Goal: Task Accomplishment & Management: Manage account settings

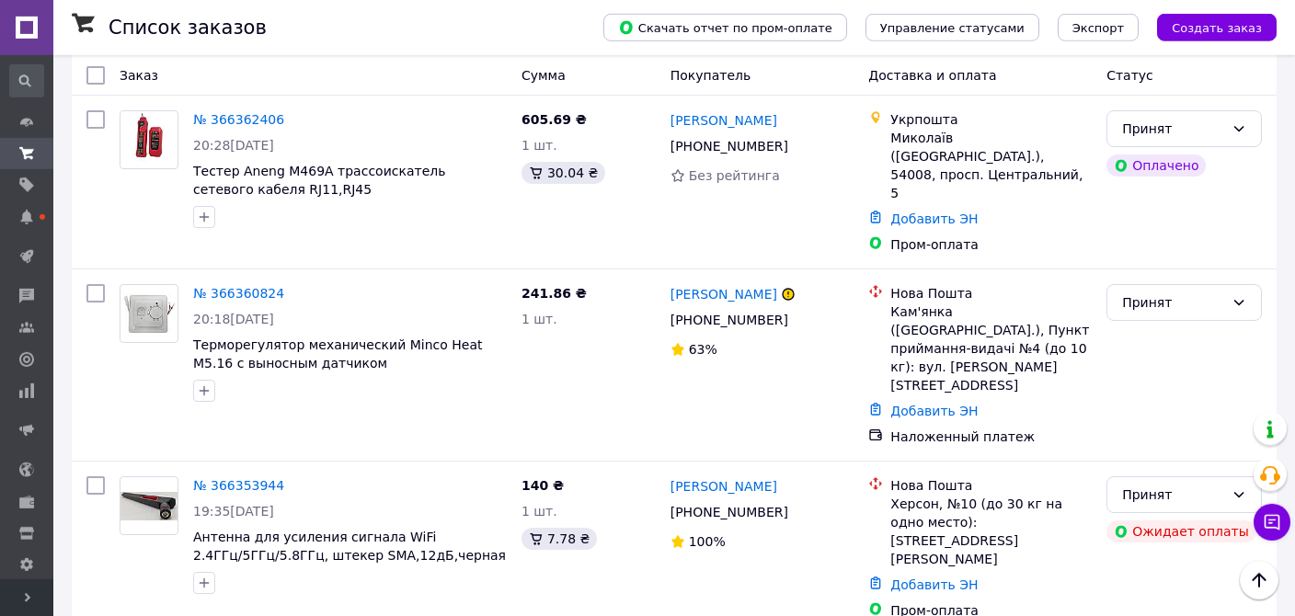
scroll to position [1262, 0]
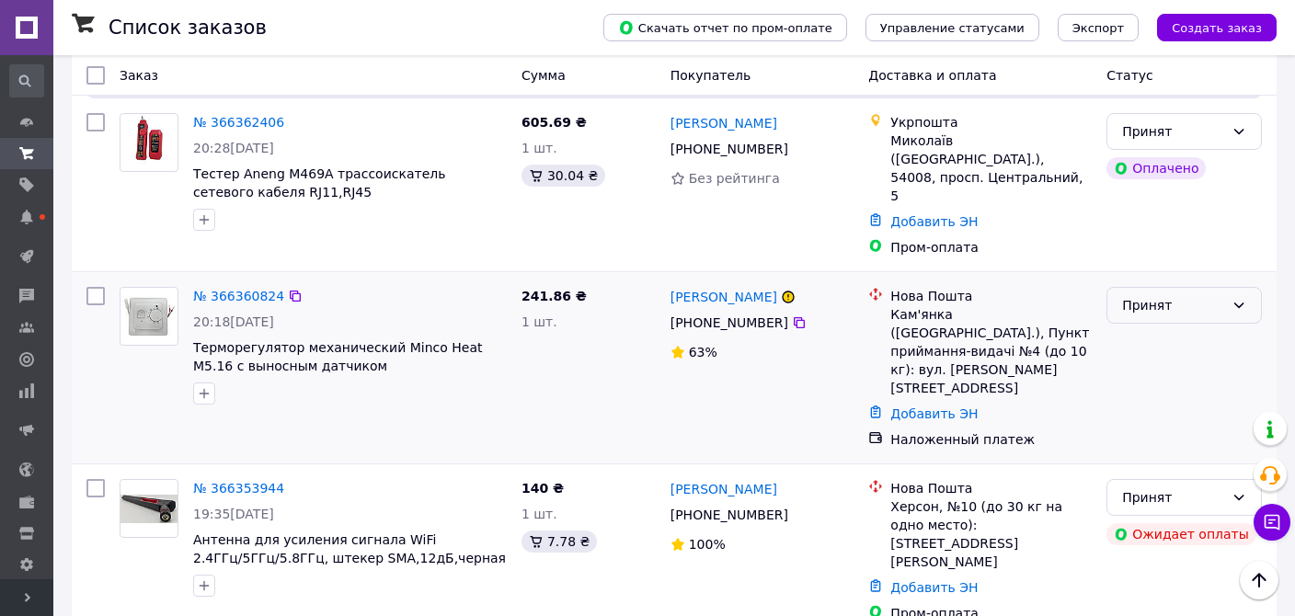
click at [1151, 295] on div "Принят" at bounding box center [1173, 305] width 102 height 20
click at [1145, 252] on li "Отменен" at bounding box center [1185, 255] width 154 height 33
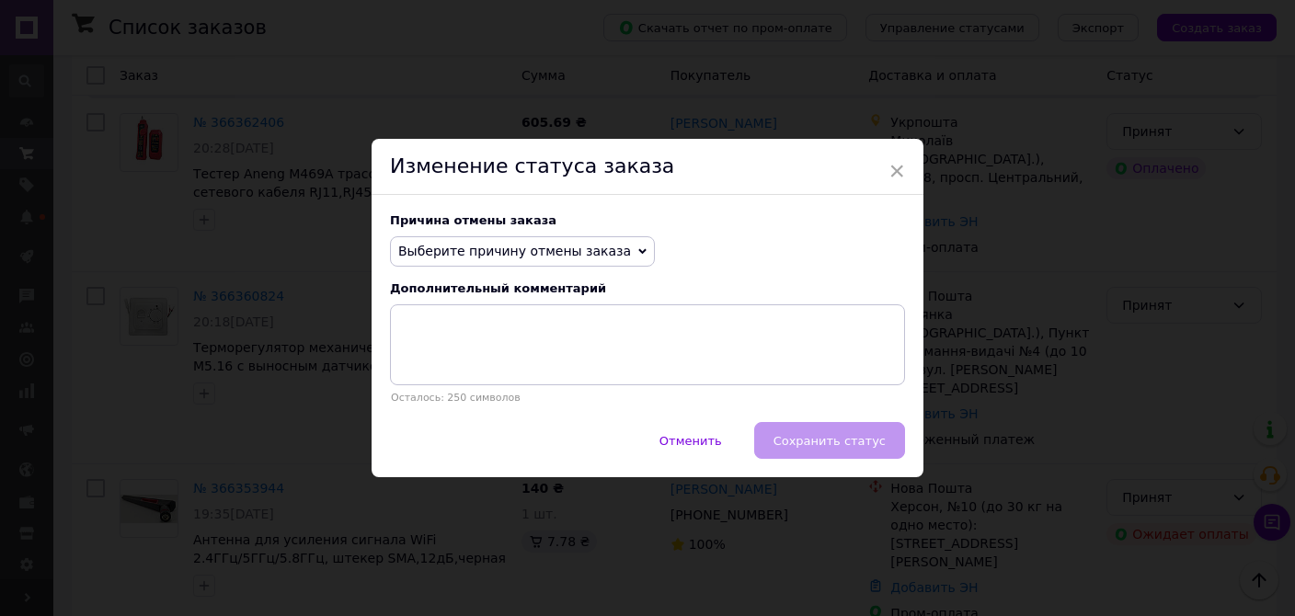
click at [572, 246] on span "Выберите причину отмены заказа" at bounding box center [514, 251] width 233 height 15
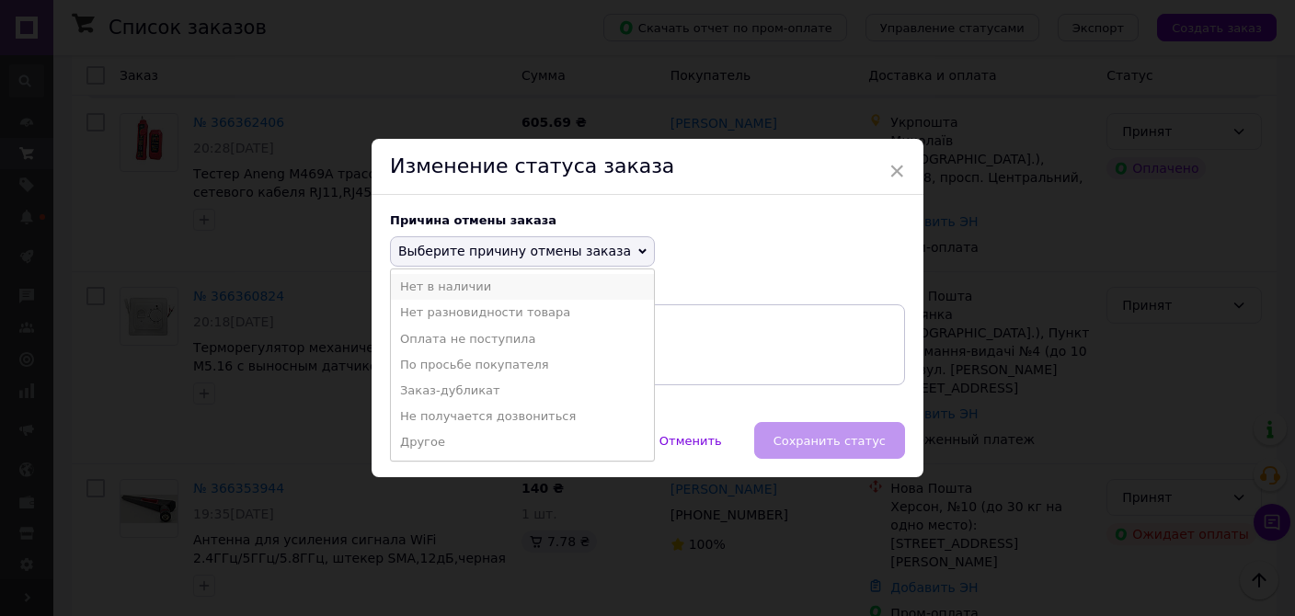
click at [469, 294] on li "Нет в наличии" at bounding box center [522, 287] width 263 height 26
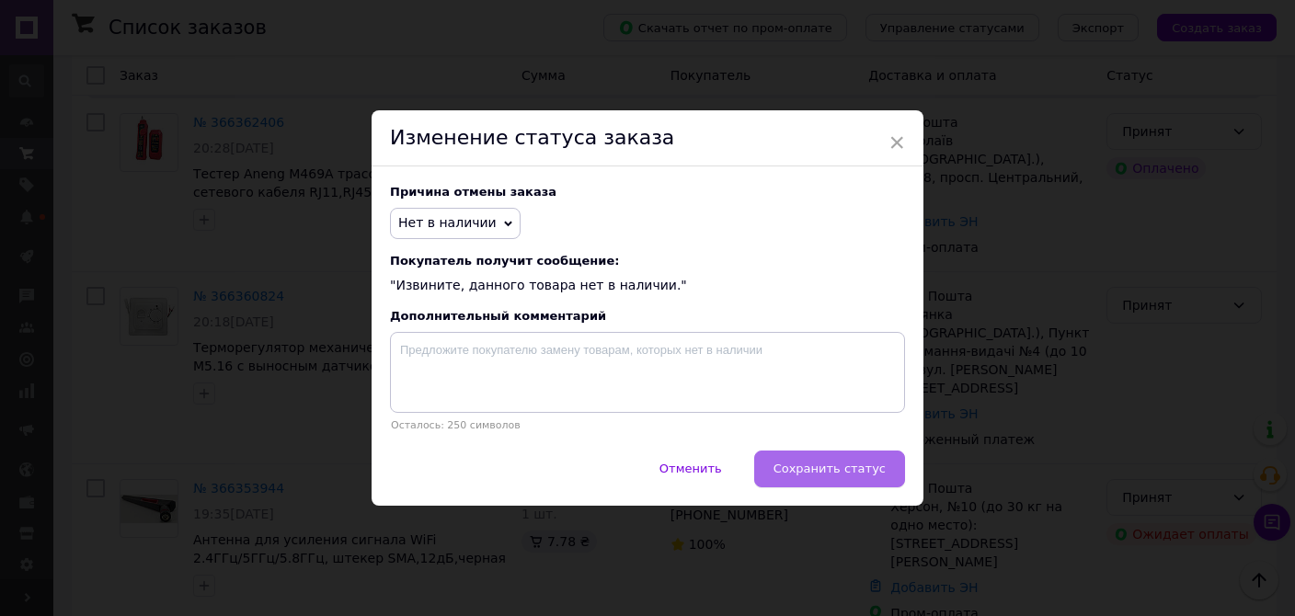
click at [833, 475] on span "Сохранить статус" at bounding box center [830, 469] width 112 height 14
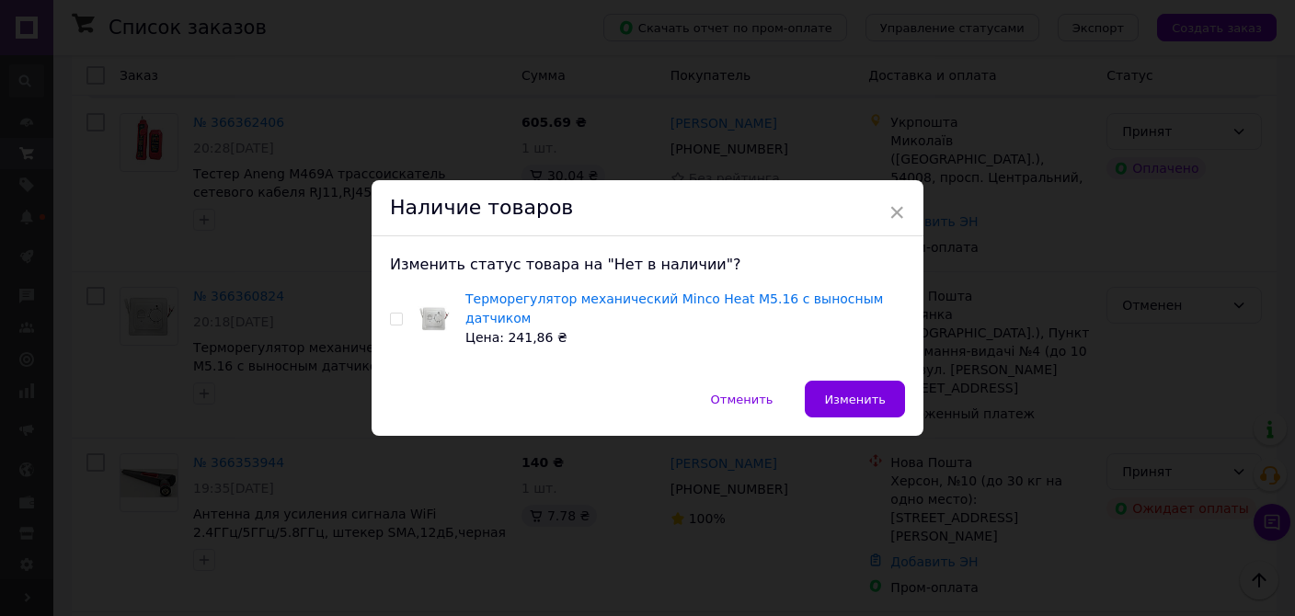
click at [397, 317] on input "checkbox" at bounding box center [396, 320] width 12 height 12
checkbox input "true"
click at [847, 381] on button "Изменить" at bounding box center [855, 399] width 100 height 37
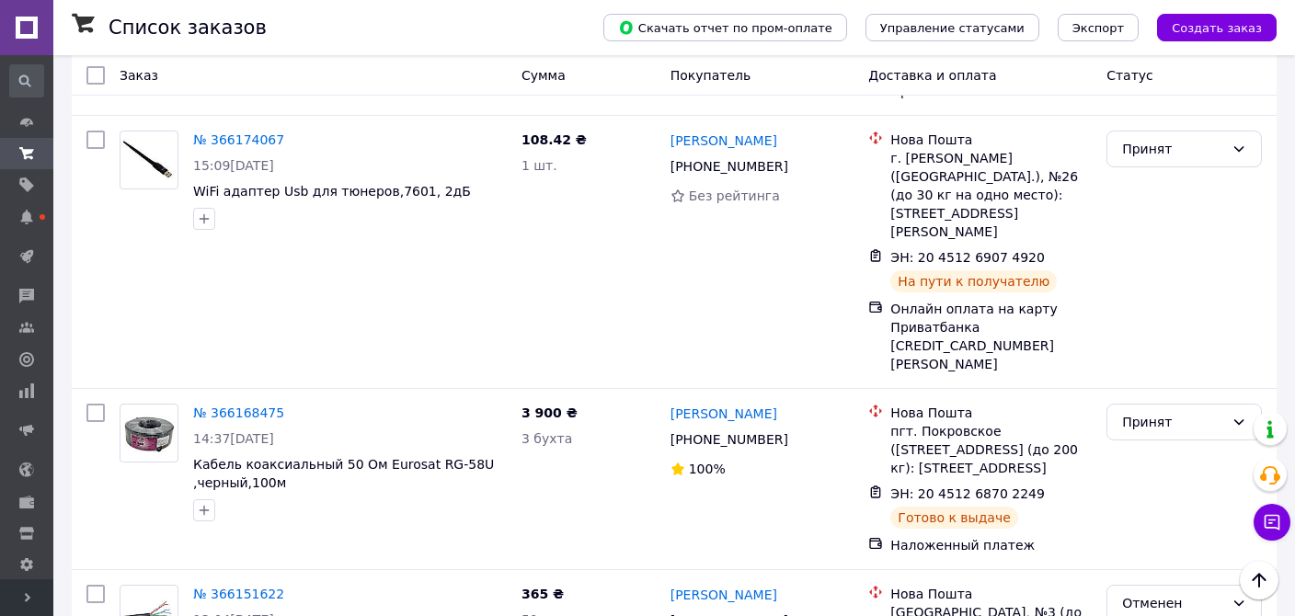
scroll to position [8063, 0]
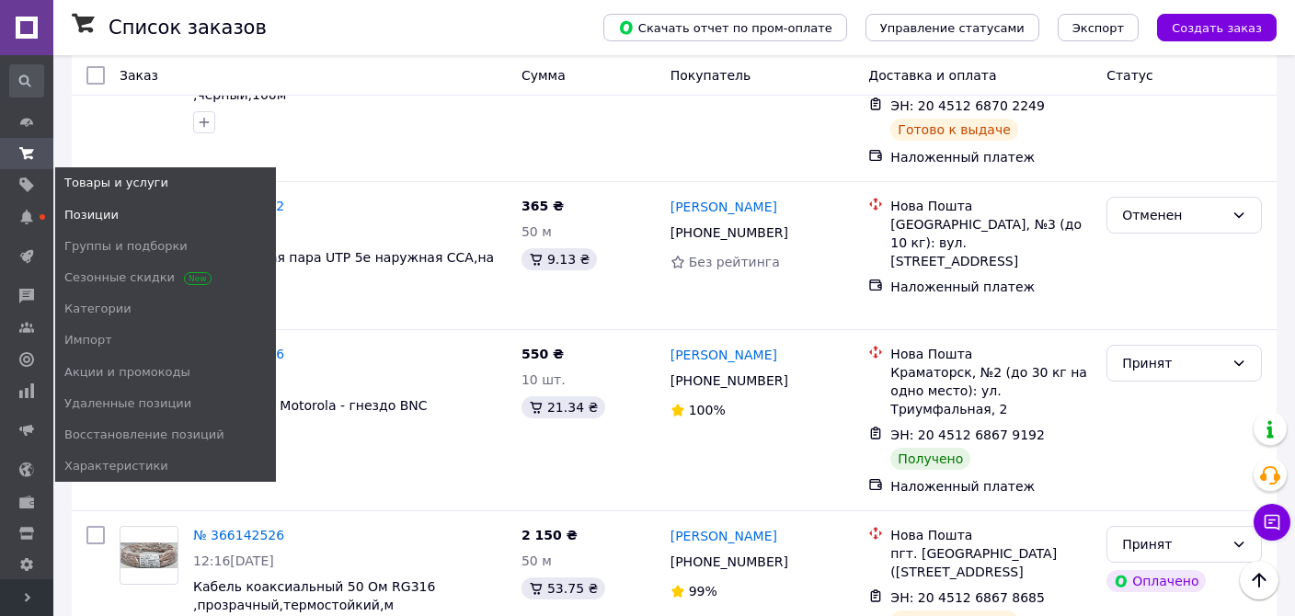
click at [73, 213] on span "Позиции" at bounding box center [91, 215] width 54 height 17
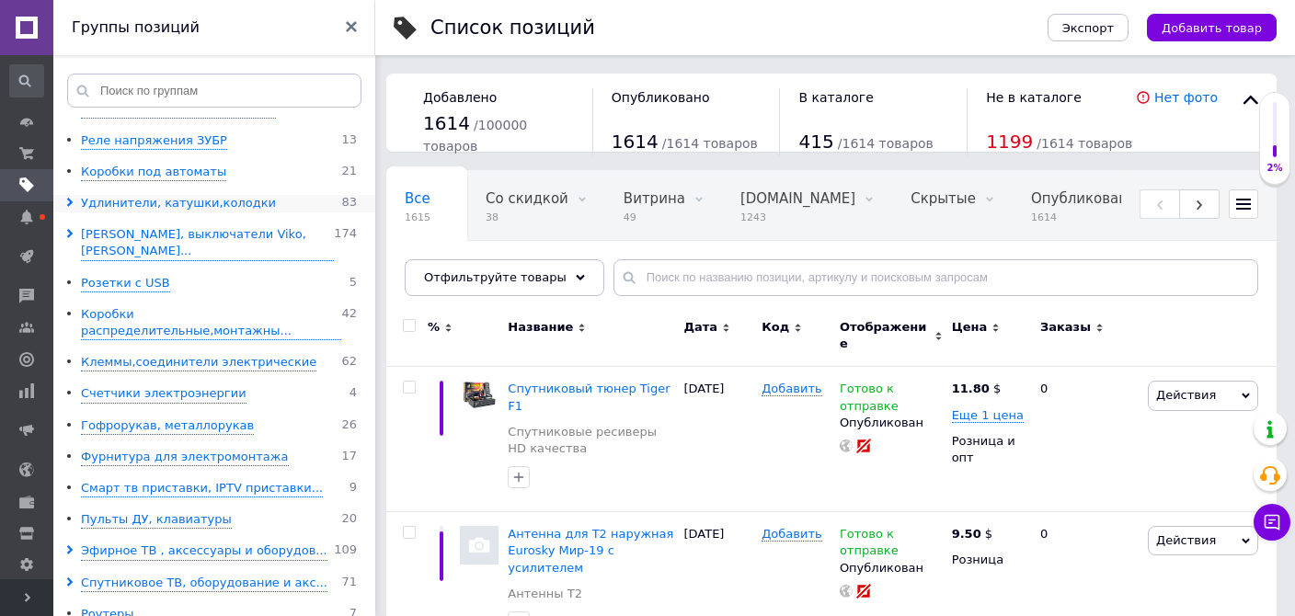
scroll to position [744, 0]
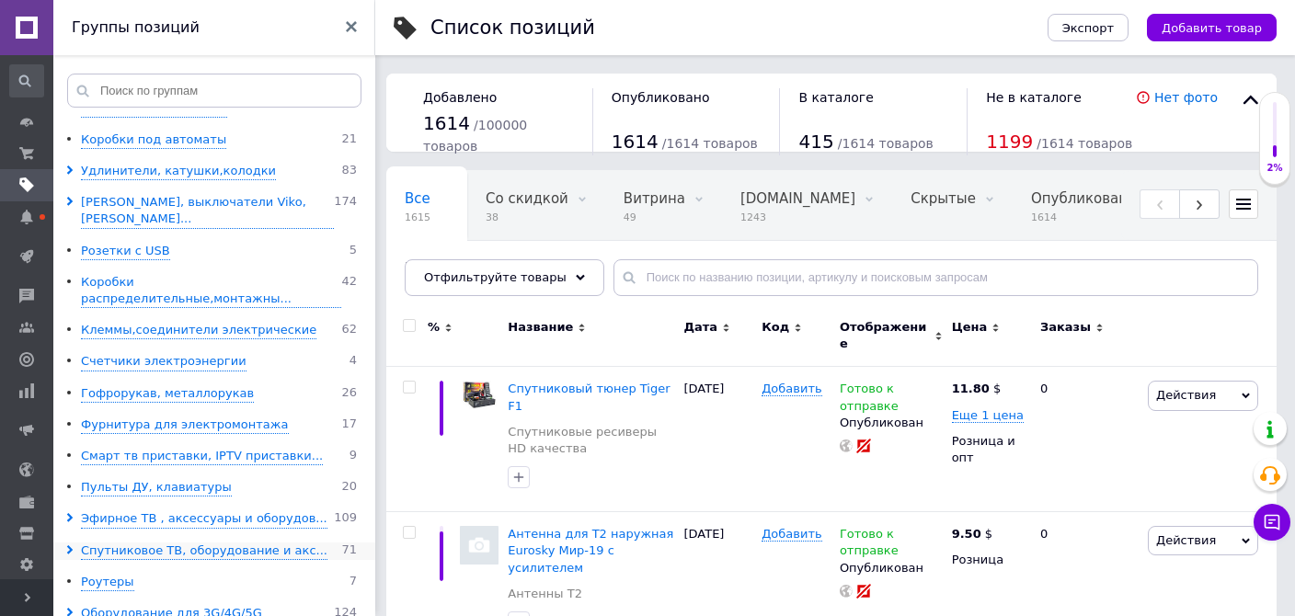
click at [65, 543] on span at bounding box center [73, 551] width 16 height 17
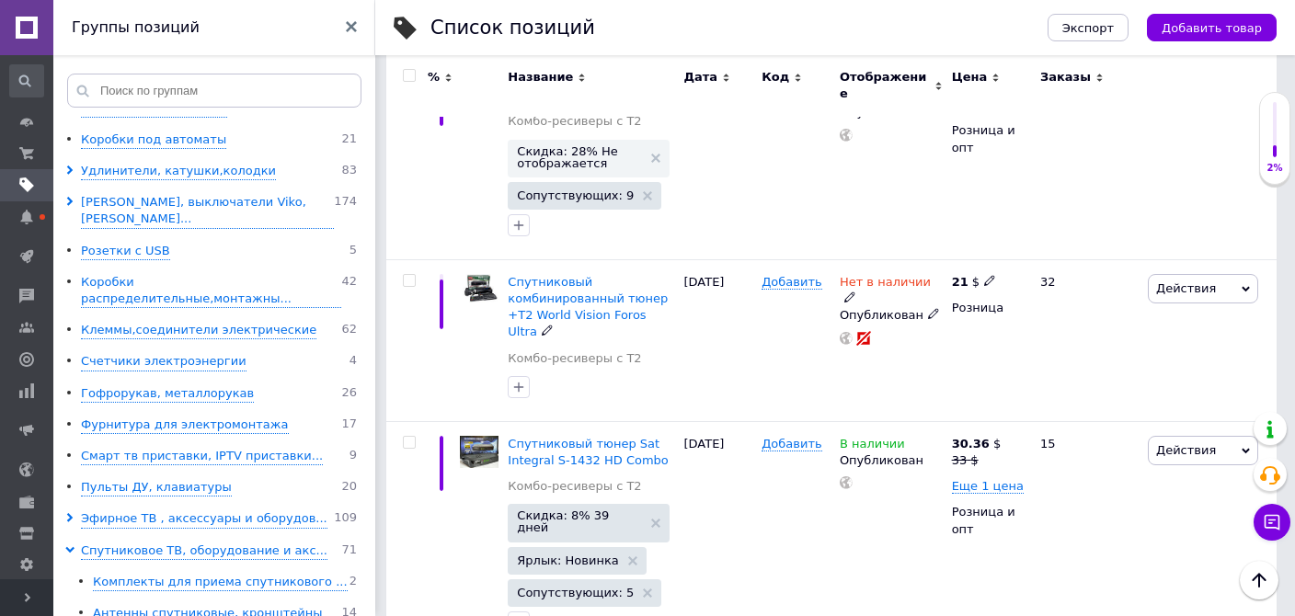
scroll to position [1003, 0]
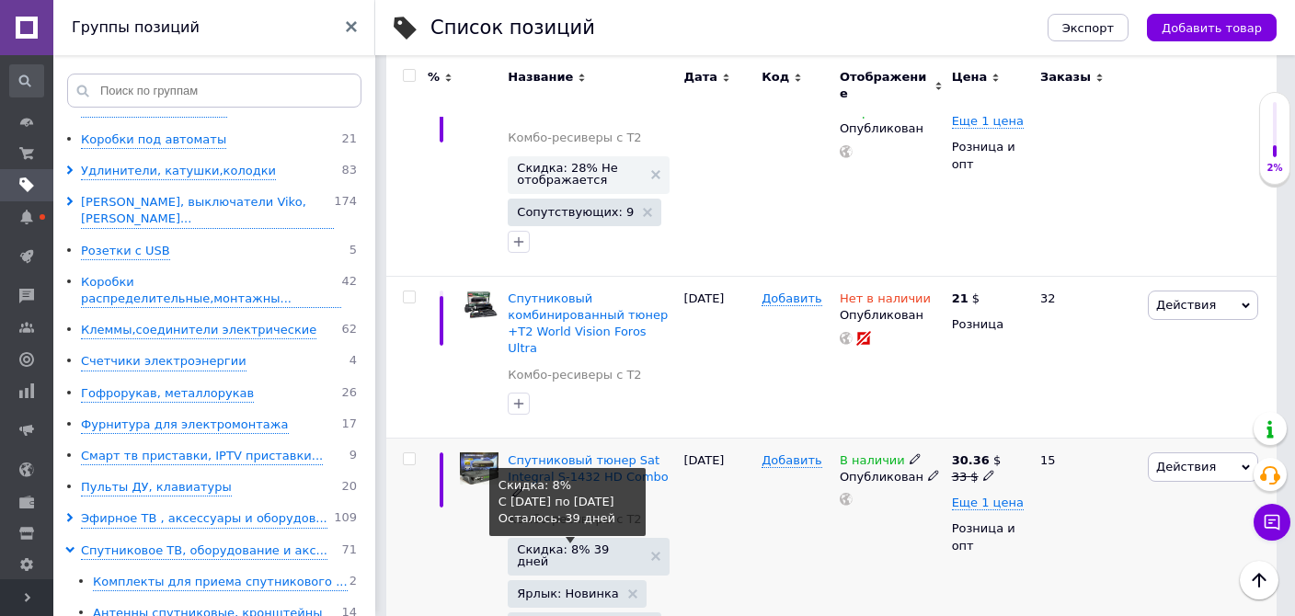
click at [541, 544] on span "Скидка: 8% 39 дней" at bounding box center [579, 556] width 125 height 24
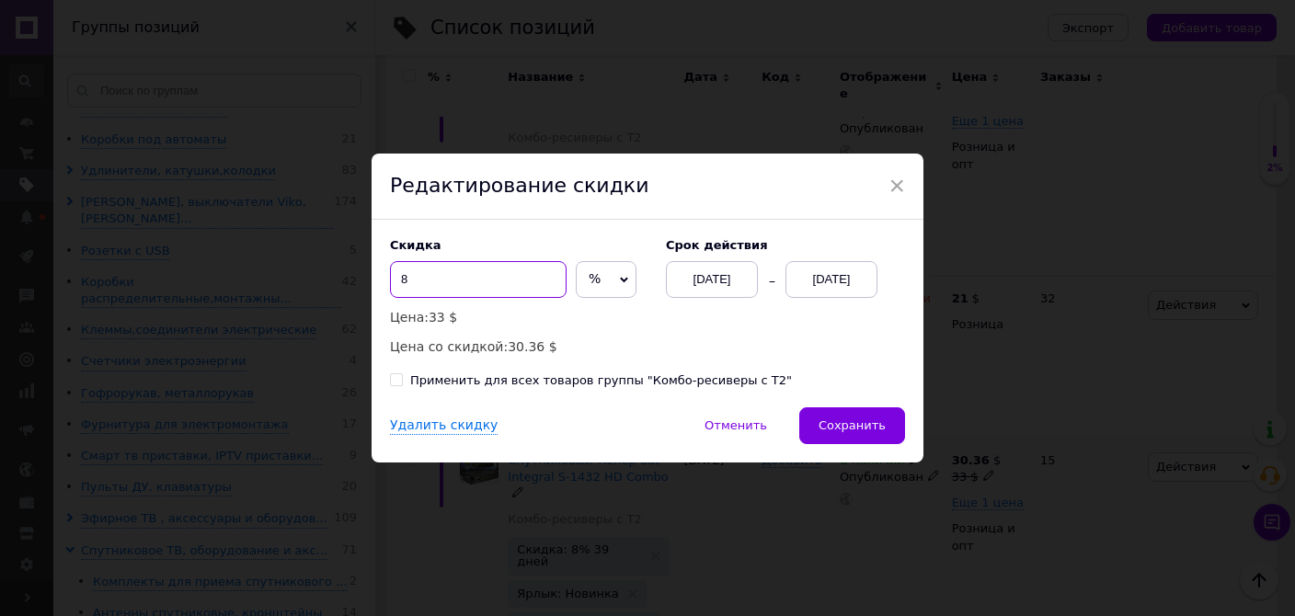
click at [426, 290] on input "8" at bounding box center [478, 279] width 177 height 37
type input "9"
click at [854, 439] on button "Сохранить" at bounding box center [853, 426] width 106 height 37
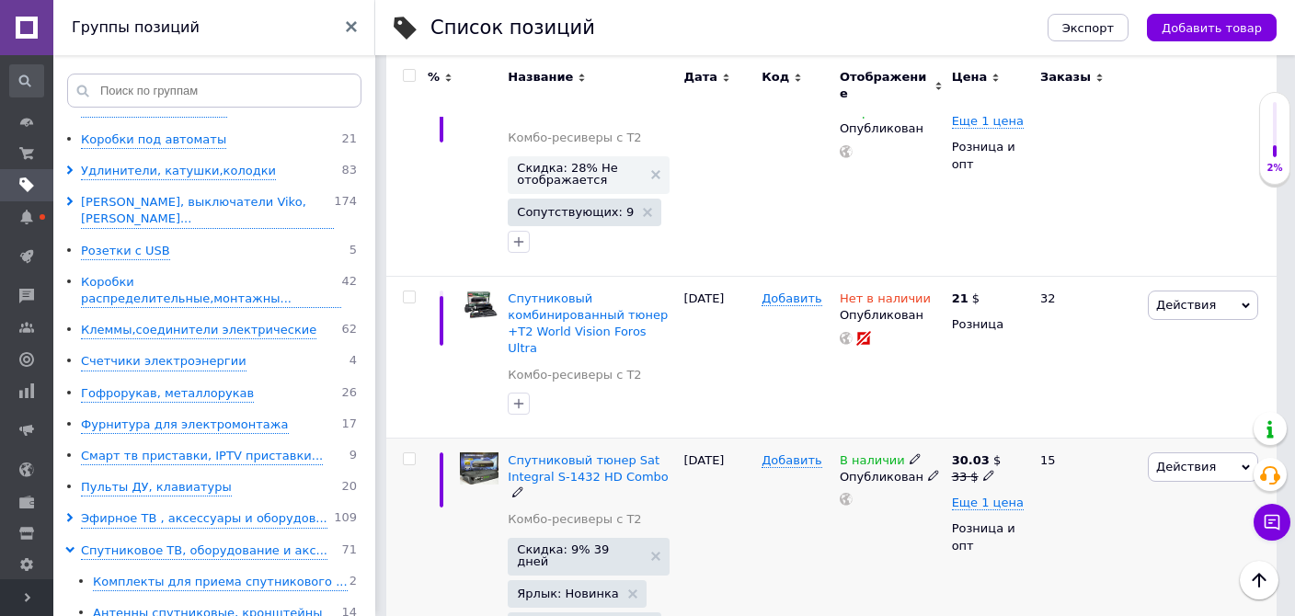
click at [961, 454] on b "30.03" at bounding box center [971, 461] width 38 height 14
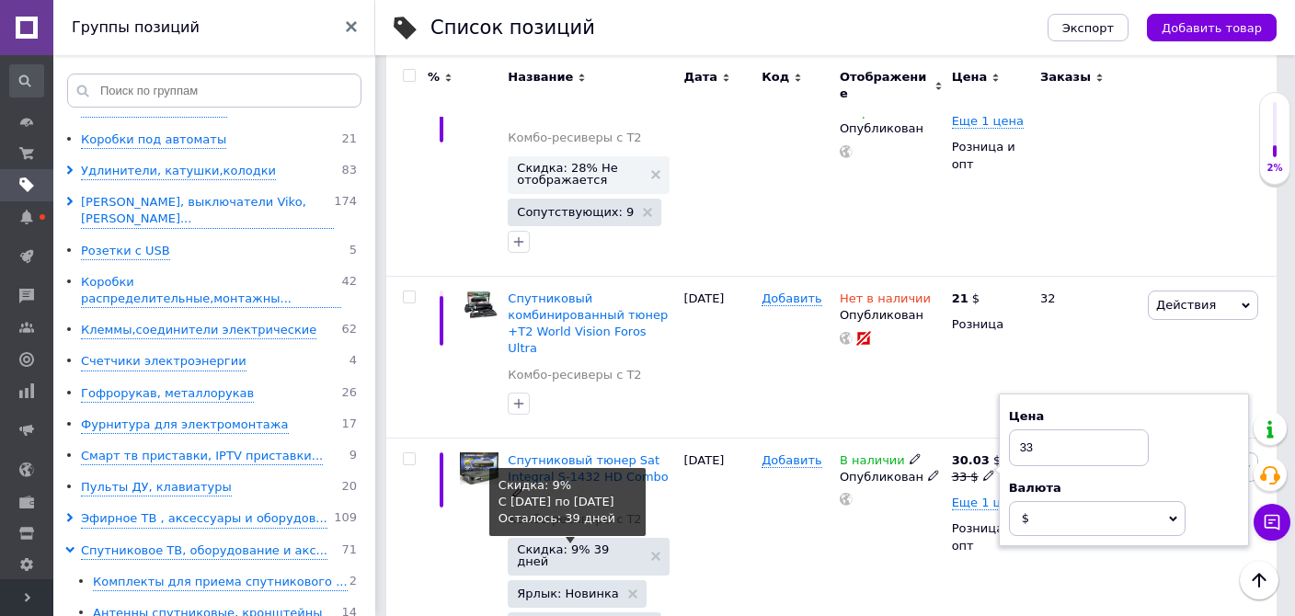
click at [588, 544] on span "Скидка: 9% 39 дней" at bounding box center [579, 556] width 125 height 24
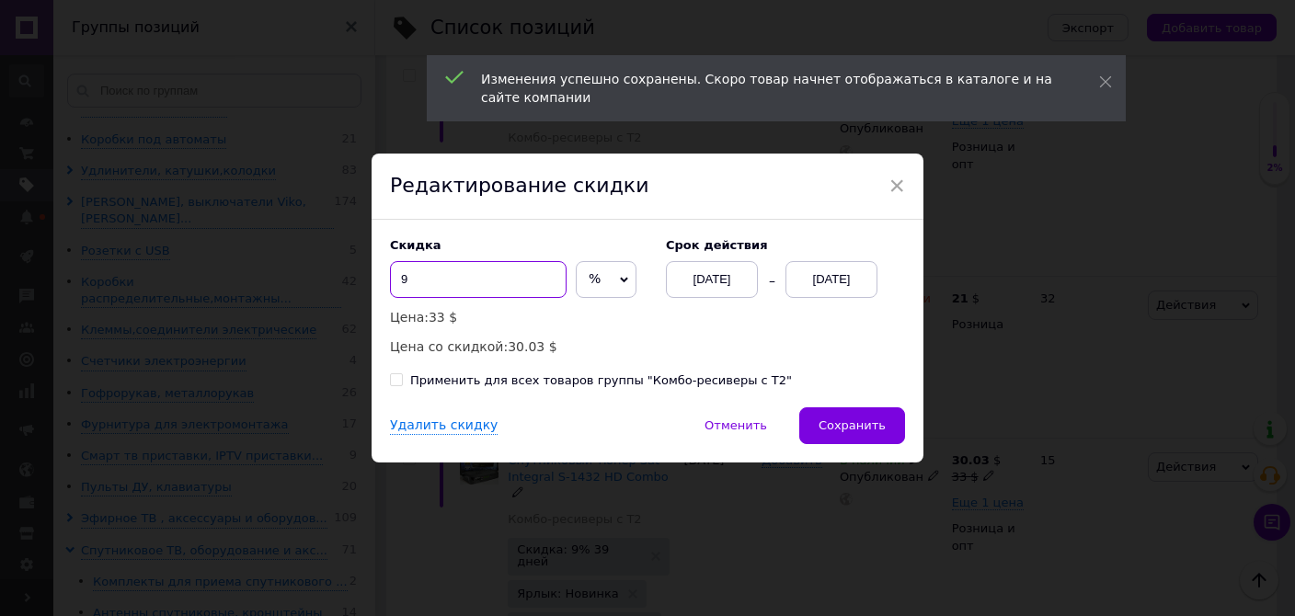
click at [442, 294] on input "9" at bounding box center [478, 279] width 177 height 37
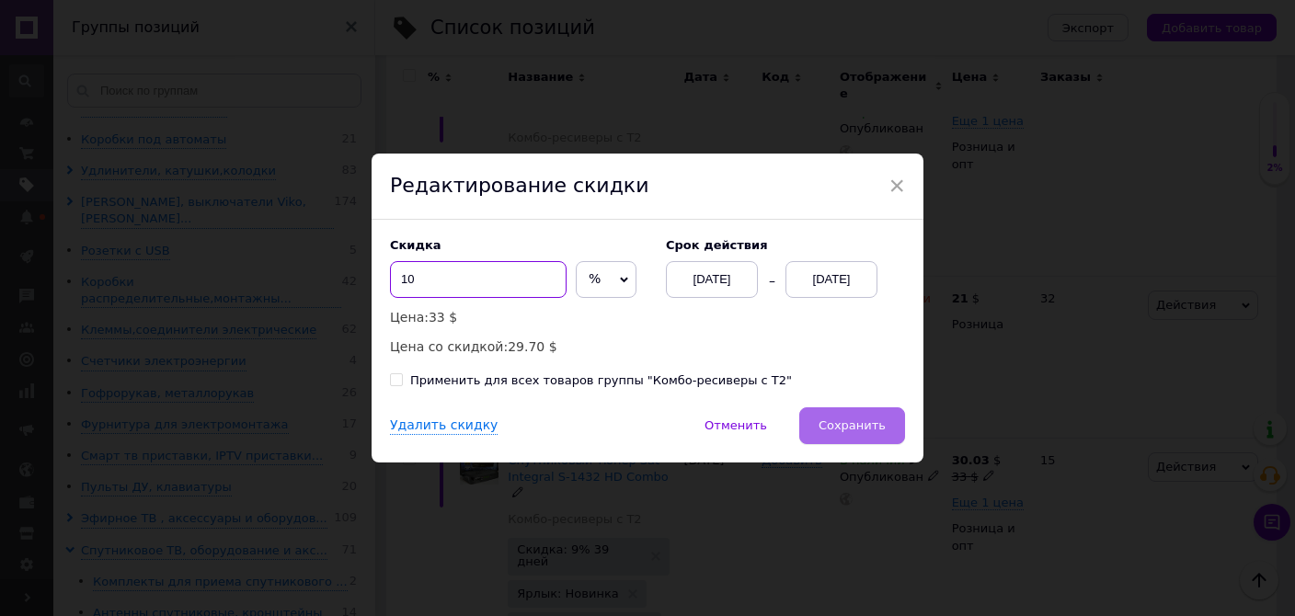
type input "10"
click at [844, 426] on span "Сохранить" at bounding box center [852, 426] width 67 height 14
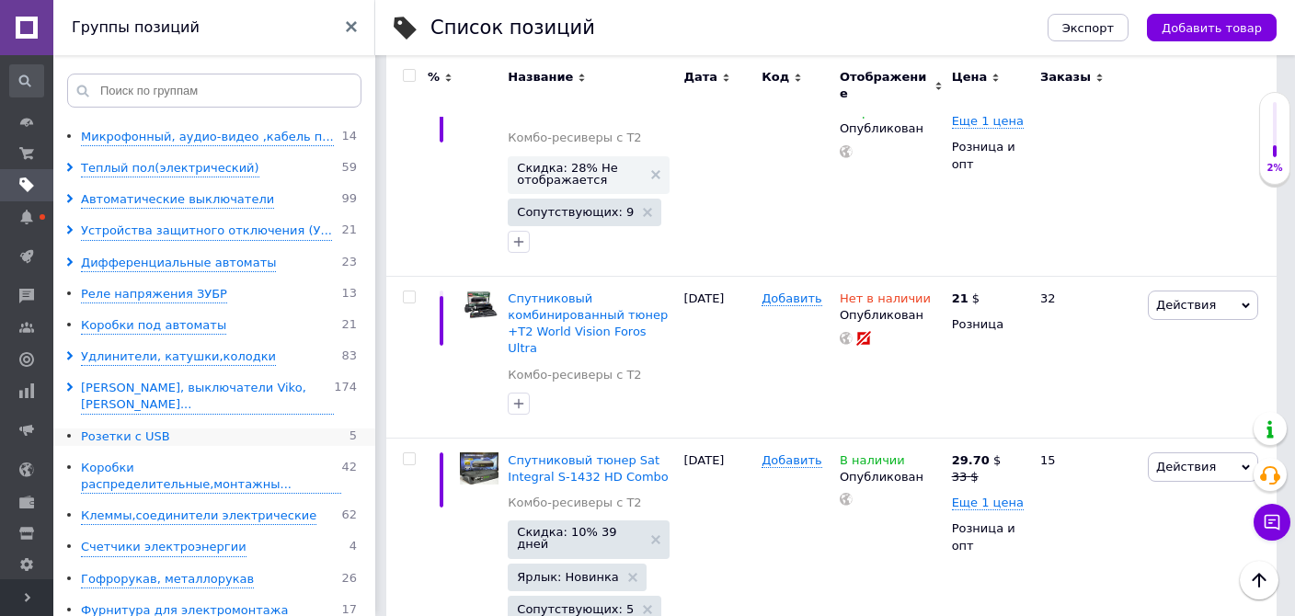
scroll to position [279, 0]
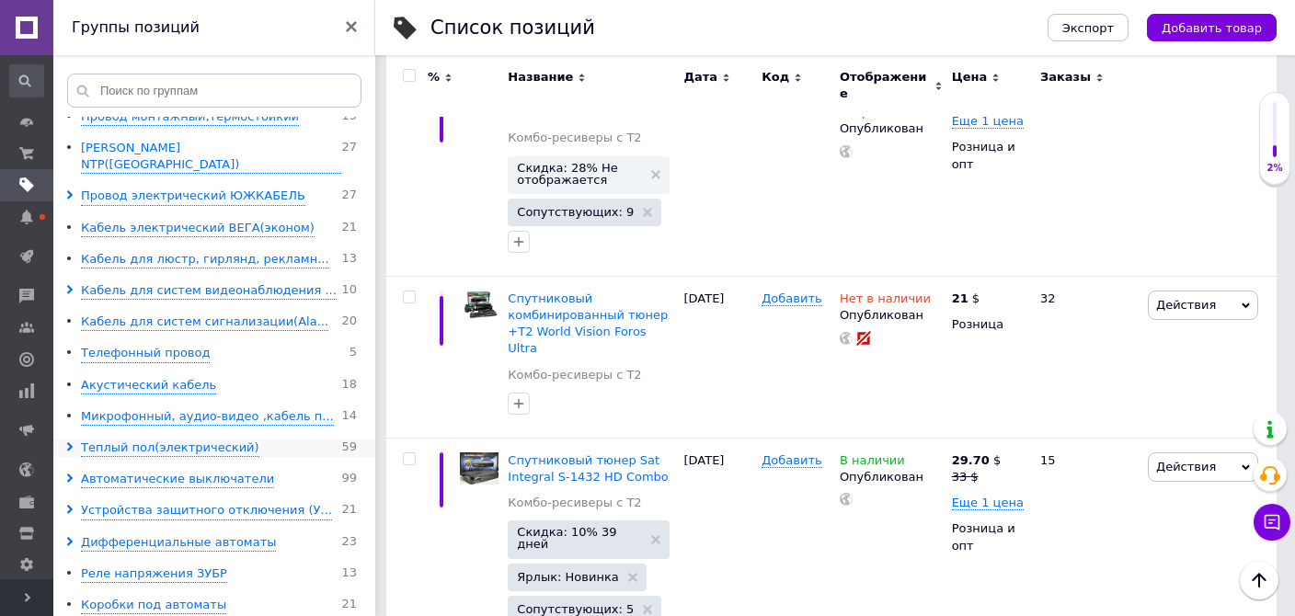
click at [70, 443] on use at bounding box center [70, 447] width 6 height 9
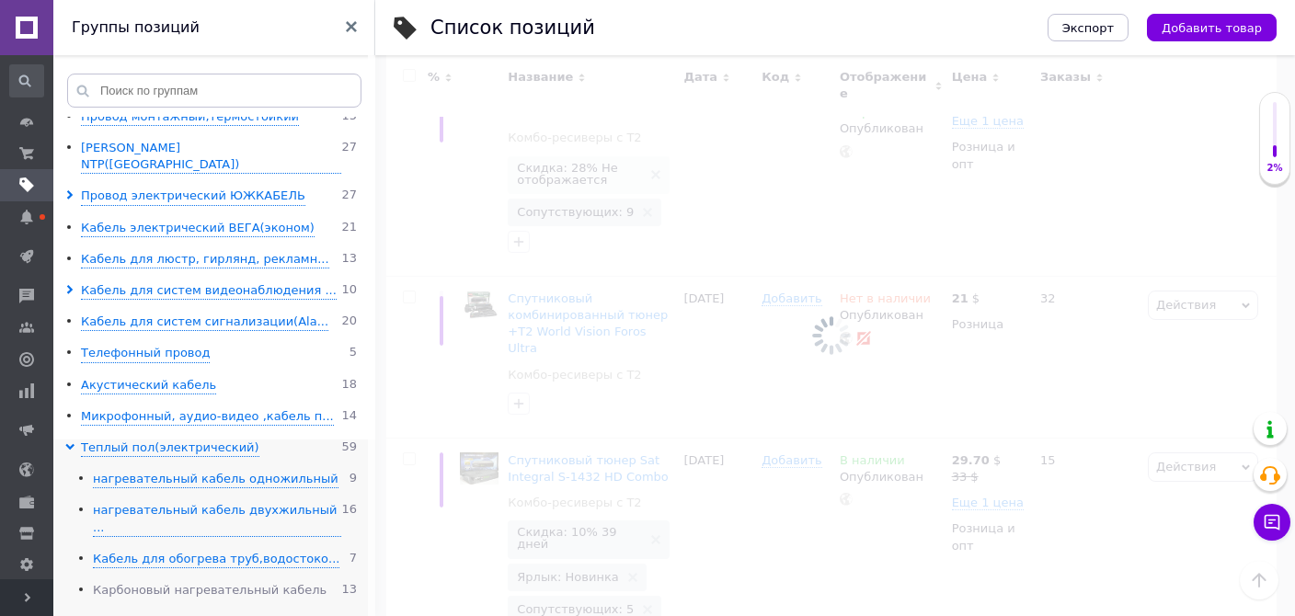
click at [124, 582] on div "Карбоновый нагревательный кабель" at bounding box center [210, 590] width 234 height 17
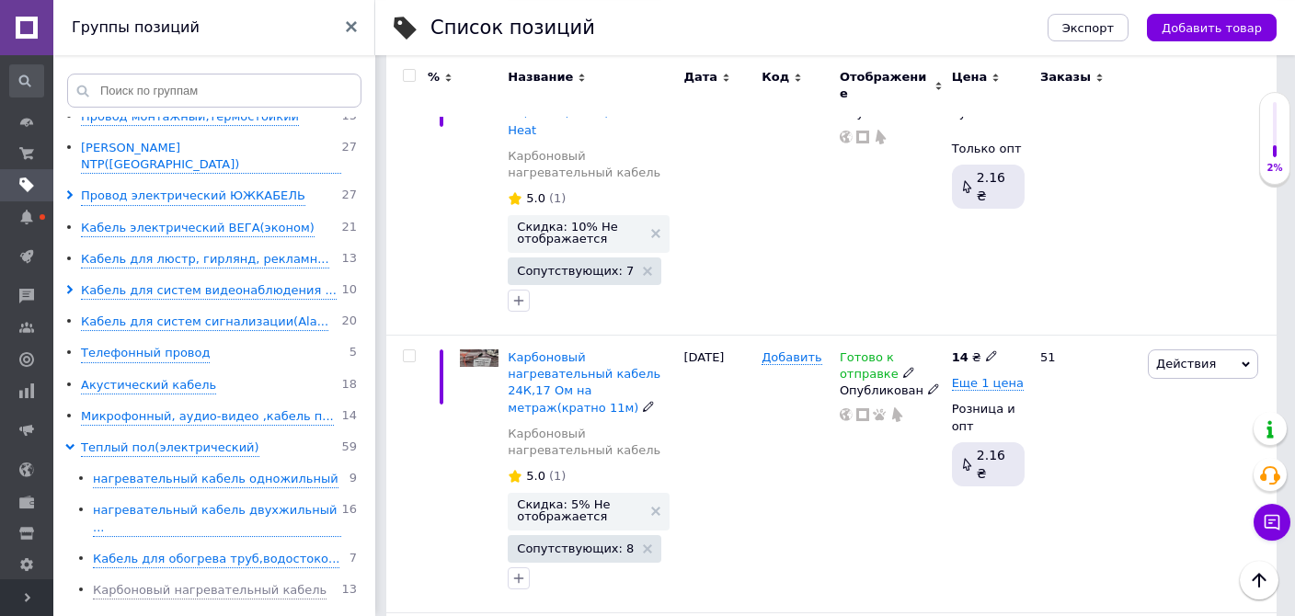
scroll to position [1877, 0]
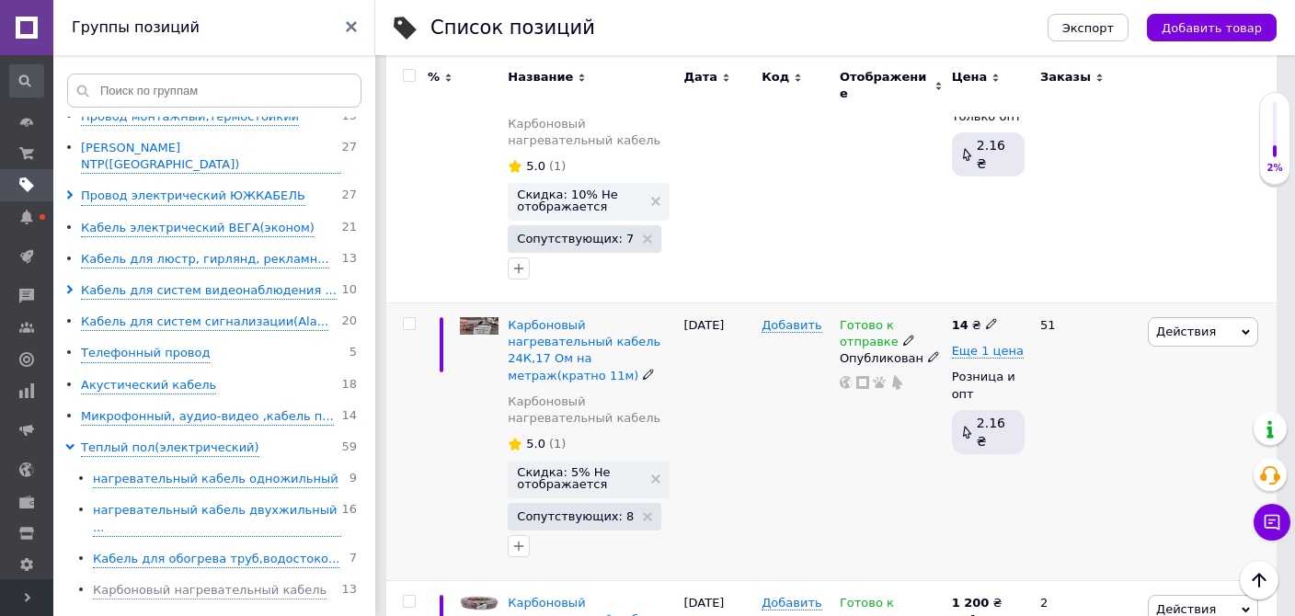
click at [964, 318] on b "14" at bounding box center [960, 325] width 17 height 14
type input "15"
click at [968, 344] on span "Еще 1 цена" at bounding box center [988, 351] width 72 height 15
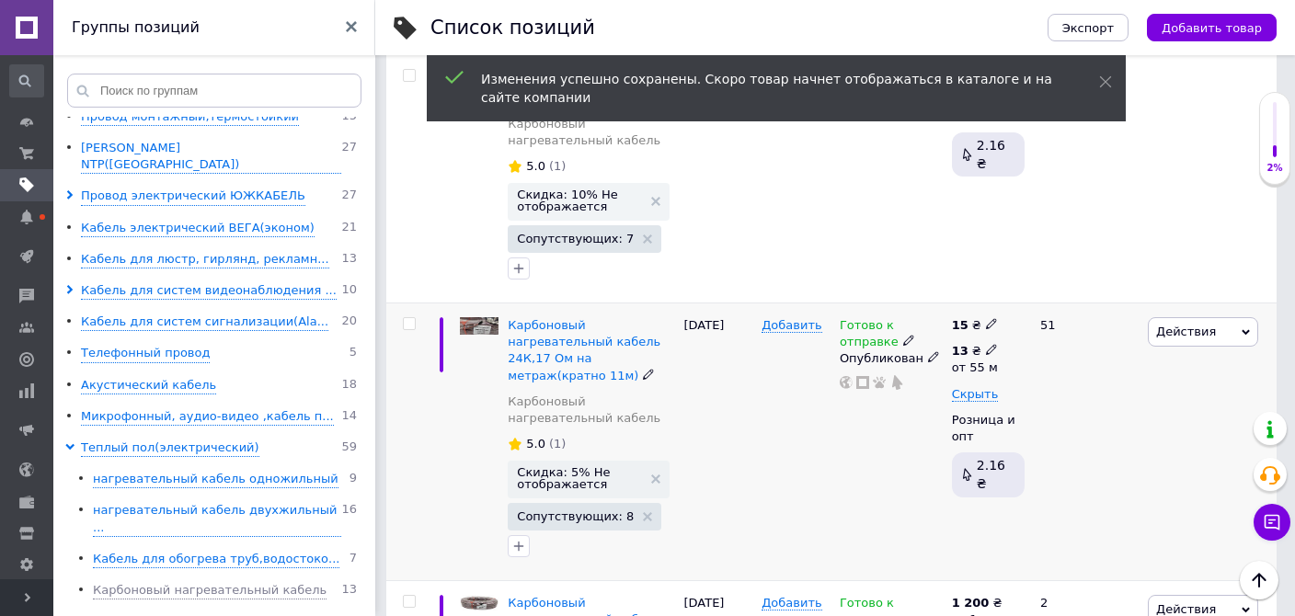
click at [970, 343] on div "13 ₴" at bounding box center [975, 351] width 46 height 17
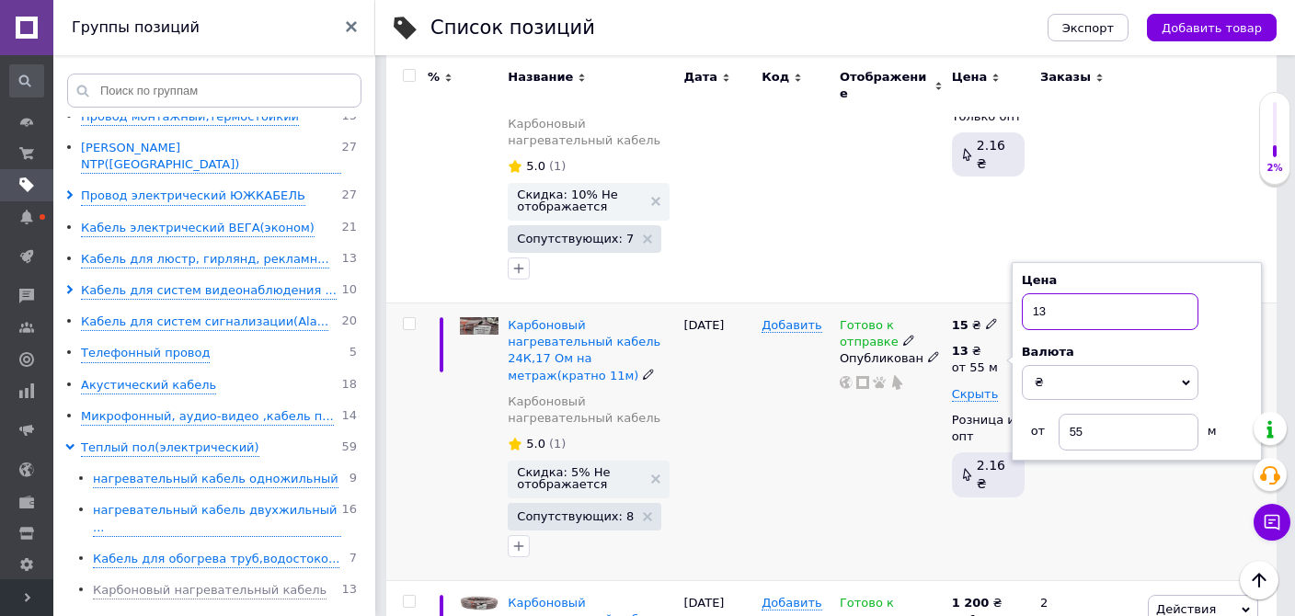
click at [1089, 294] on input "13" at bounding box center [1110, 312] width 177 height 37
type input "14"
click at [842, 374] on div "Готово к отправке Опубликован" at bounding box center [891, 443] width 112 height 278
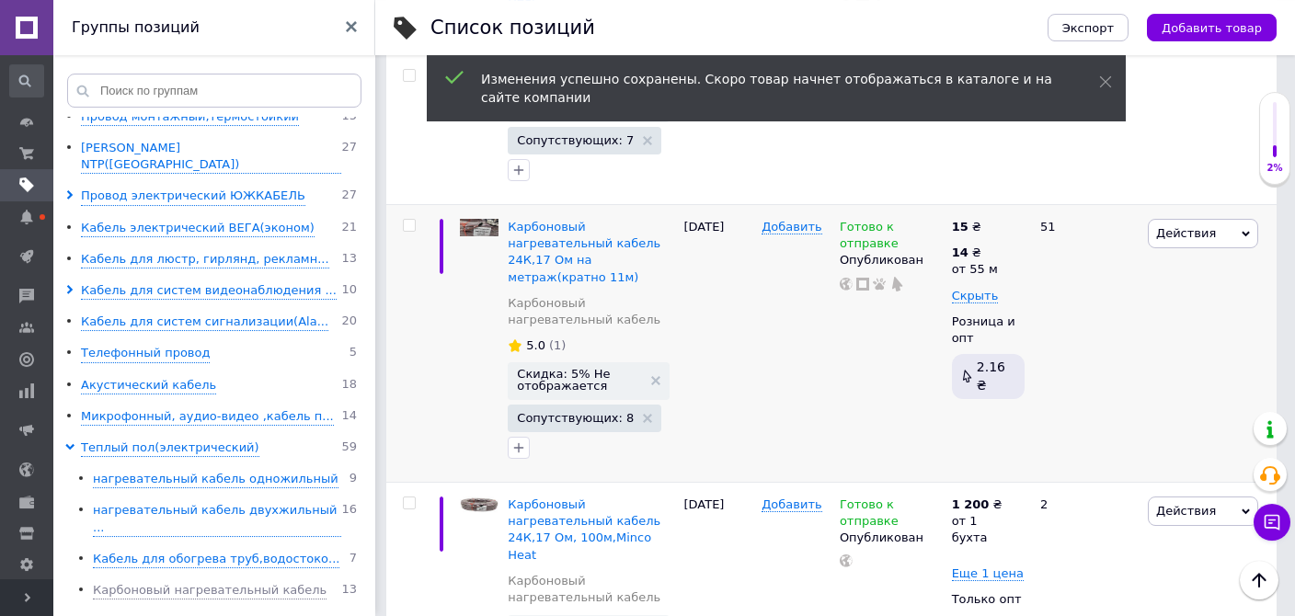
scroll to position [1974, 0]
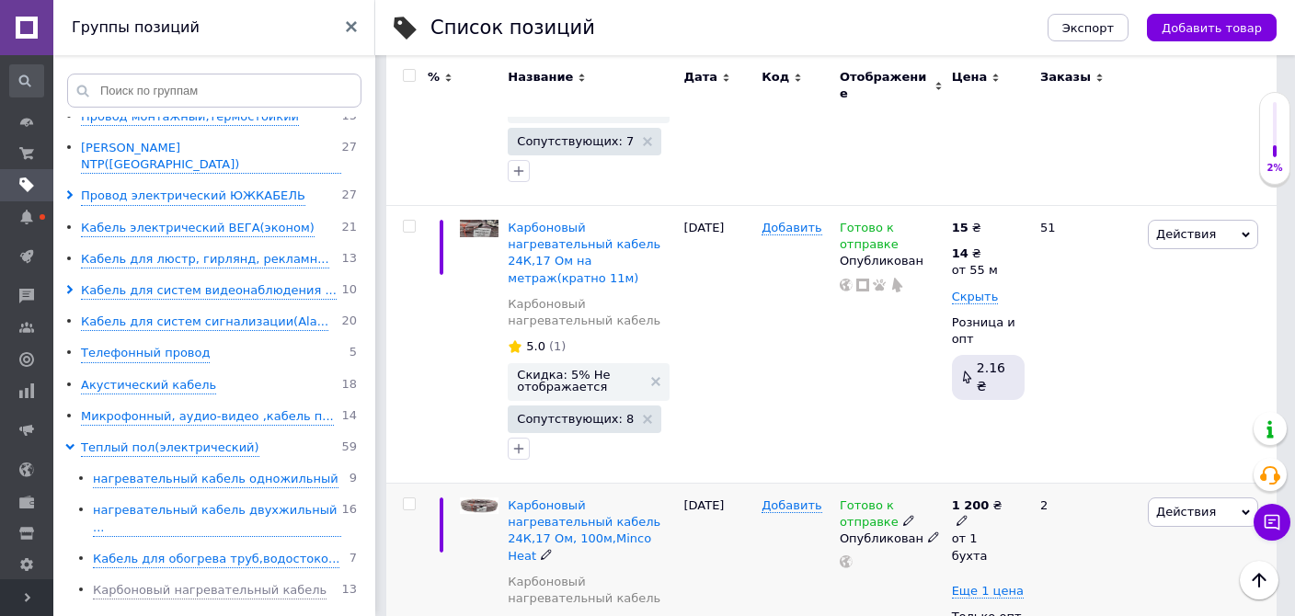
click at [973, 499] on b "1 200" at bounding box center [971, 506] width 38 height 14
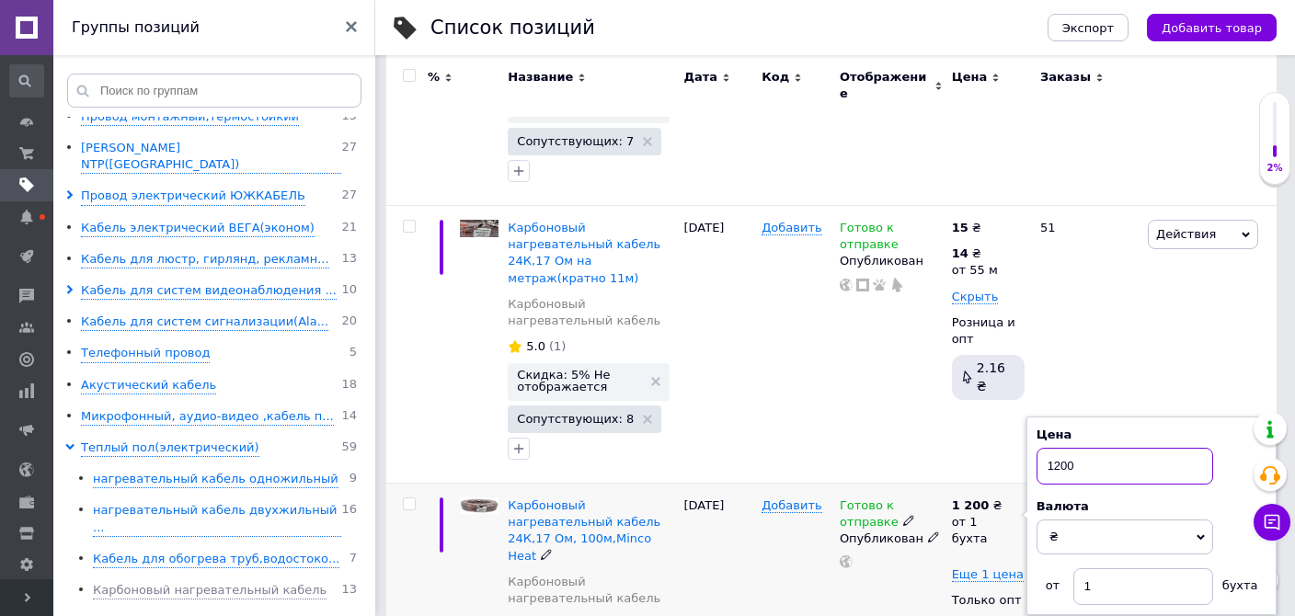
click at [1063, 448] on input "1200" at bounding box center [1125, 466] width 177 height 37
click at [1068, 448] on input "1200" at bounding box center [1125, 466] width 177 height 37
click at [760, 485] on div "Добавить" at bounding box center [796, 611] width 78 height 254
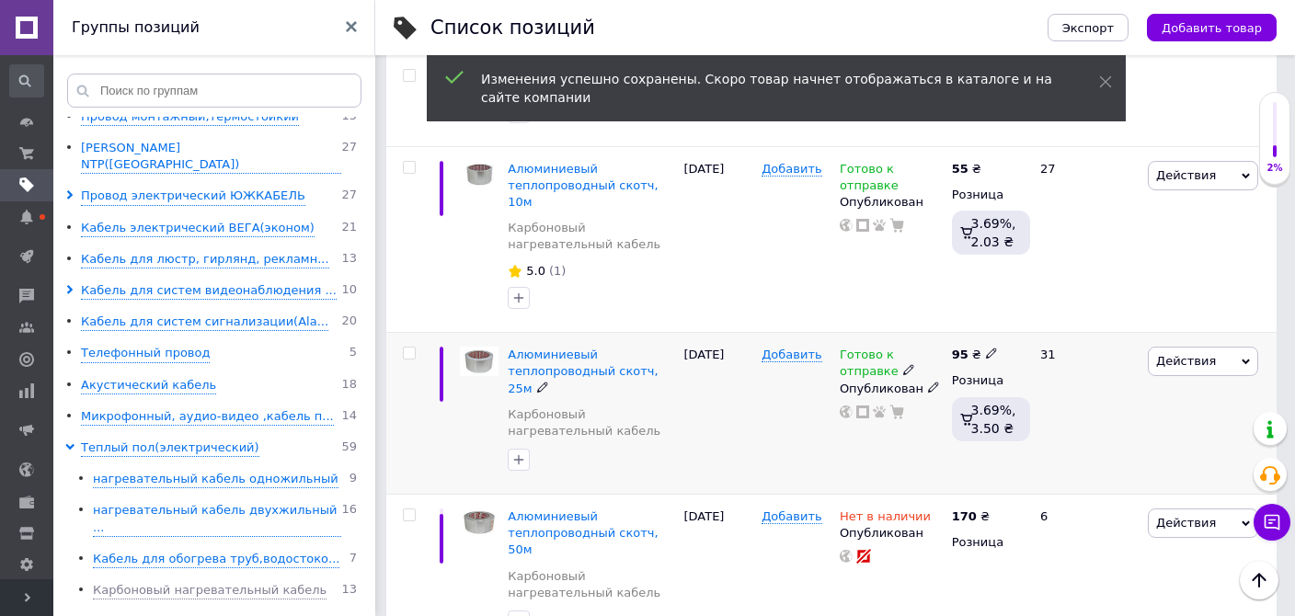
scroll to position [2548, 0]
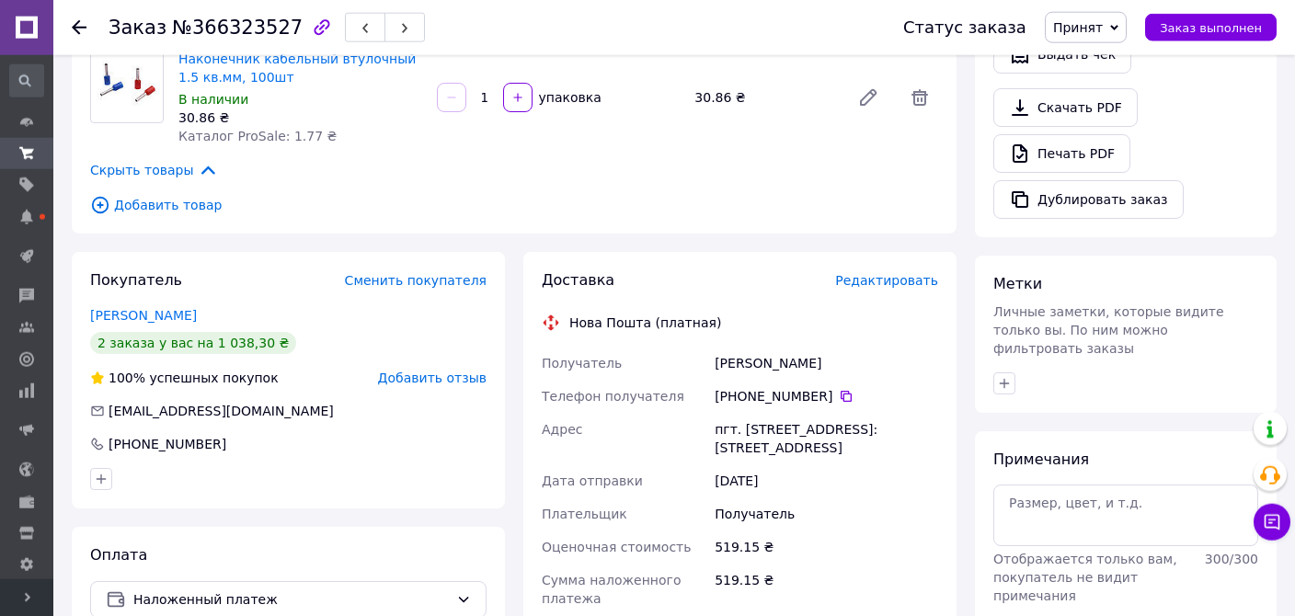
scroll to position [582, 0]
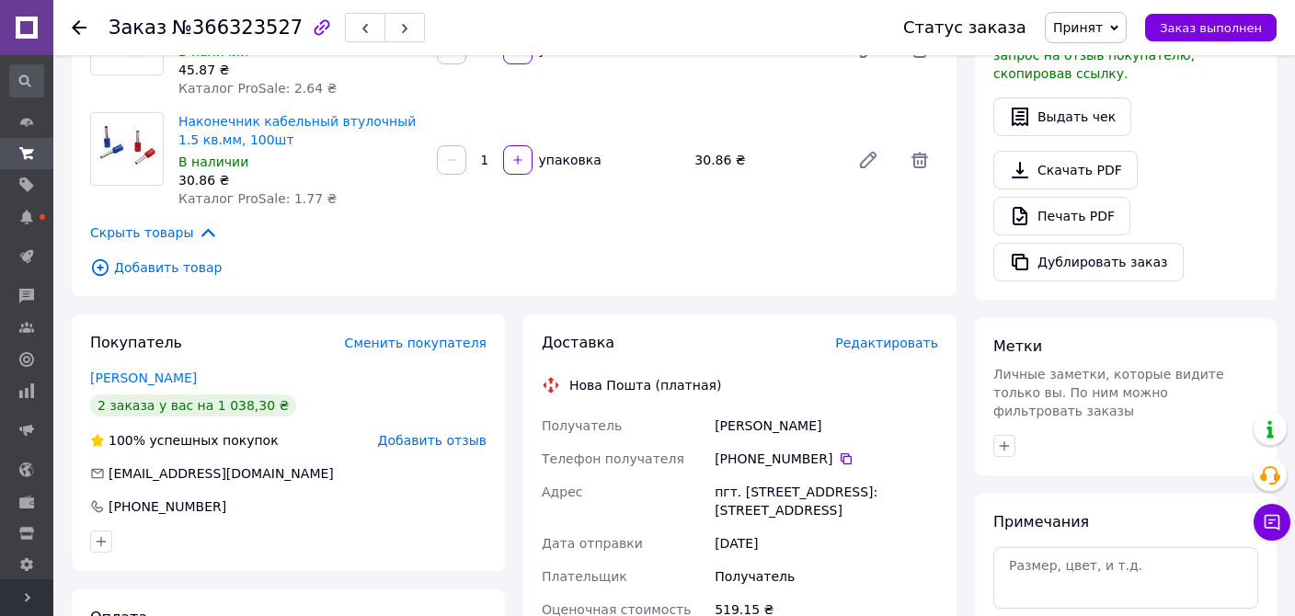
click at [896, 336] on span "Редактировать" at bounding box center [886, 343] width 103 height 15
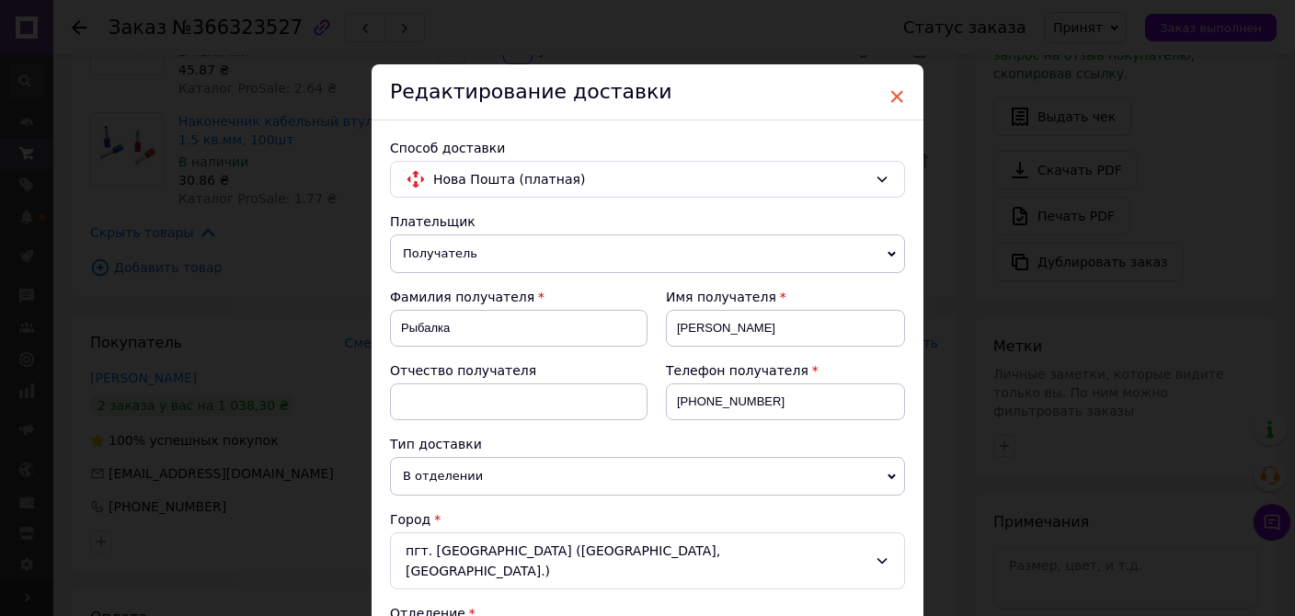
click at [893, 92] on span "×" at bounding box center [897, 96] width 17 height 31
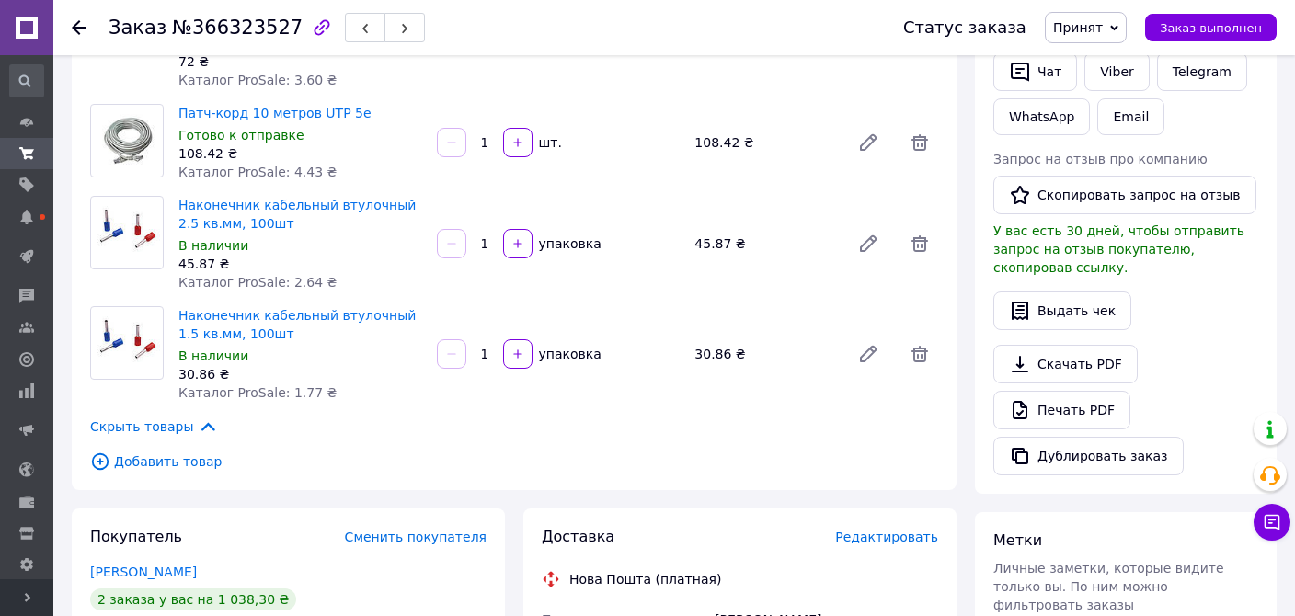
scroll to position [777, 0]
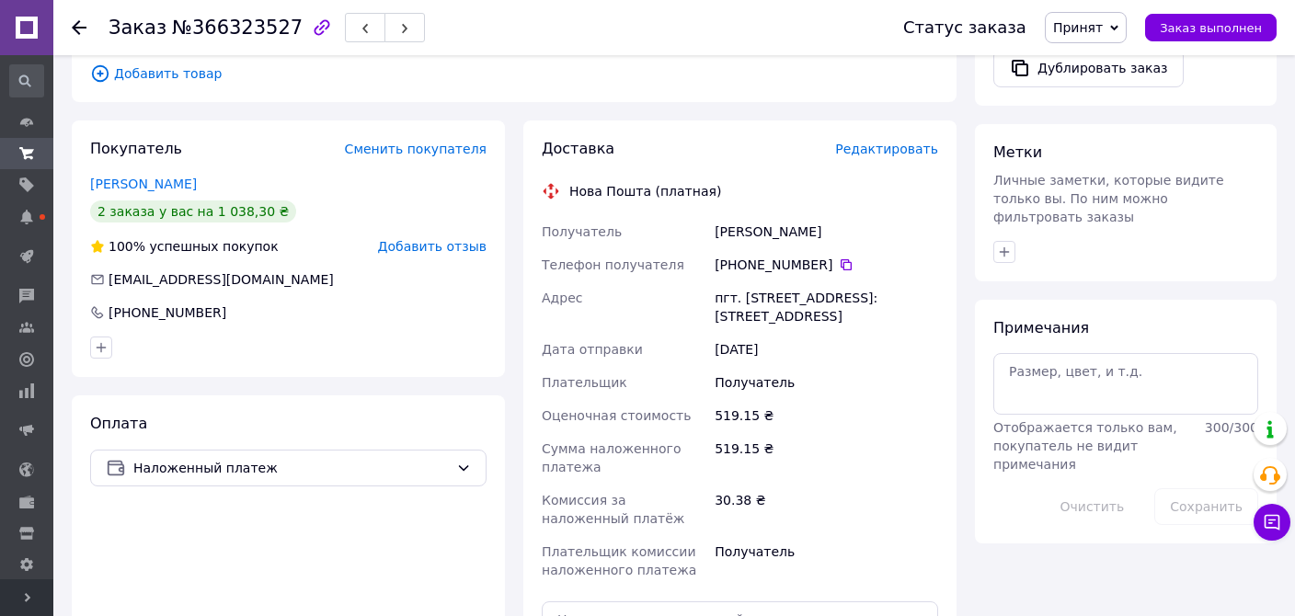
click at [907, 142] on span "Редактировать" at bounding box center [886, 149] width 103 height 15
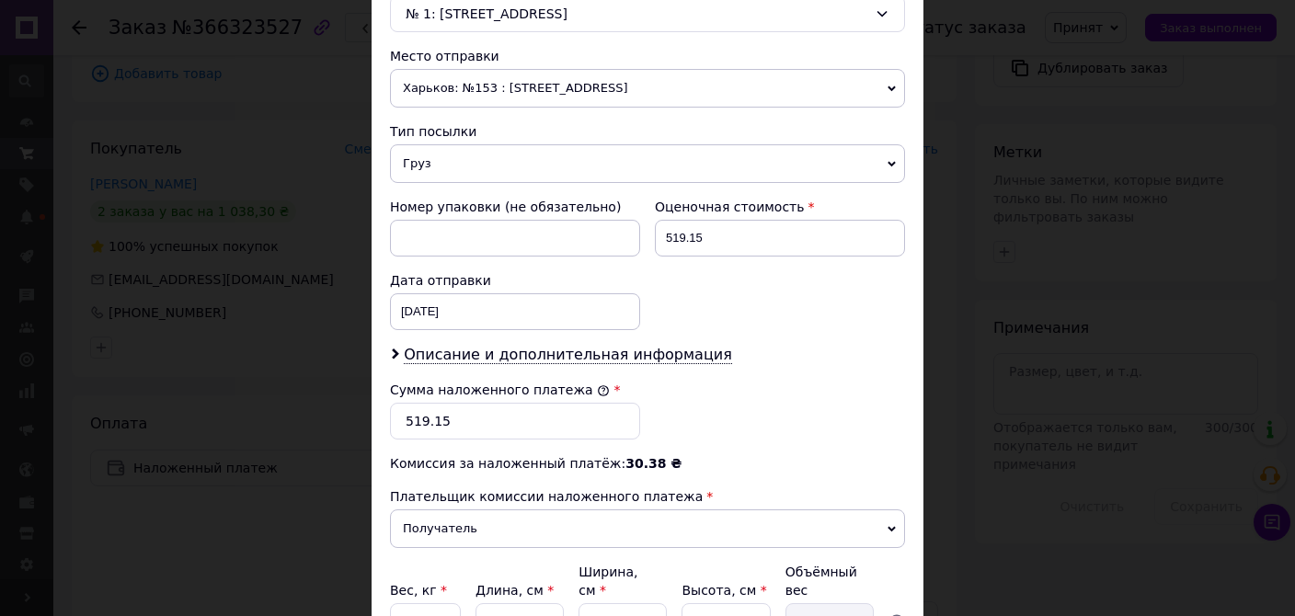
scroll to position [779, 0]
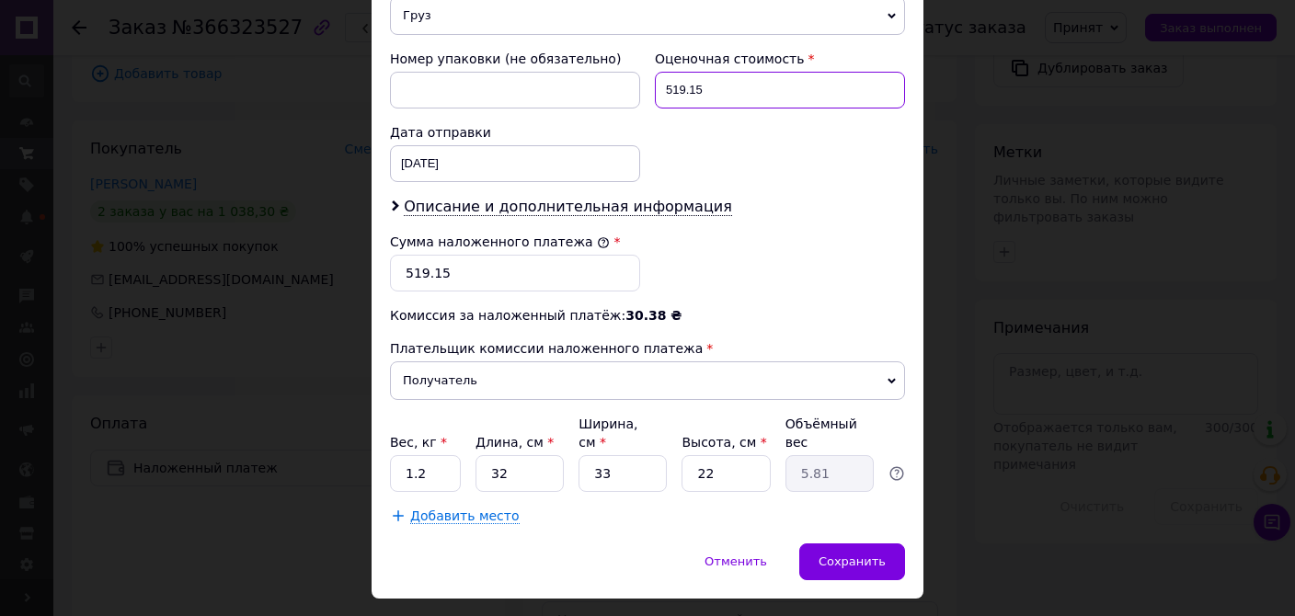
click at [743, 74] on input "519.15" at bounding box center [780, 90] width 250 height 37
type input "519"
click at [466, 257] on input "519.15" at bounding box center [515, 273] width 250 height 37
type input "519"
click at [431, 455] on input "1.2" at bounding box center [425, 473] width 71 height 37
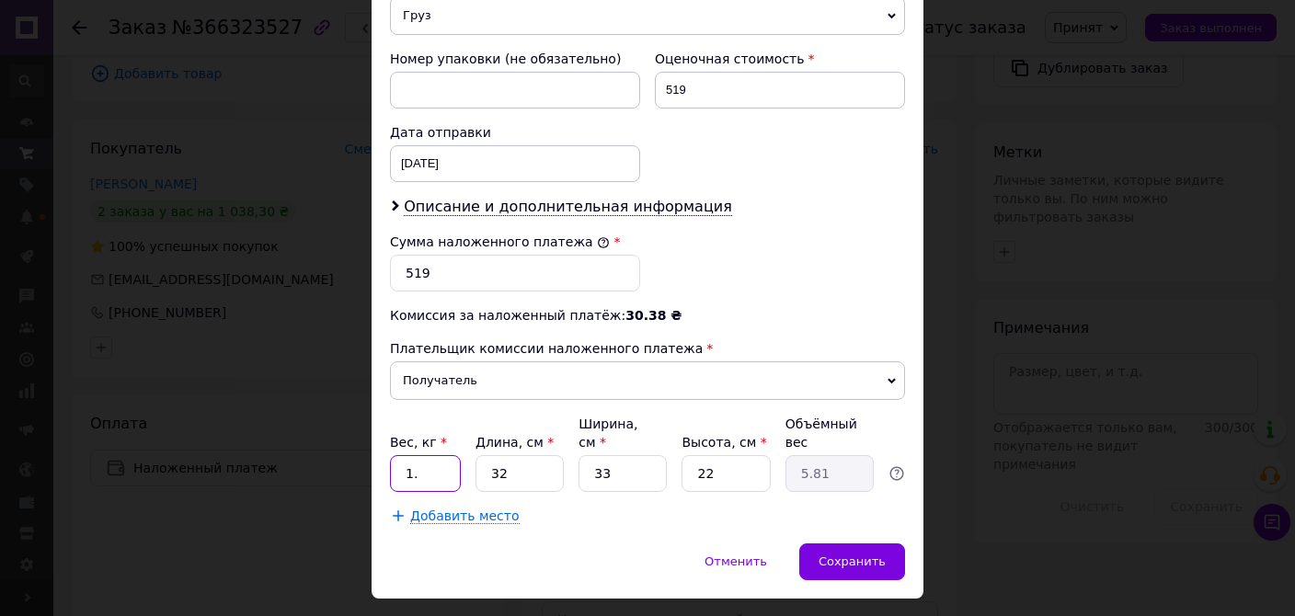
type input "1"
type input "0.75"
click at [641, 455] on input "33" at bounding box center [623, 473] width 88 height 37
type input "3"
type input "0.53"
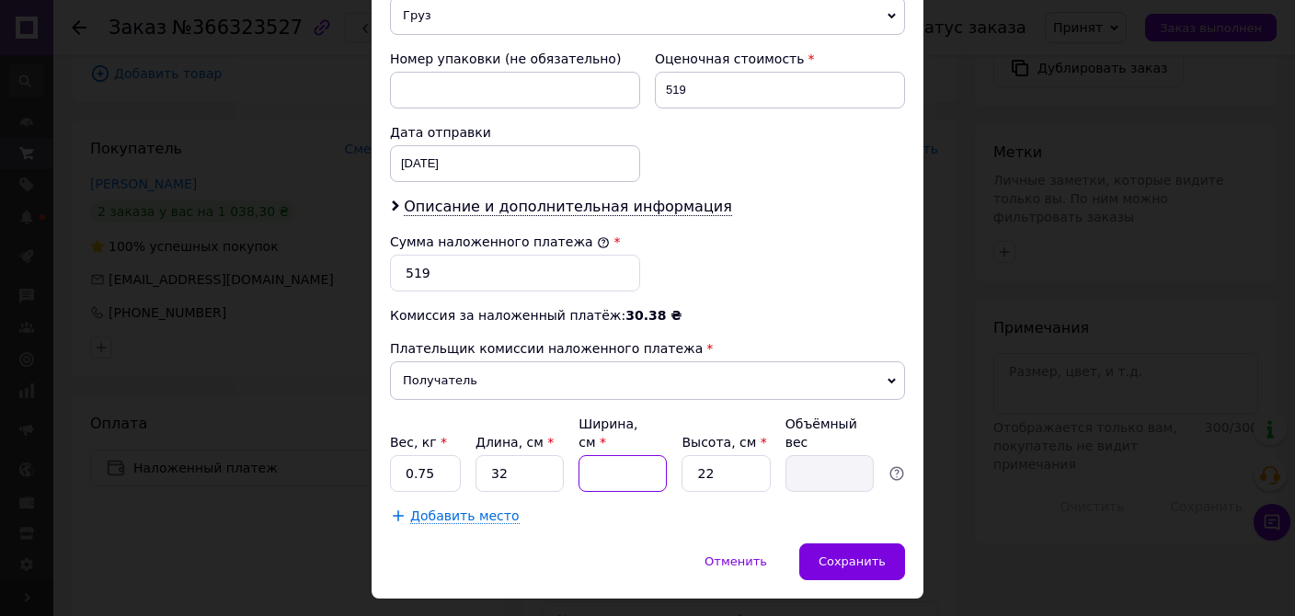
type input "1"
type input "0.18"
type input "14"
type input "2.46"
type input "14"
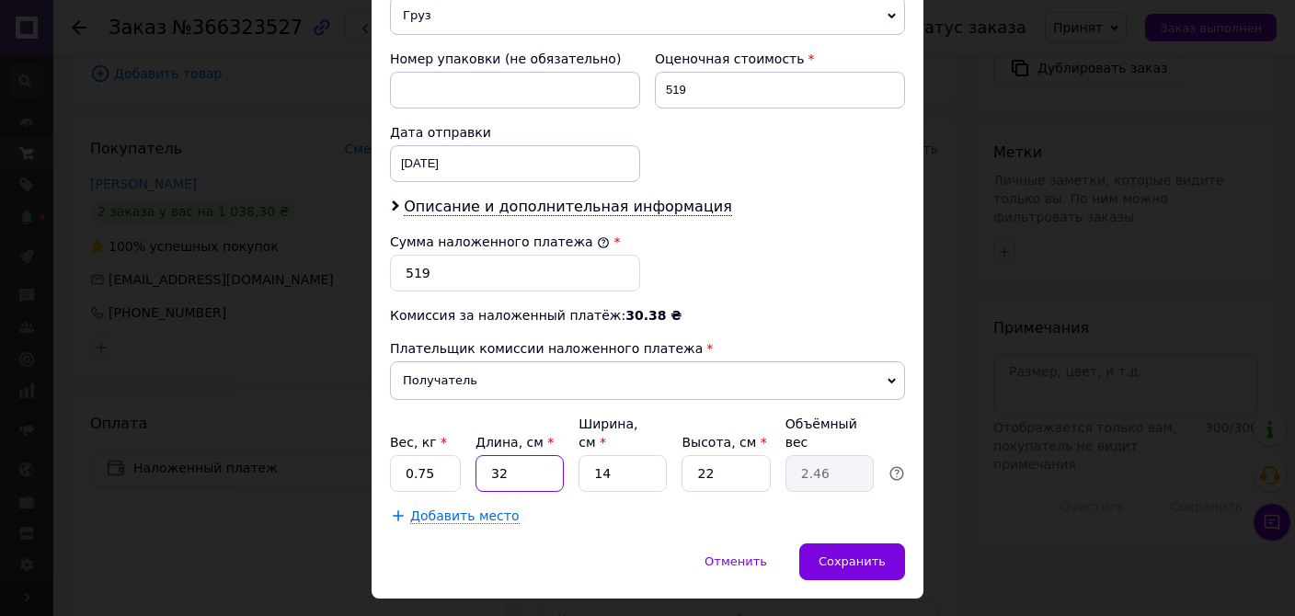
click at [525, 455] on input "32" at bounding box center [520, 473] width 88 height 37
type input "3"
type input "0.23"
type input "30"
type input "2.31"
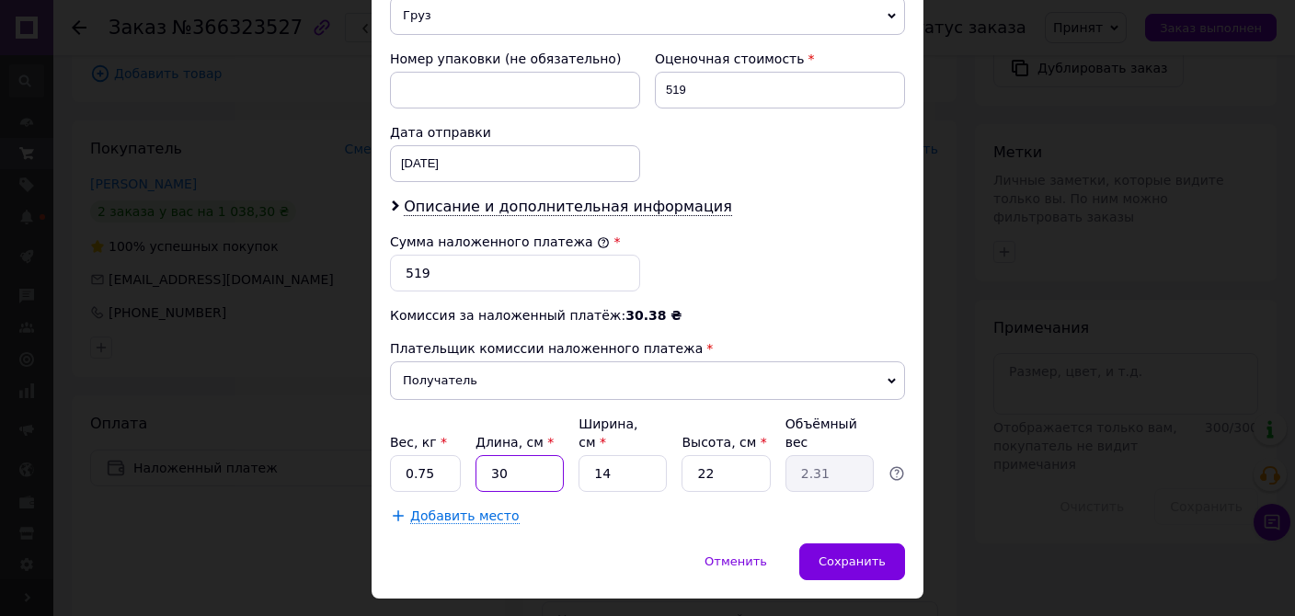
type input "30"
click at [722, 455] on input "22" at bounding box center [726, 473] width 88 height 37
type input "2"
type input "0.21"
type input "9"
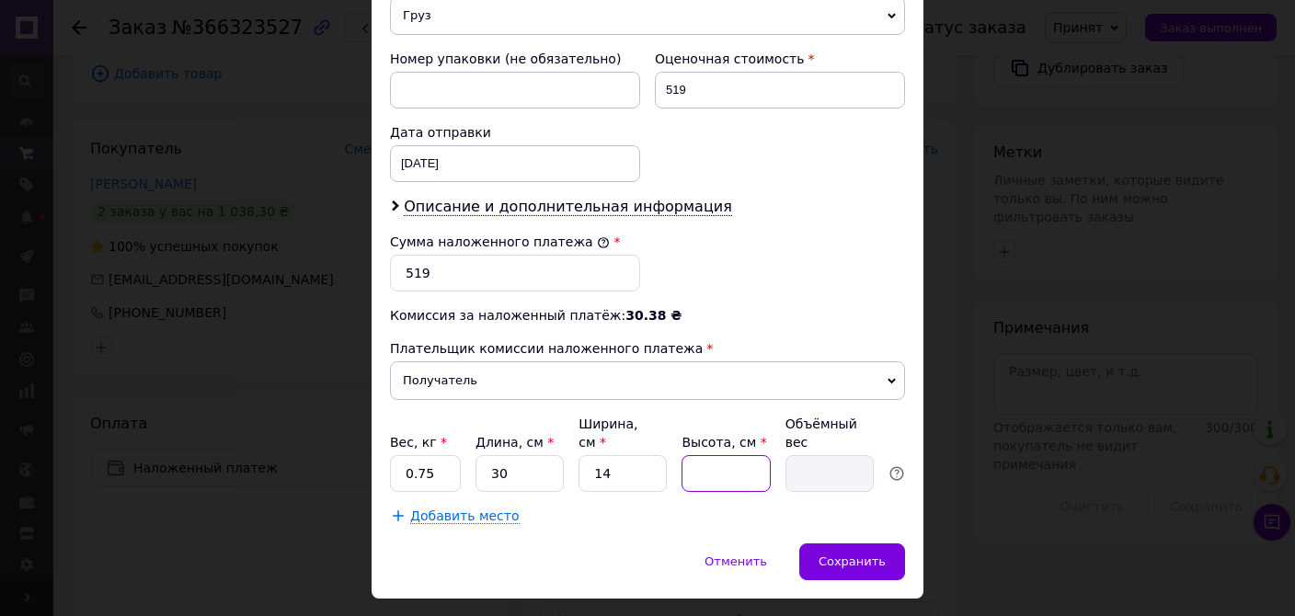
type input "0.95"
type input "9"
click at [850, 555] on span "Сохранить" at bounding box center [852, 562] width 67 height 14
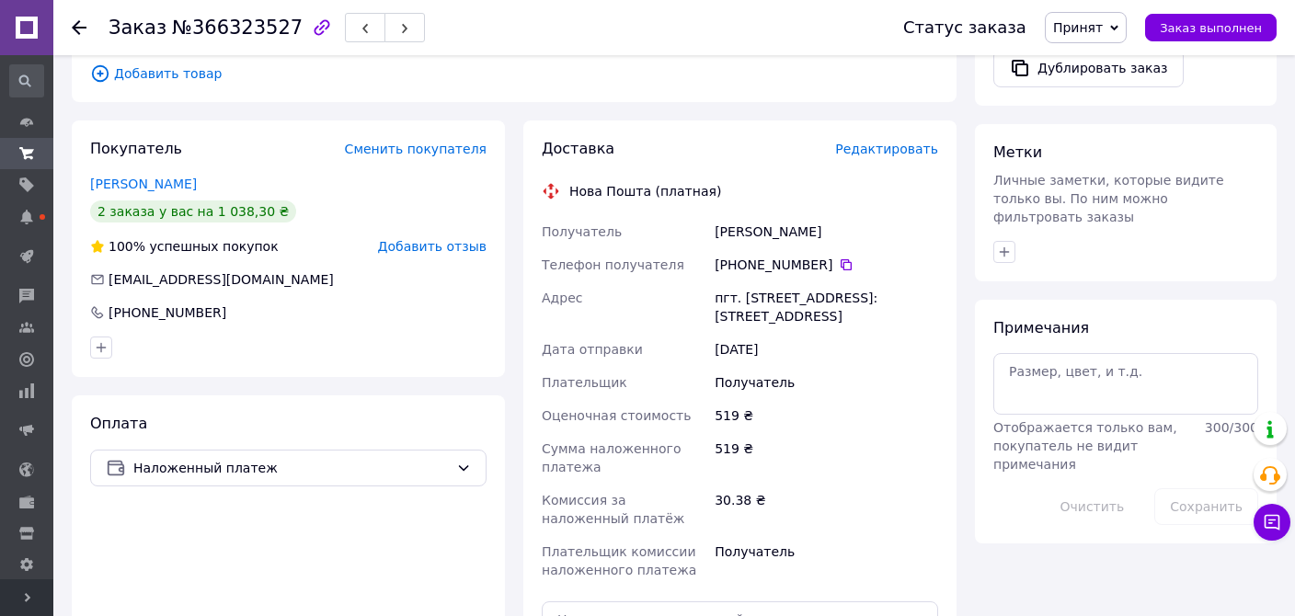
scroll to position [972, 0]
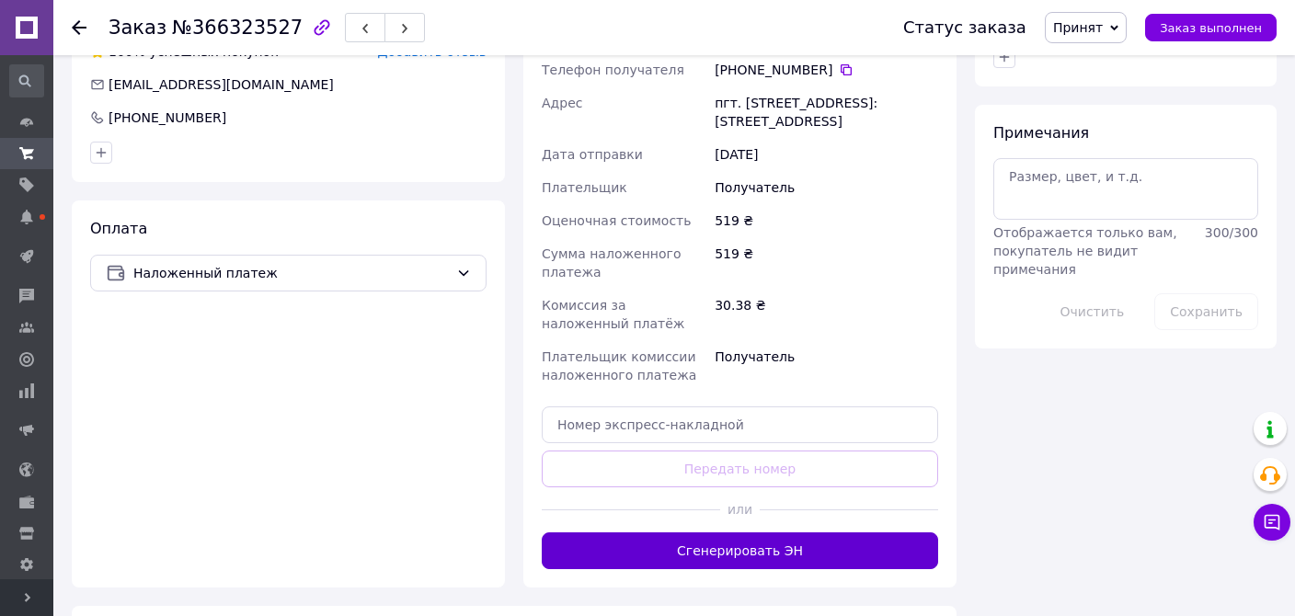
click at [773, 533] on button "Сгенерировать ЭН" at bounding box center [740, 551] width 397 height 37
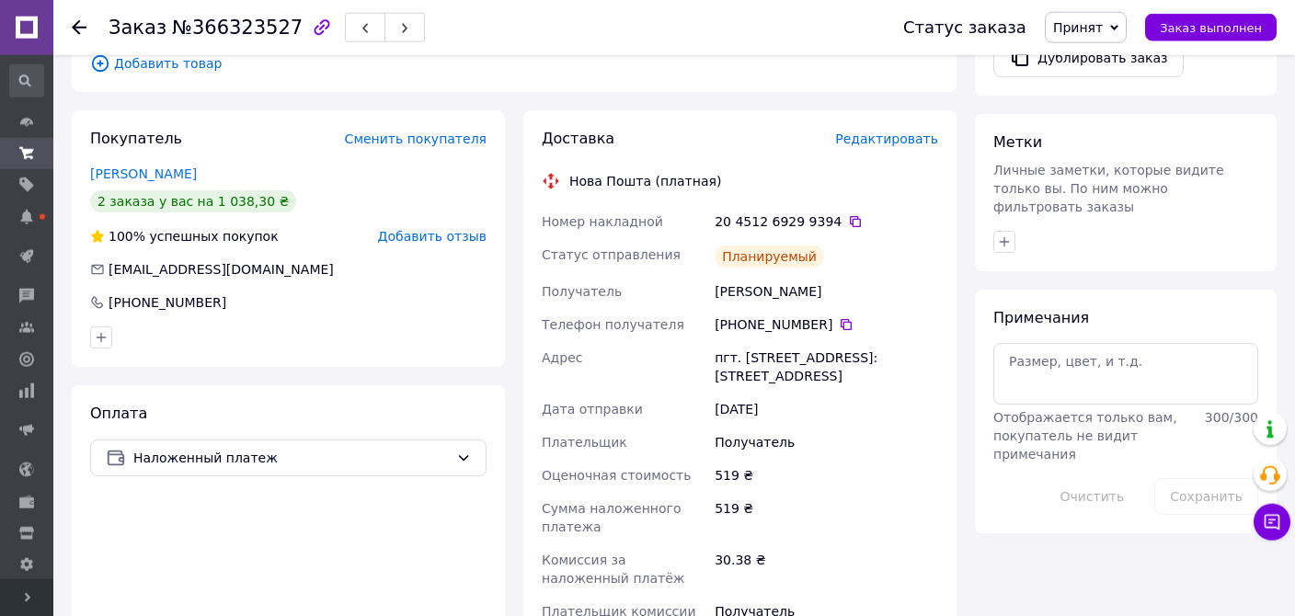
scroll to position [777, 0]
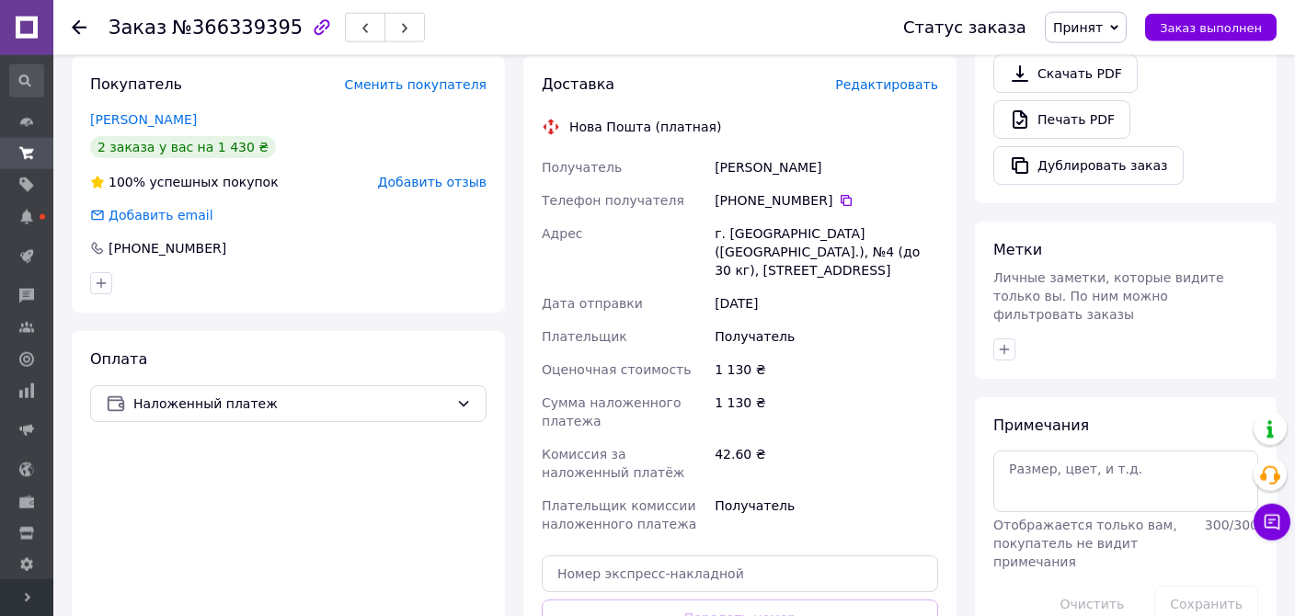
scroll to position [680, 0]
click at [236, 368] on div "Оплата Наложенный платеж" at bounding box center [288, 533] width 433 height 406
click at [247, 393] on span "Наложенный платеж" at bounding box center [291, 403] width 316 height 20
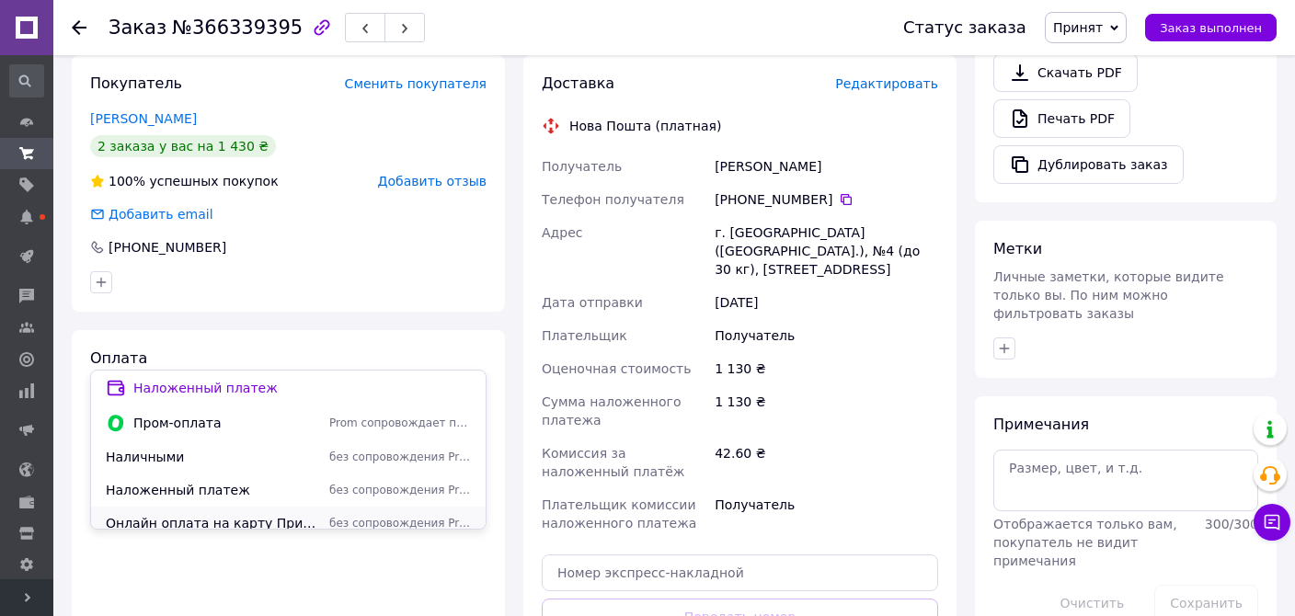
click at [178, 520] on span "Онлайн оплата на карту Приватбанка 4149499090929736 Генисаретский Дмитрий" at bounding box center [214, 523] width 216 height 18
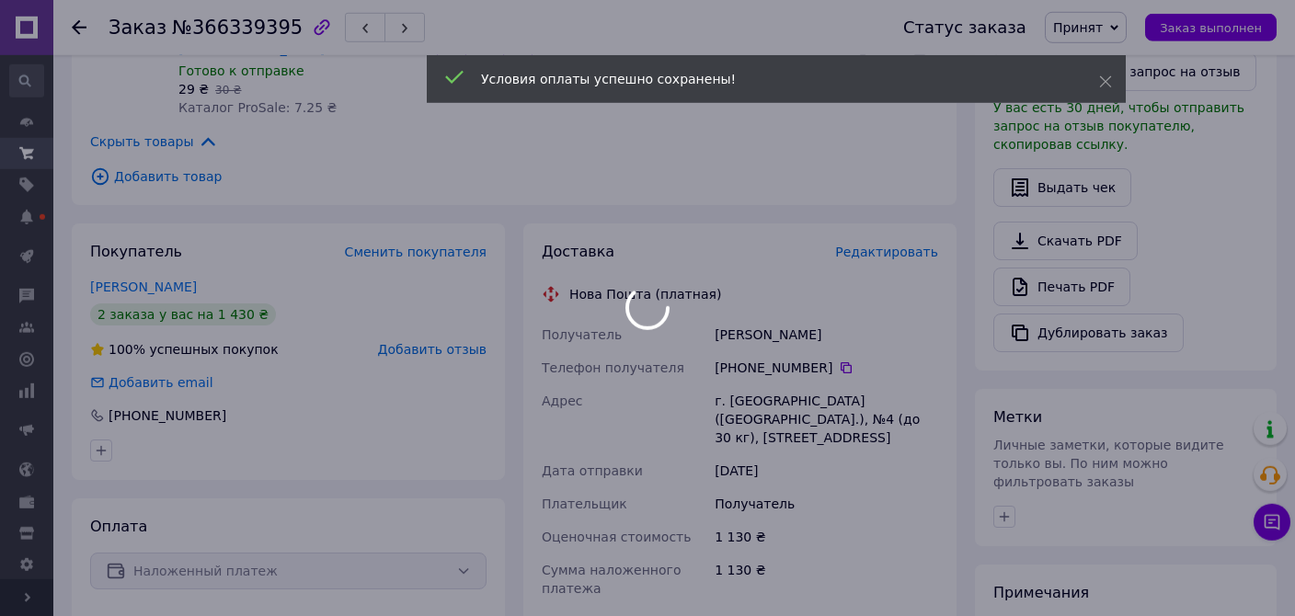
scroll to position [486, 0]
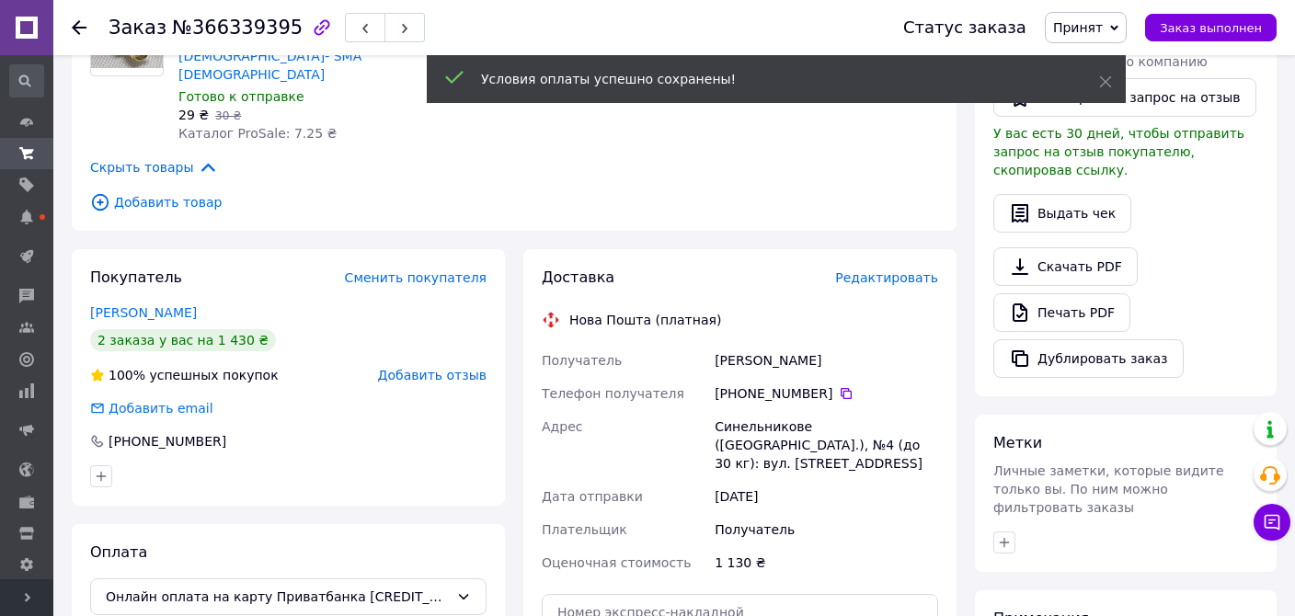
click at [900, 270] on span "Редактировать" at bounding box center [886, 277] width 103 height 15
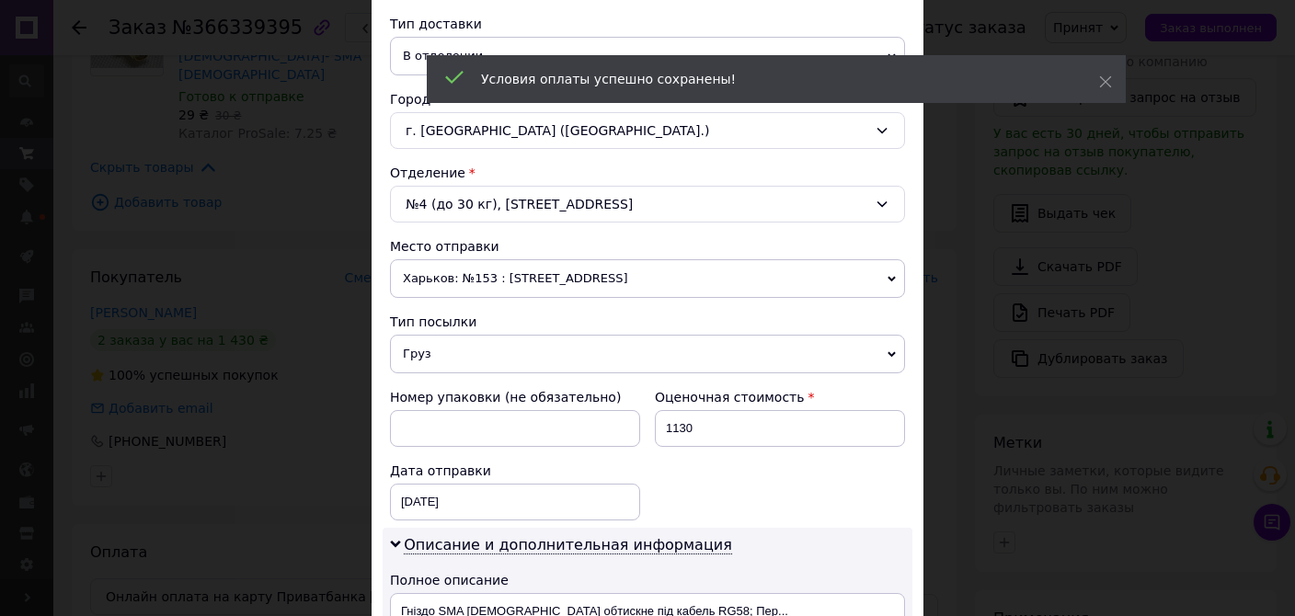
scroll to position [836, 0]
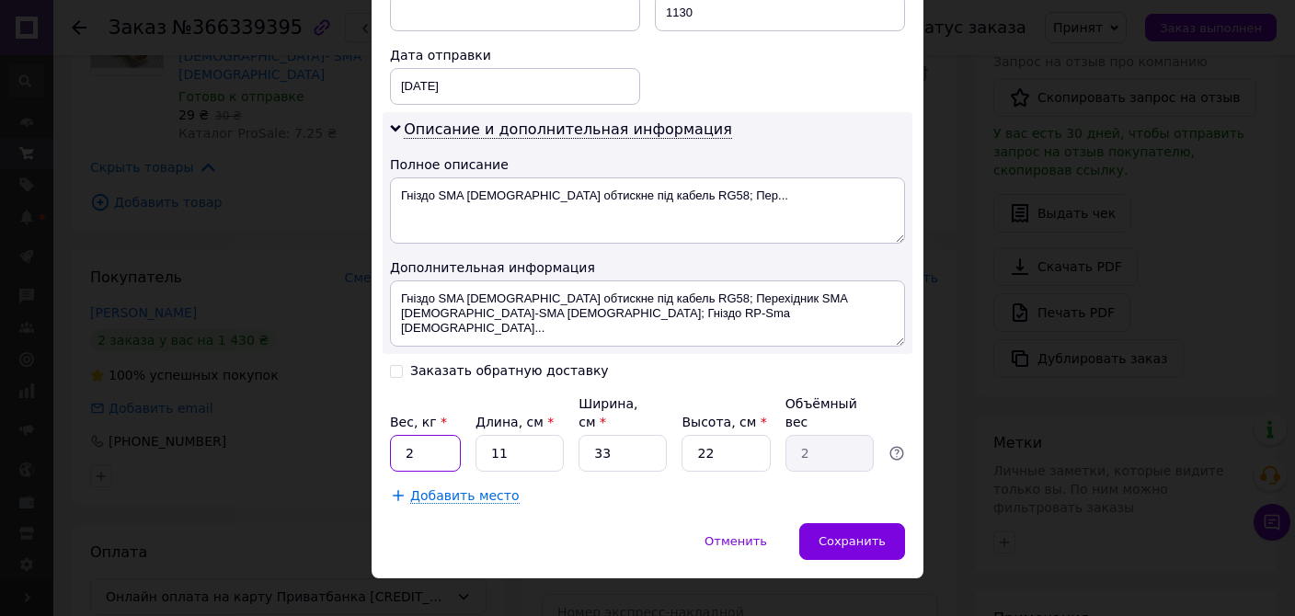
click at [415, 442] on input "2" at bounding box center [425, 453] width 71 height 37
type input "0.5"
click at [636, 435] on input "33" at bounding box center [623, 453] width 88 height 37
type input "3"
type input "0.18"
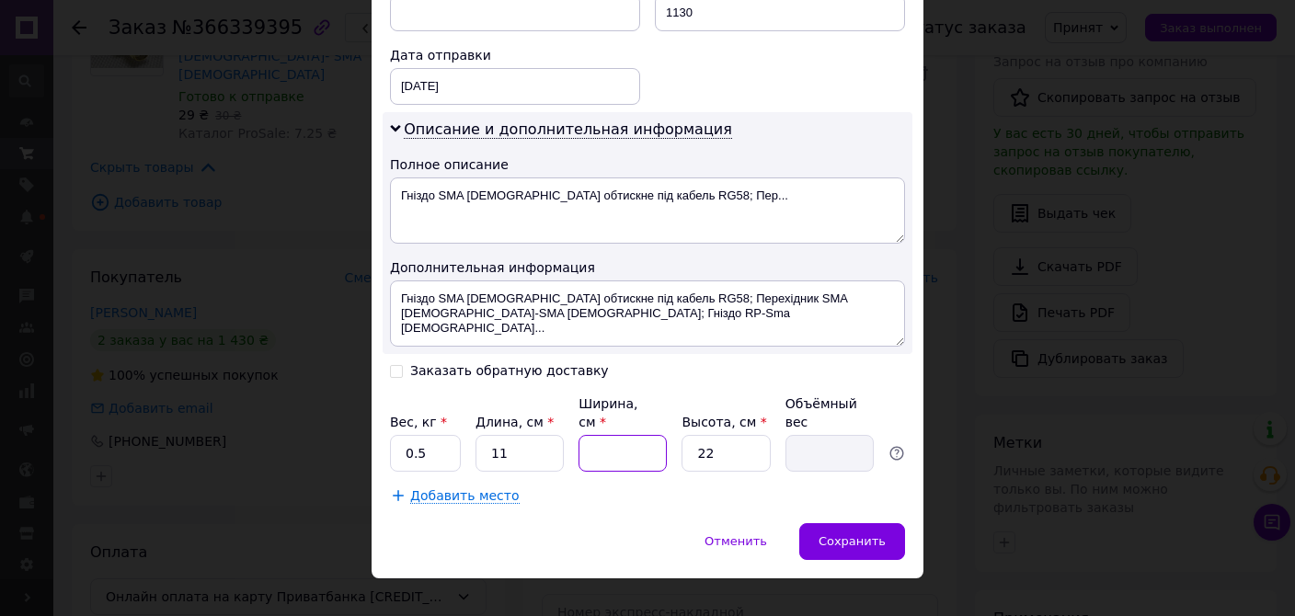
type input "1"
type input "0.1"
type input "13"
type input "0.79"
type input "13"
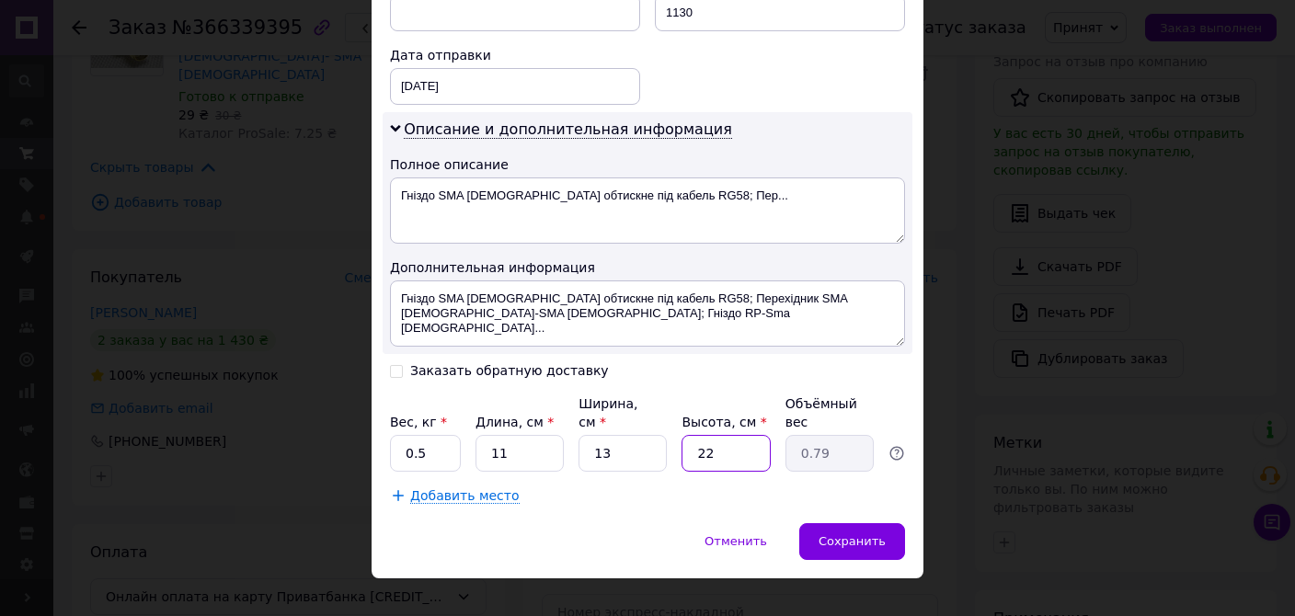
click at [729, 435] on input "22" at bounding box center [726, 453] width 88 height 37
type input "2"
type input "0.1"
type input "3"
type input "0.11"
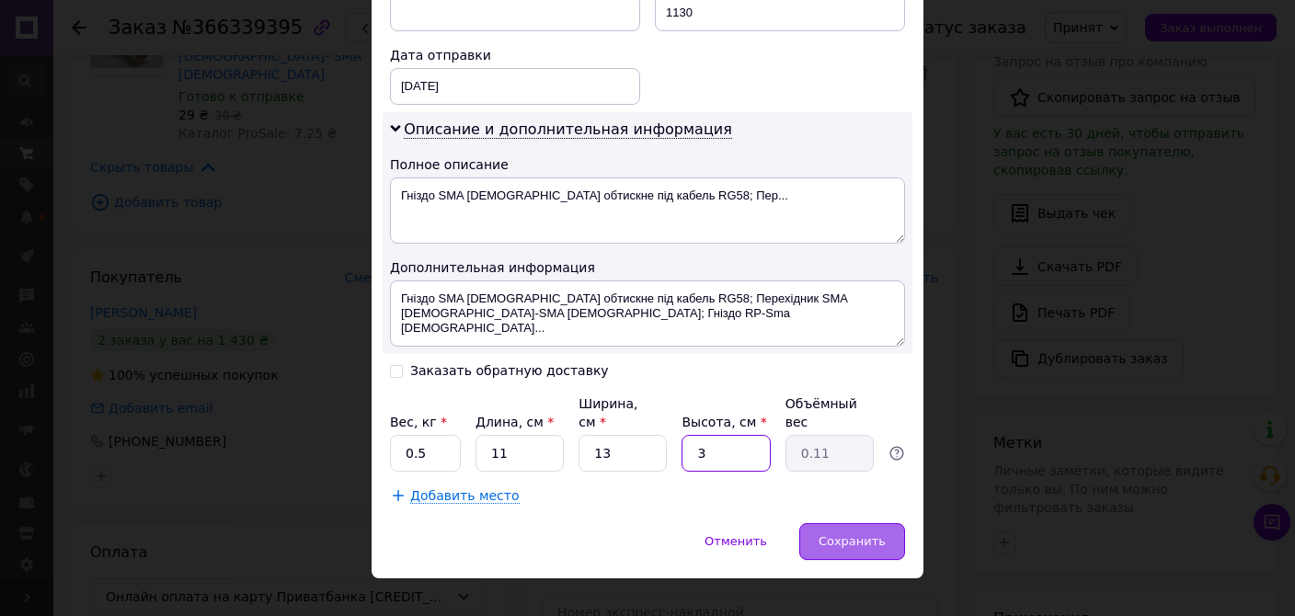
type input "3"
click at [838, 524] on div "Сохранить" at bounding box center [853, 542] width 106 height 37
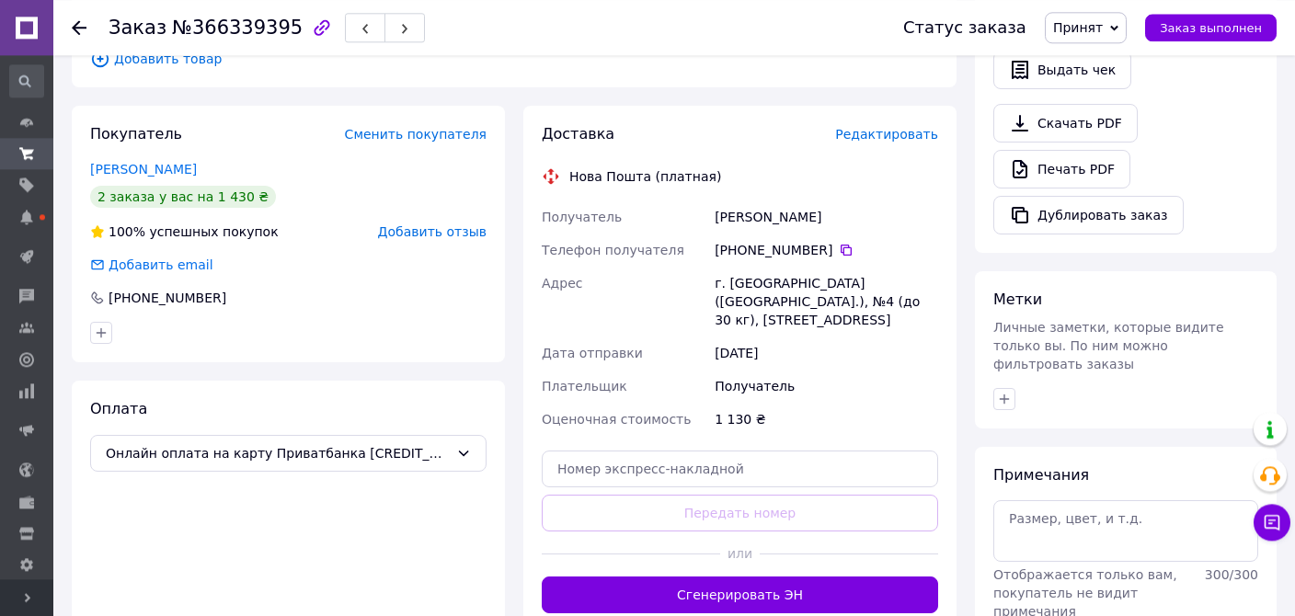
scroll to position [777, 0]
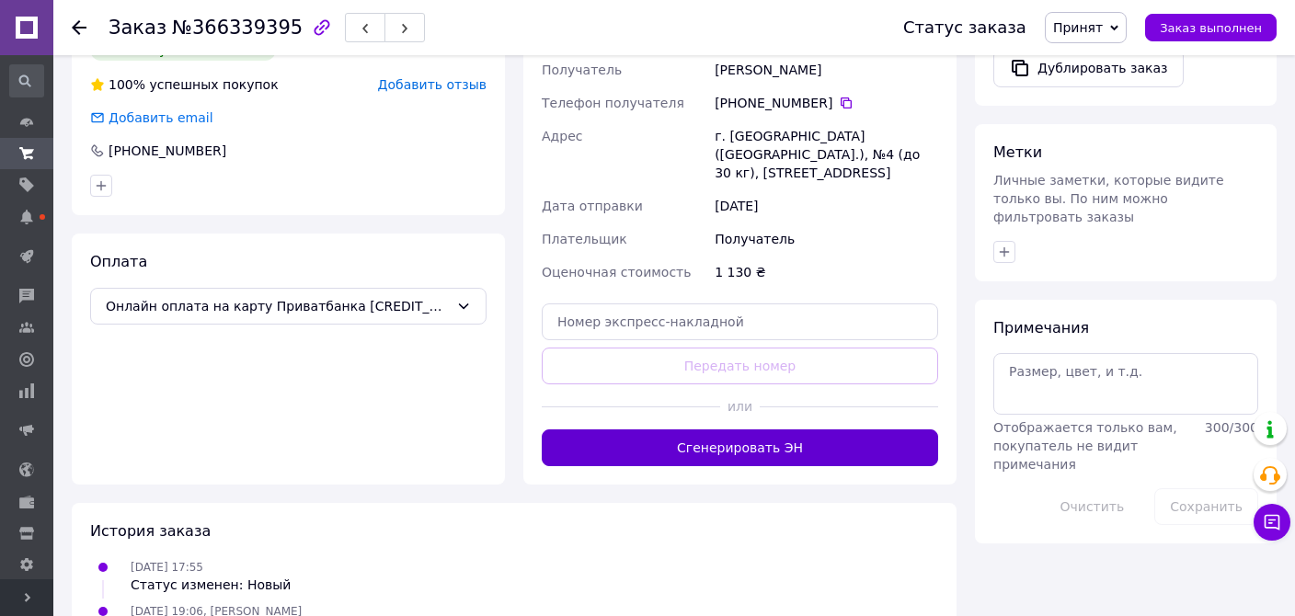
click at [843, 430] on button "Сгенерировать ЭН" at bounding box center [740, 448] width 397 height 37
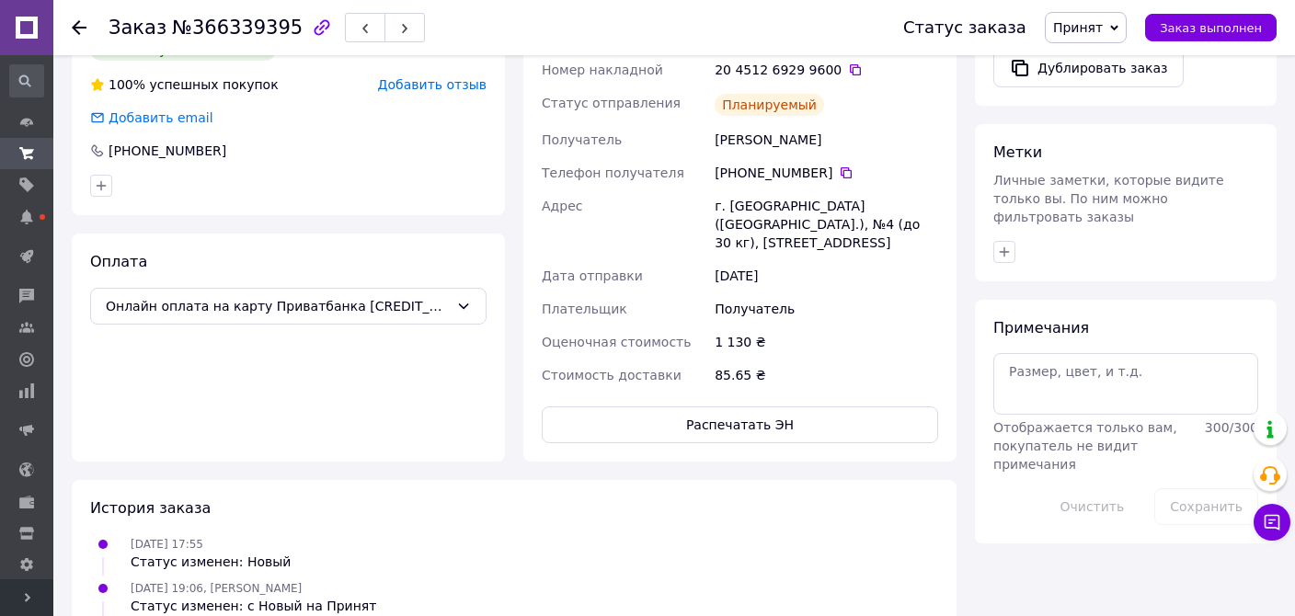
scroll to position [388, 0]
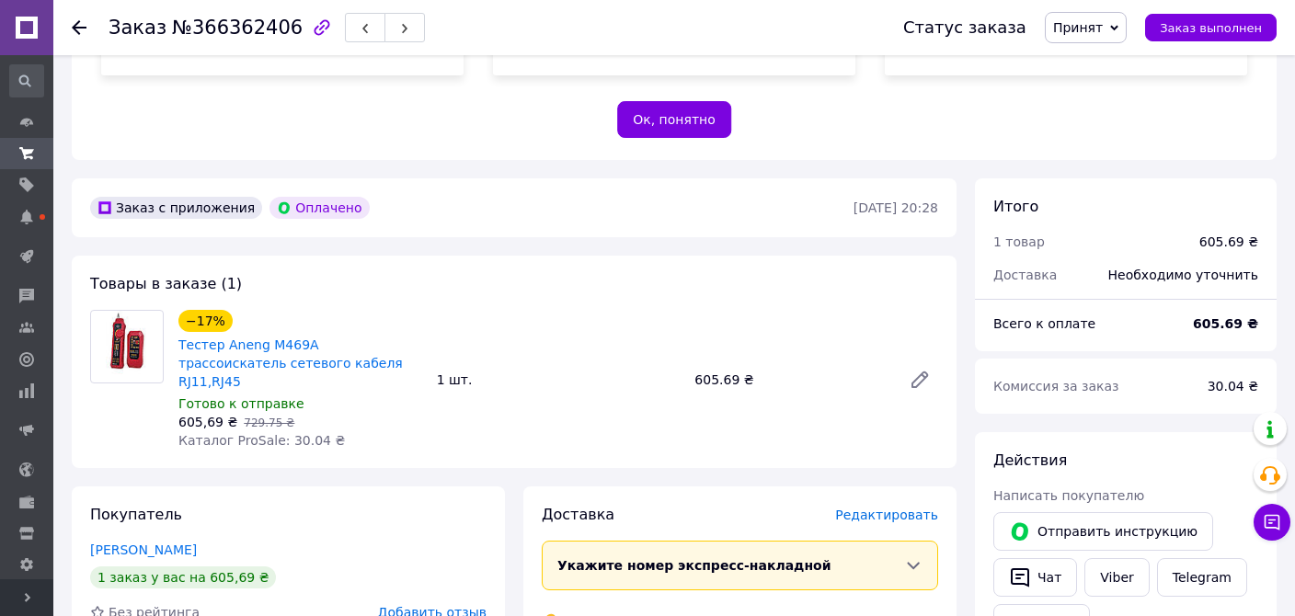
scroll to position [777, 0]
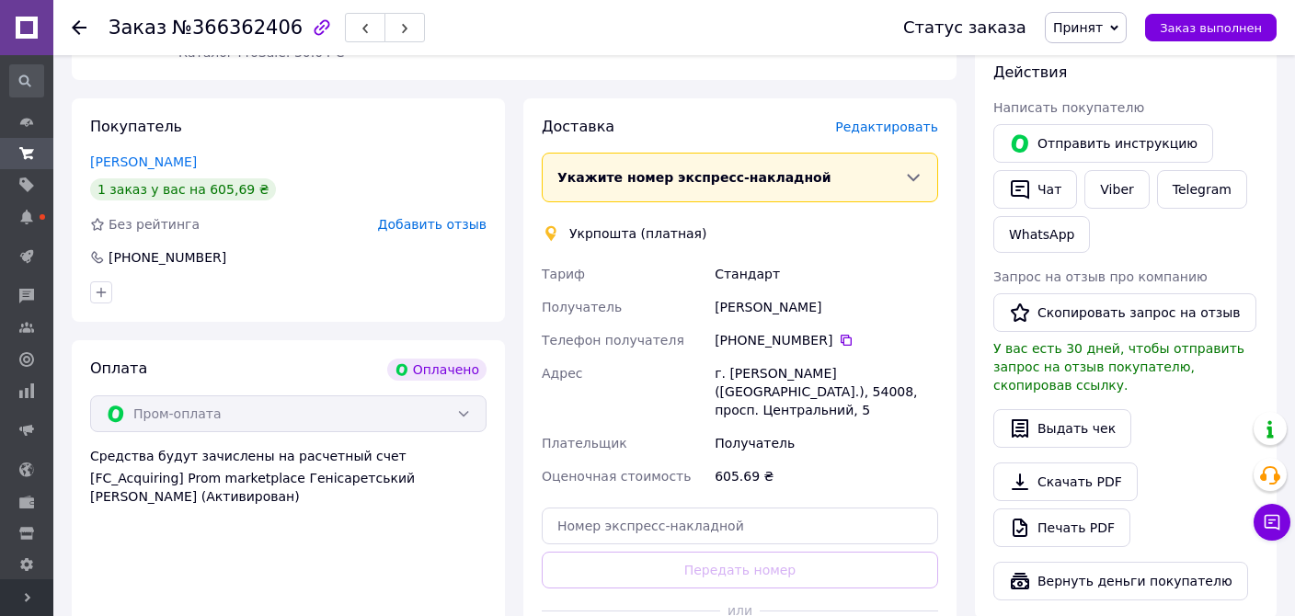
click at [907, 117] on div "Доставка Редактировать" at bounding box center [740, 127] width 397 height 21
click at [902, 120] on span "Редактировать" at bounding box center [886, 127] width 103 height 15
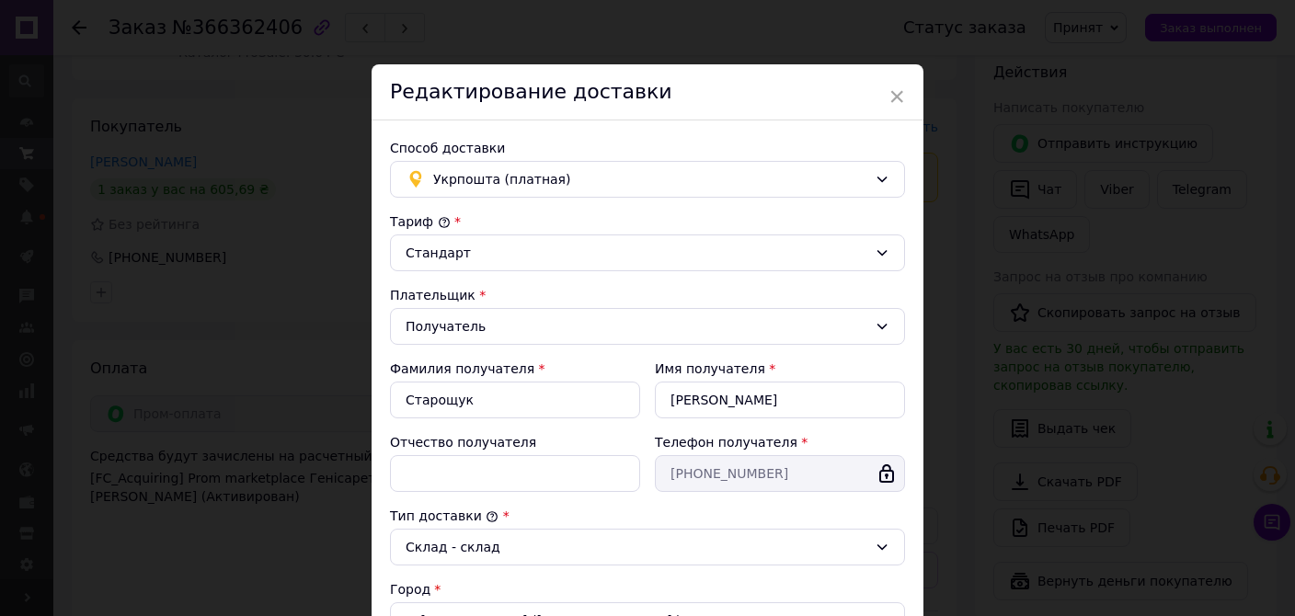
scroll to position [528, 0]
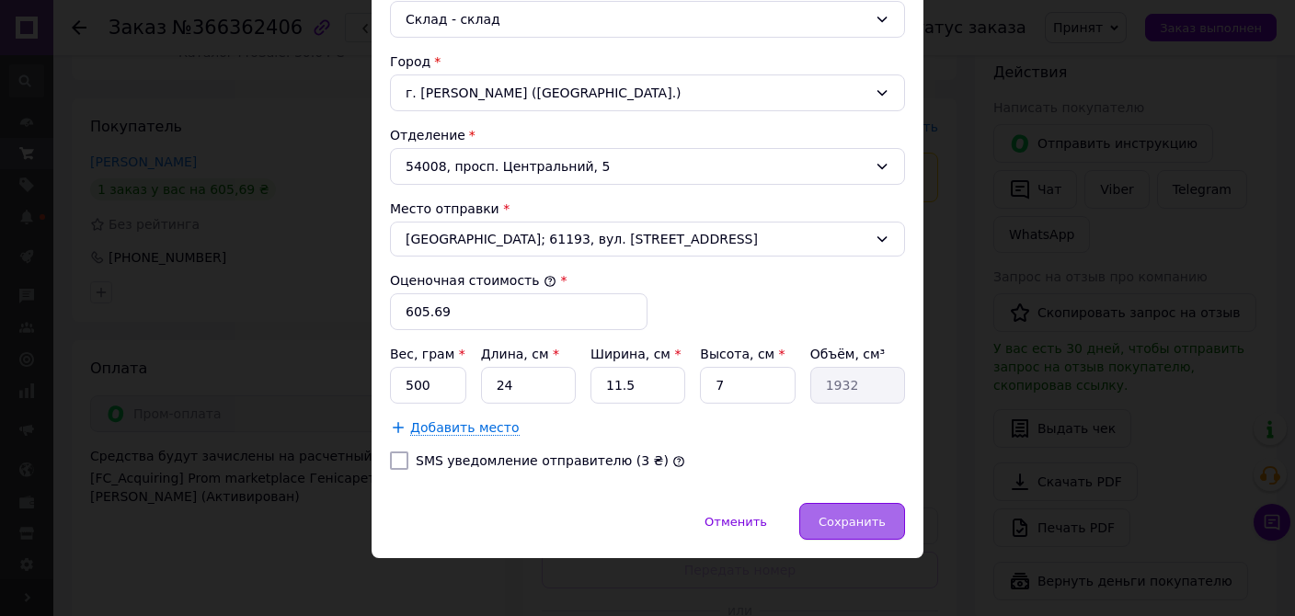
click at [858, 515] on span "Сохранить" at bounding box center [852, 522] width 67 height 14
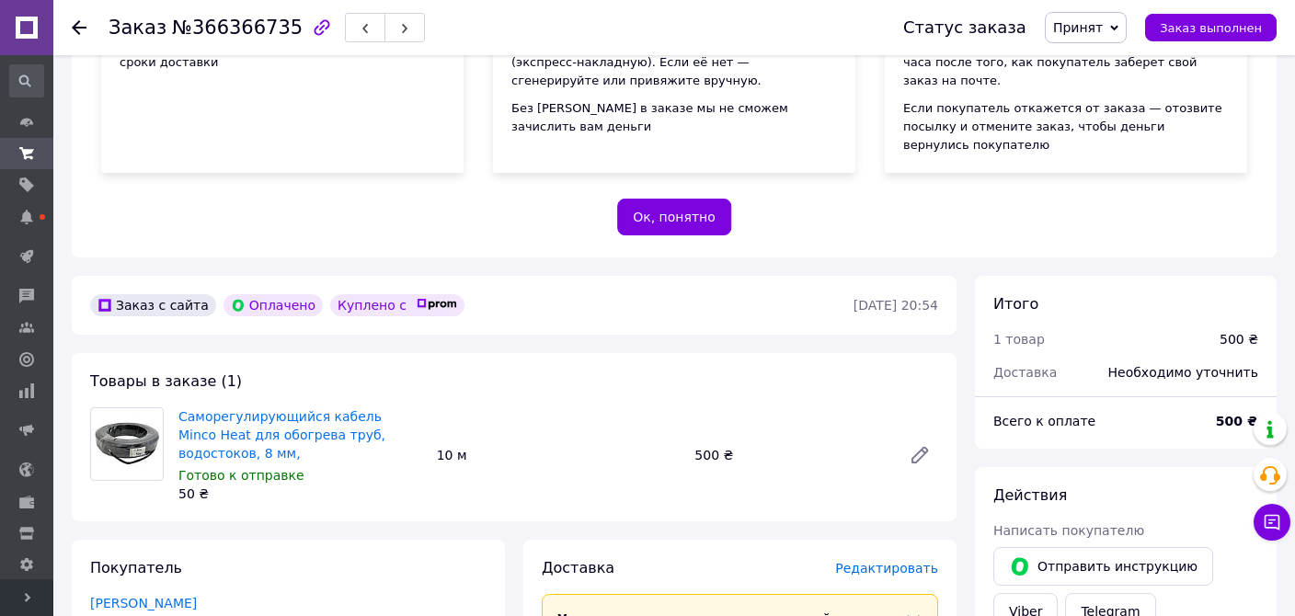
scroll to position [486, 0]
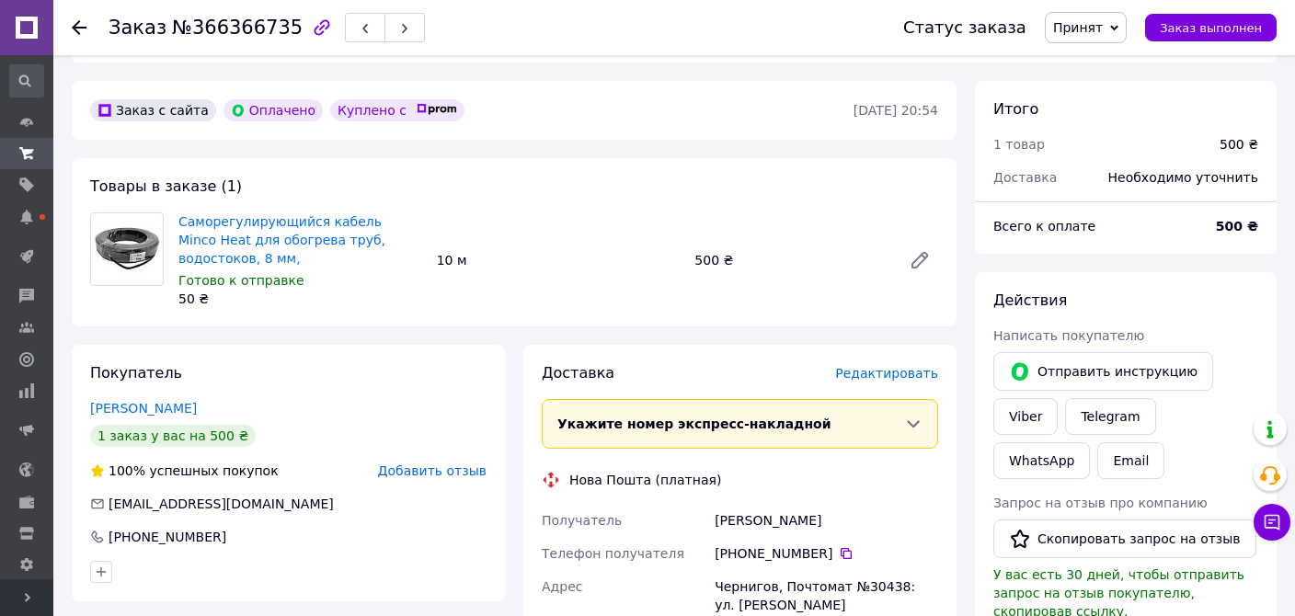
click at [910, 366] on span "Редактировать" at bounding box center [886, 373] width 103 height 15
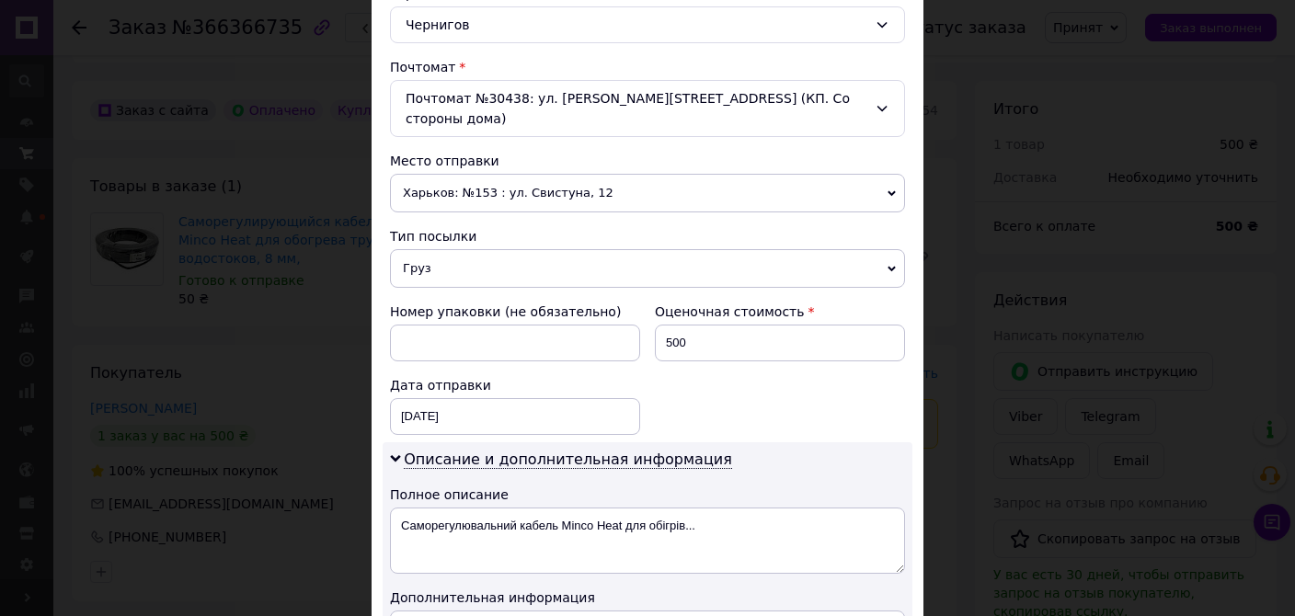
scroll to position [803, 0]
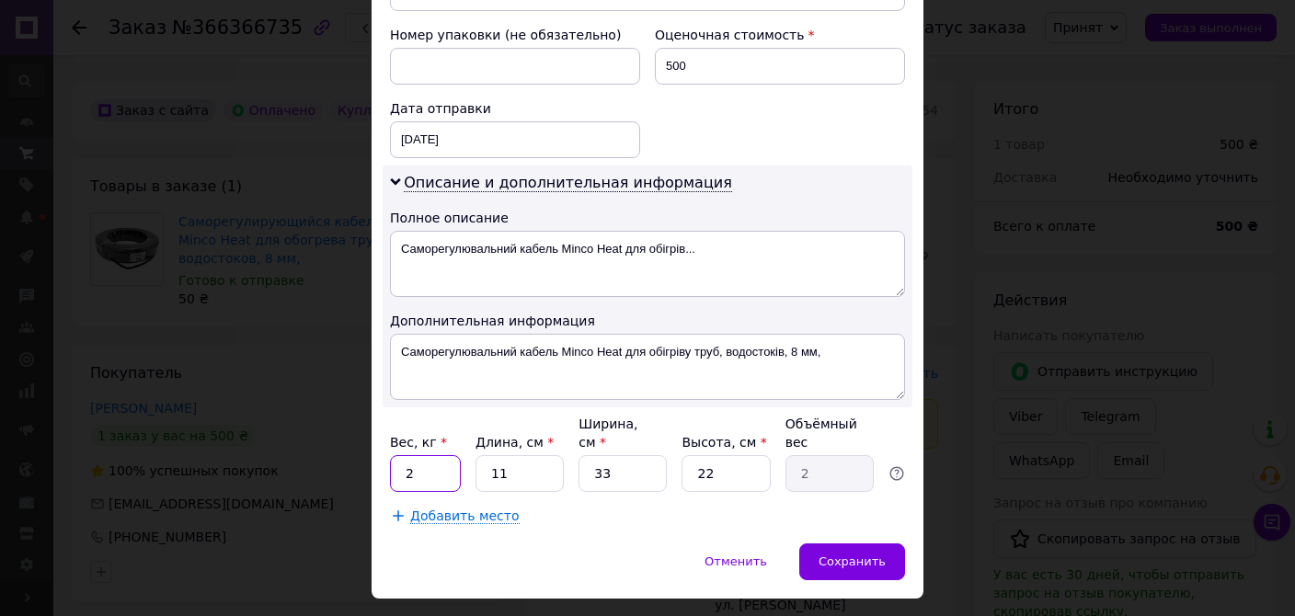
click at [434, 455] on input "2" at bounding box center [425, 473] width 71 height 37
type input "0.5"
click at [527, 455] on input "11" at bounding box center [520, 473] width 88 height 37
type input "1"
type input "0.18"
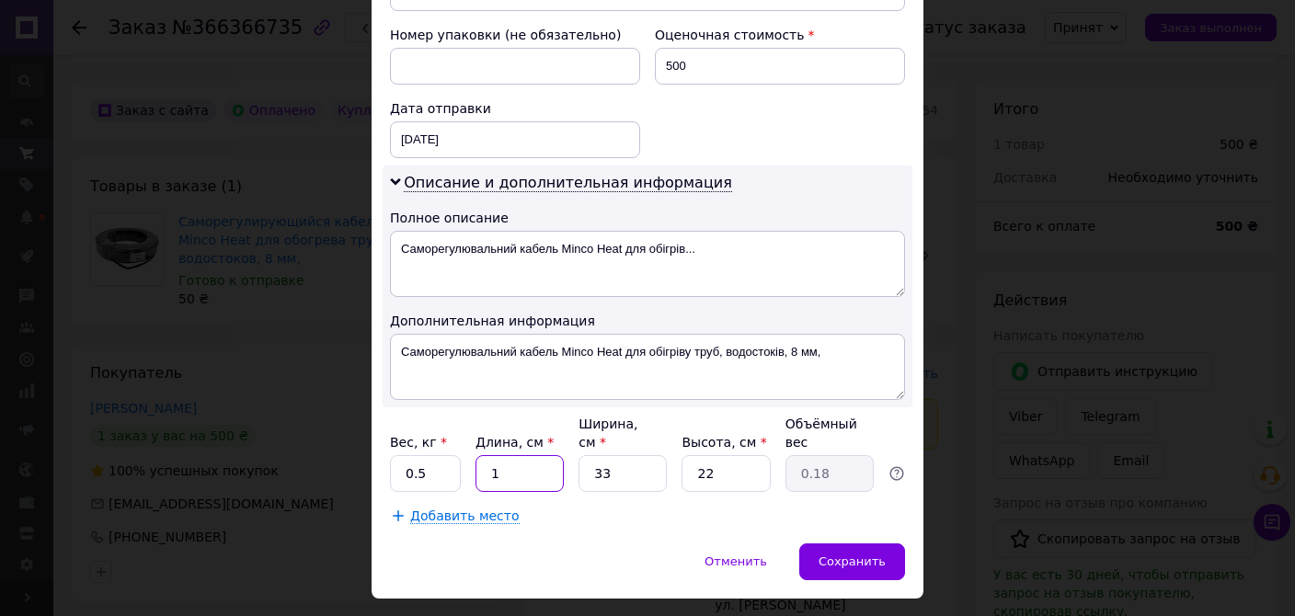
type input "13"
type input "2.36"
type input "13"
click at [649, 455] on input "33" at bounding box center [623, 473] width 88 height 37
type input "3"
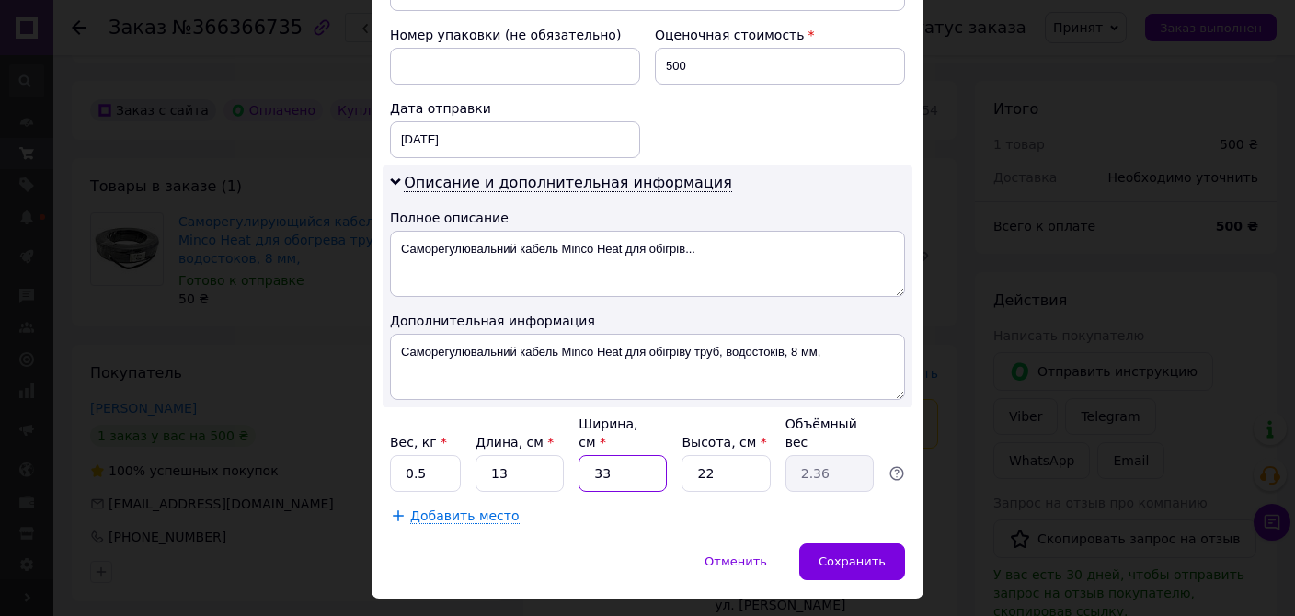
type input "0.21"
type input "1"
type input "0.1"
type input "13"
type input "0.93"
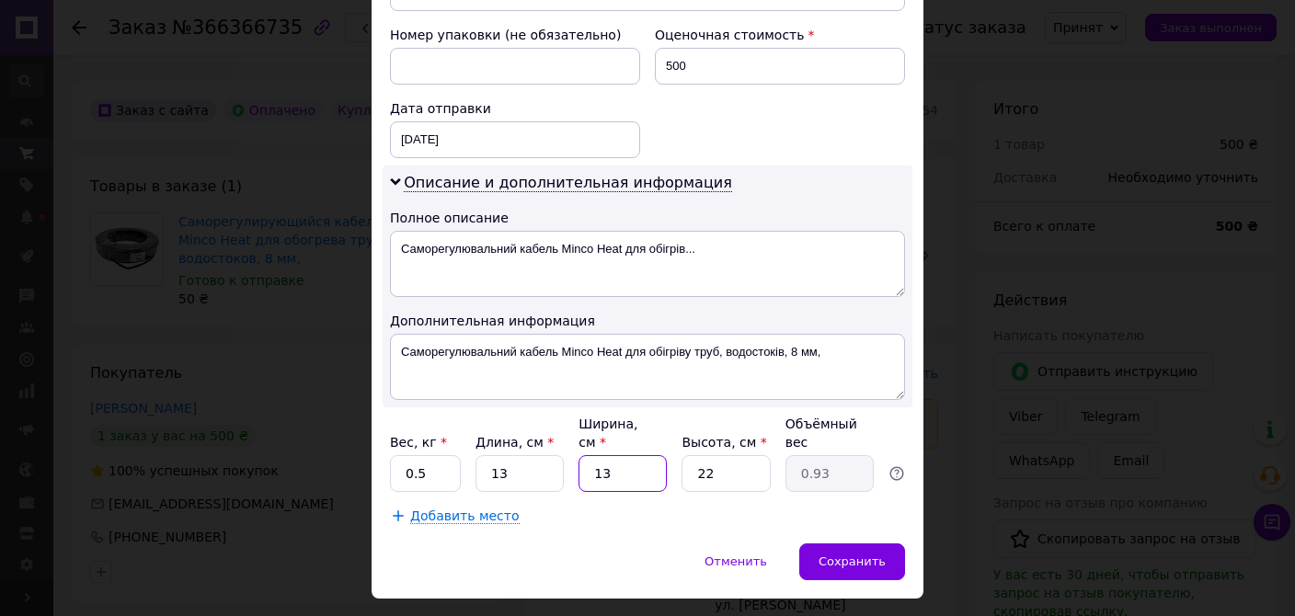
type input "13"
click at [730, 455] on input "22" at bounding box center [726, 473] width 88 height 37
type input "2"
type input "0.1"
type input "5"
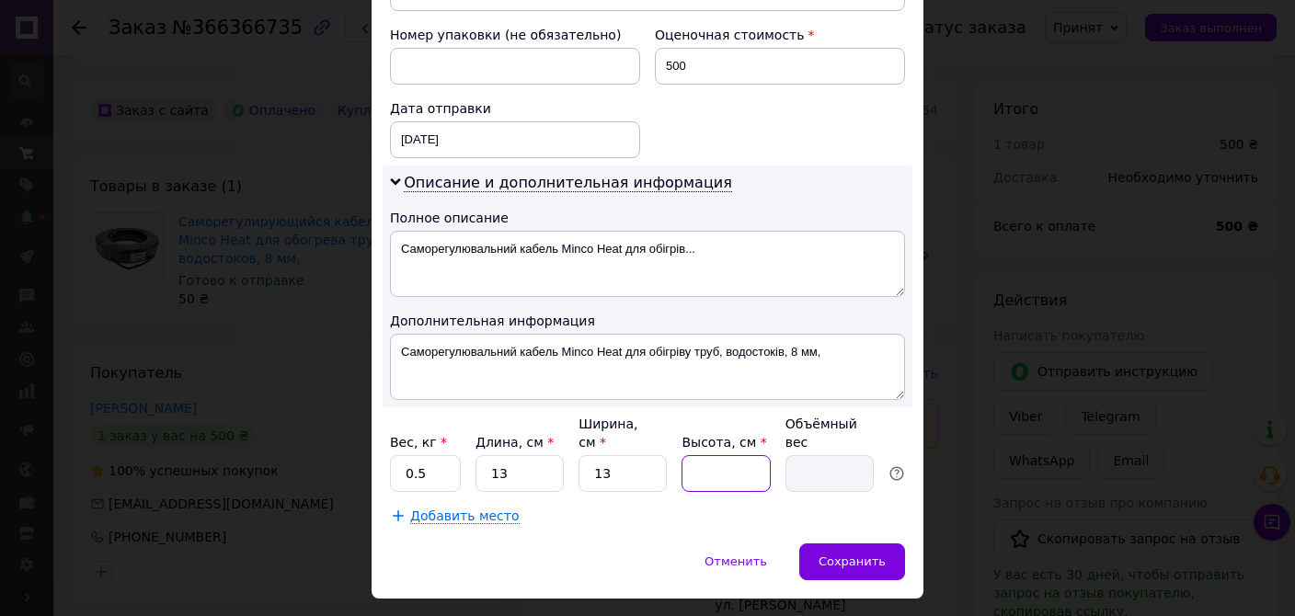
type input "0.21"
type input "5"
click at [836, 555] on span "Сохранить" at bounding box center [852, 562] width 67 height 14
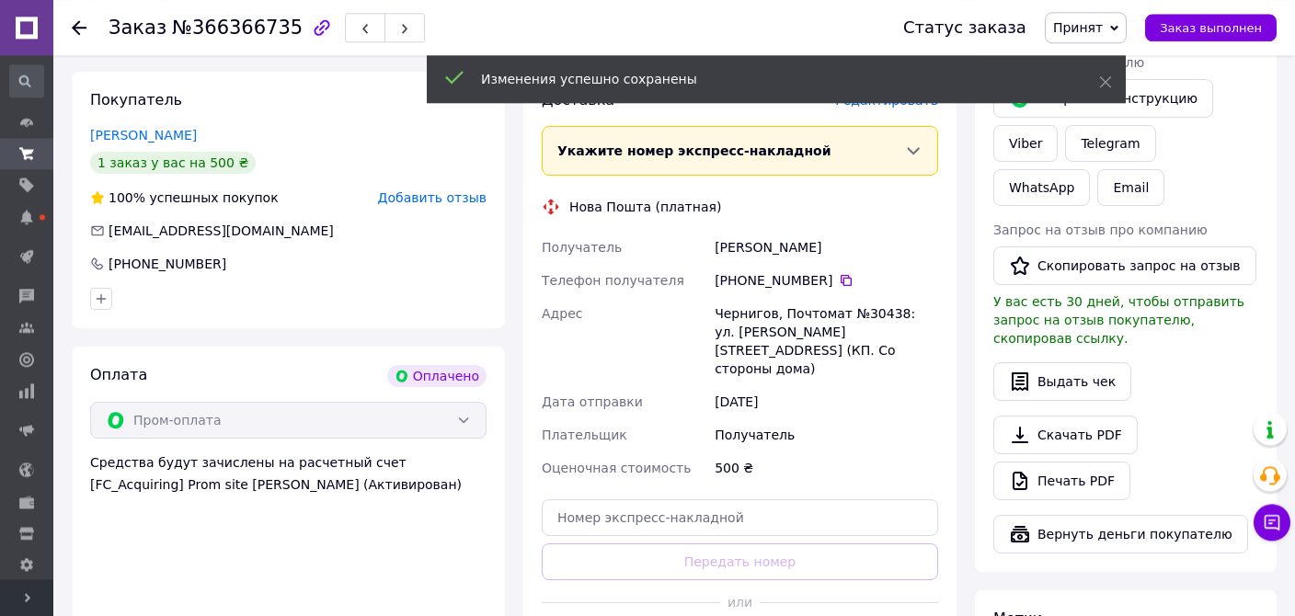
scroll to position [777, 0]
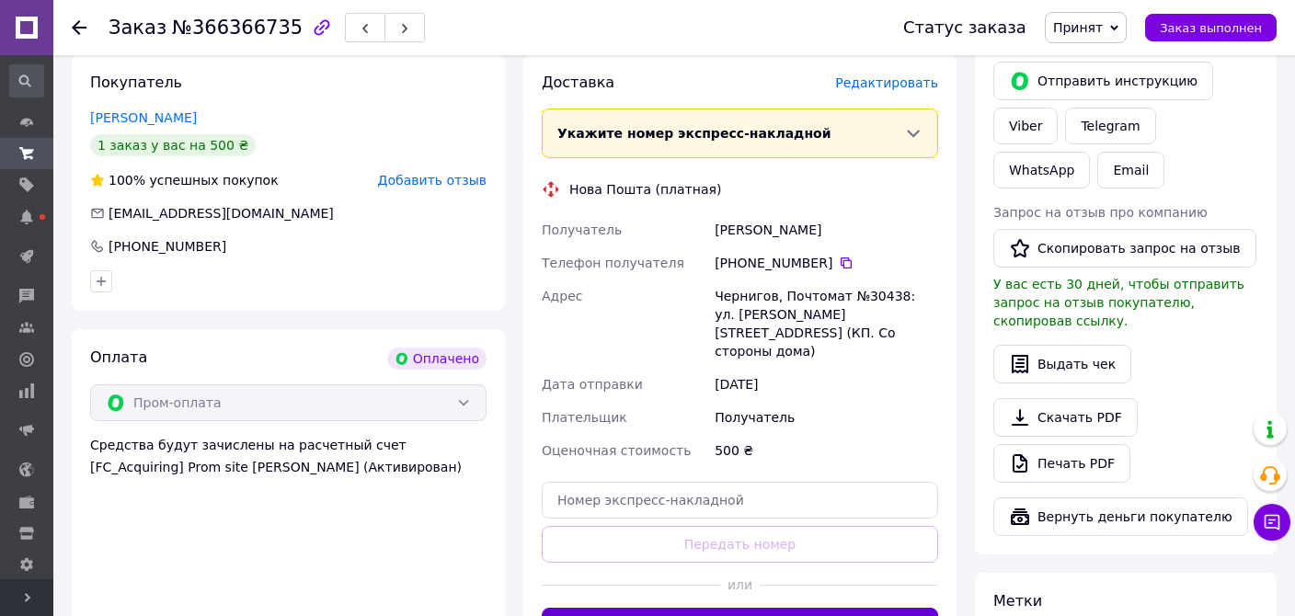
click at [898, 608] on button "Сгенерировать ЭН" at bounding box center [740, 626] width 397 height 37
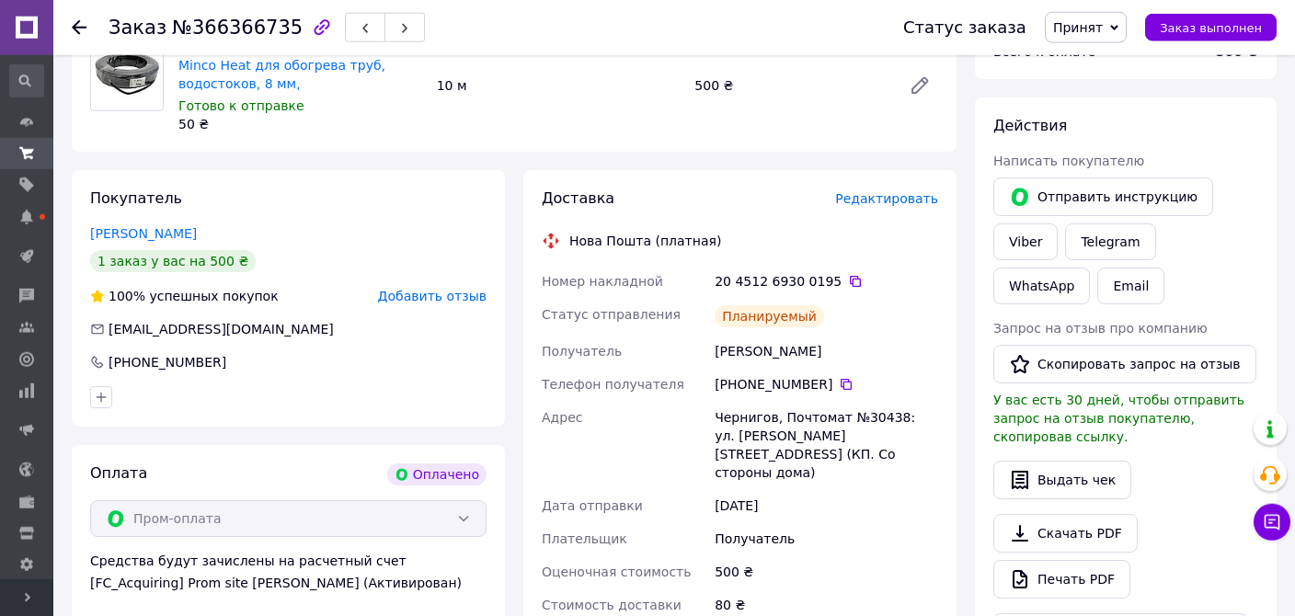
scroll to position [486, 0]
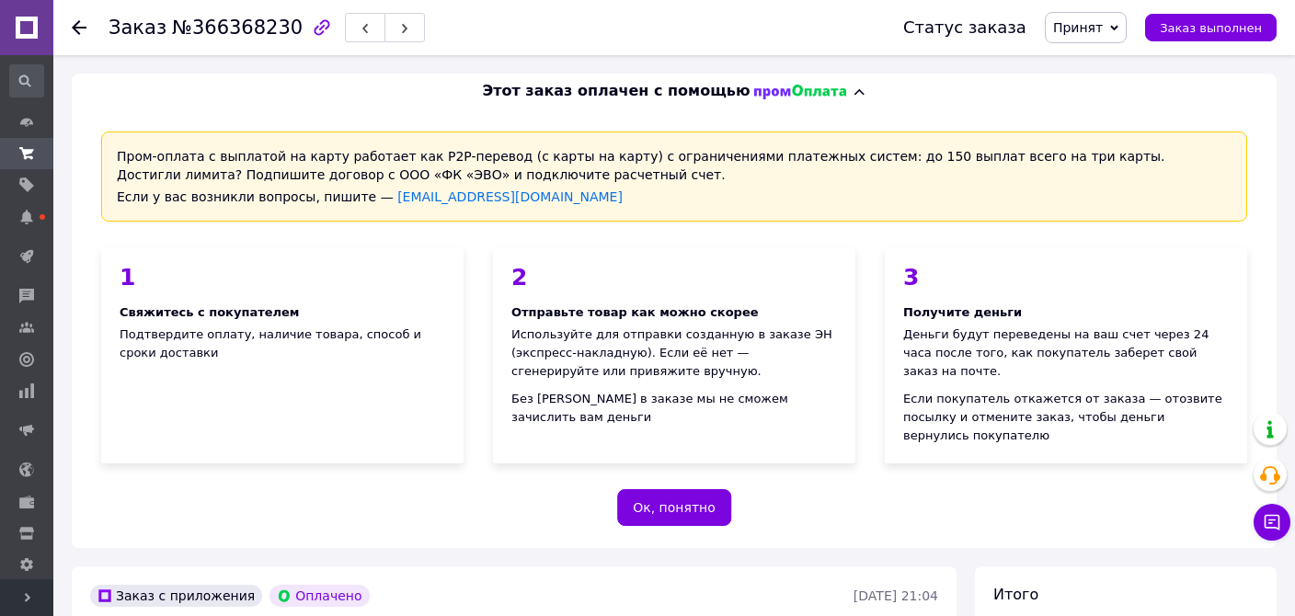
scroll to position [388, 0]
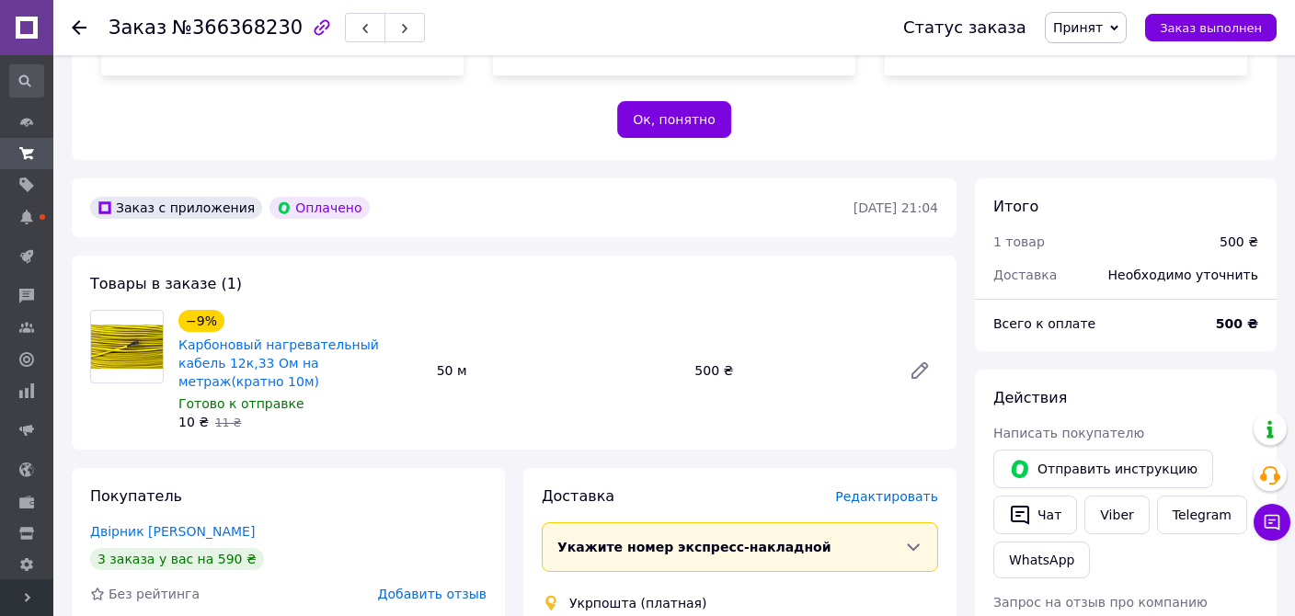
click at [878, 489] on span "Редактировать" at bounding box center [886, 496] width 103 height 15
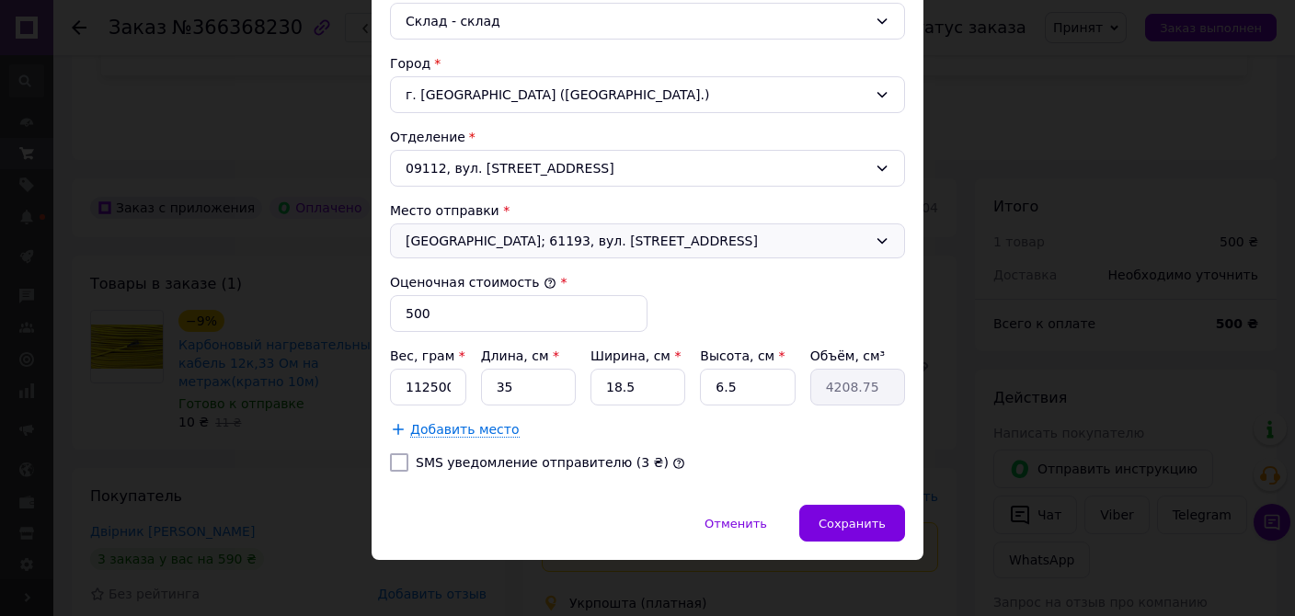
scroll to position [528, 0]
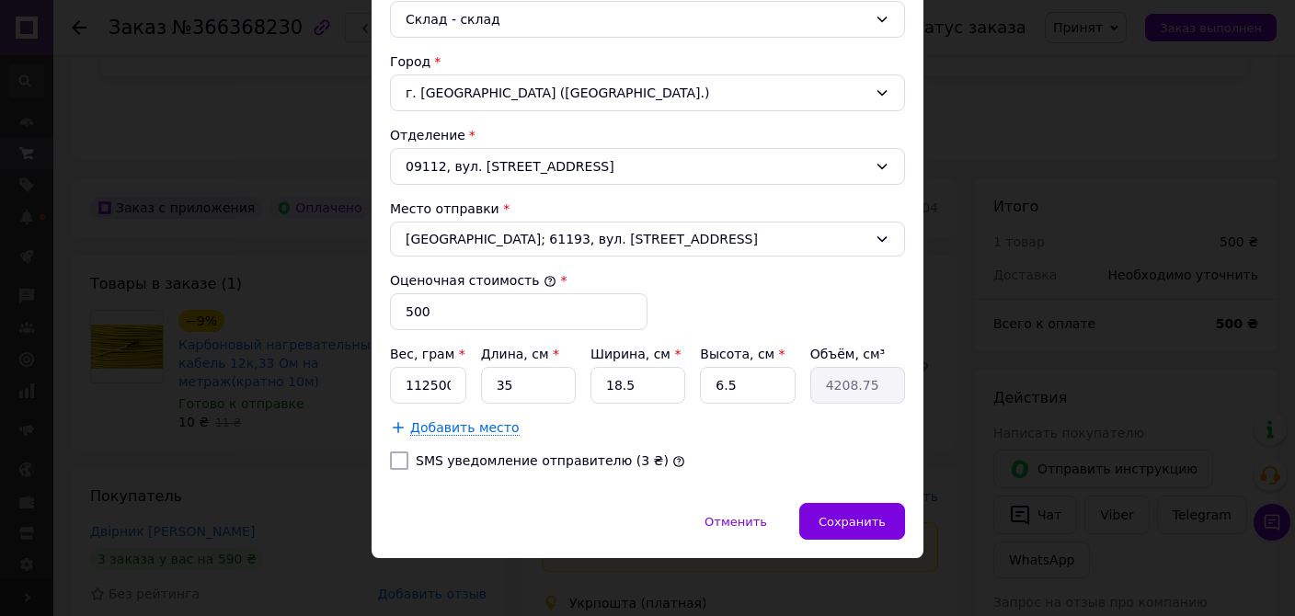
click at [470, 388] on div "Вес, грам * 112500 Длина, см * 35 Ширина, см * 18.5 Высота, см * 6.5 Объём, см³…" at bounding box center [647, 374] width 515 height 59
click at [455, 386] on input "112500" at bounding box center [428, 385] width 76 height 37
type input "1"
type input "600"
click at [518, 388] on input "35" at bounding box center [528, 385] width 95 height 37
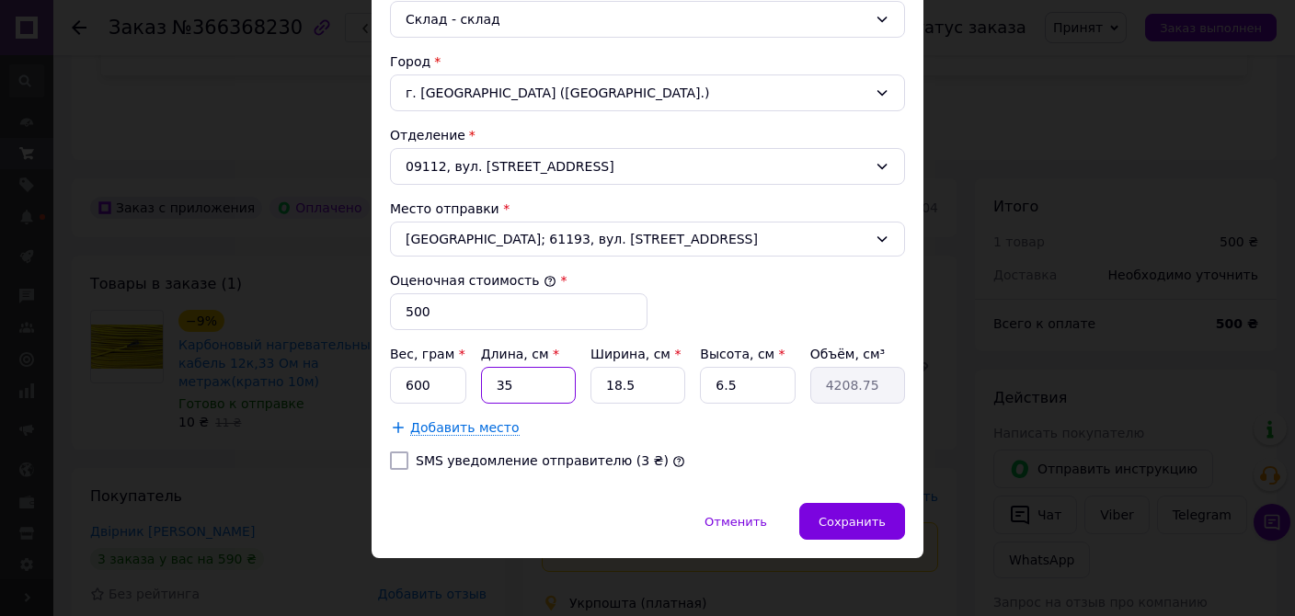
type input "3"
type input "360.75"
type input "1"
type input "120.25"
type input "14"
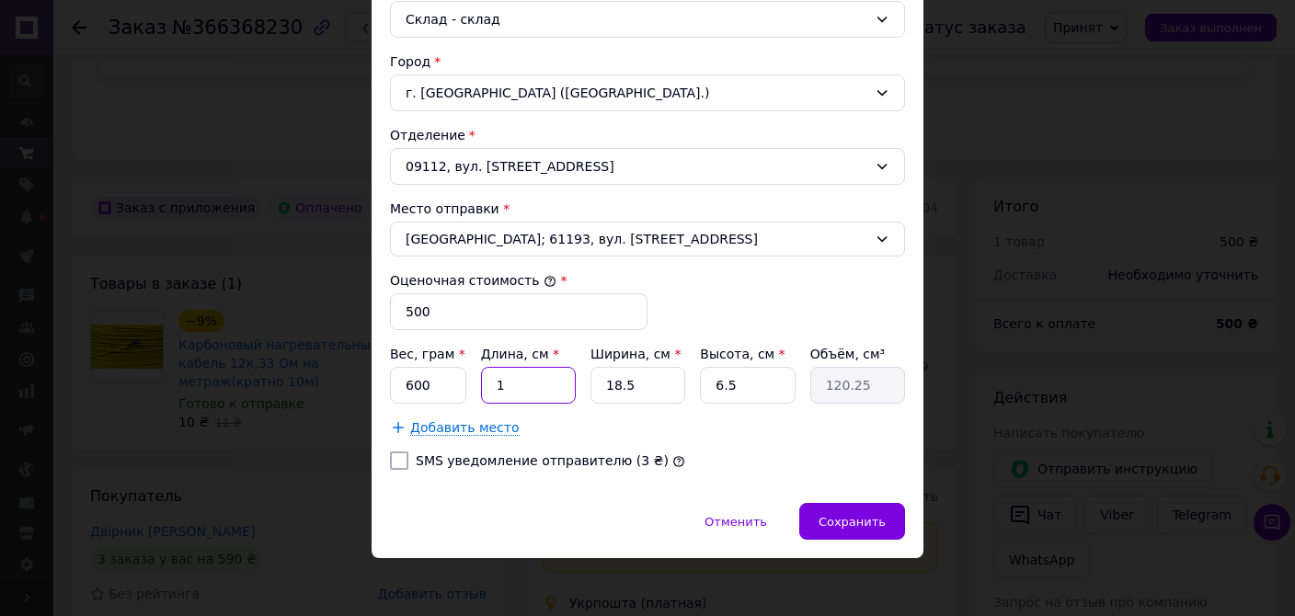
type input "1683.5"
type input "14"
click at [639, 385] on input "18.5" at bounding box center [638, 385] width 95 height 37
type input "18."
type input "1638"
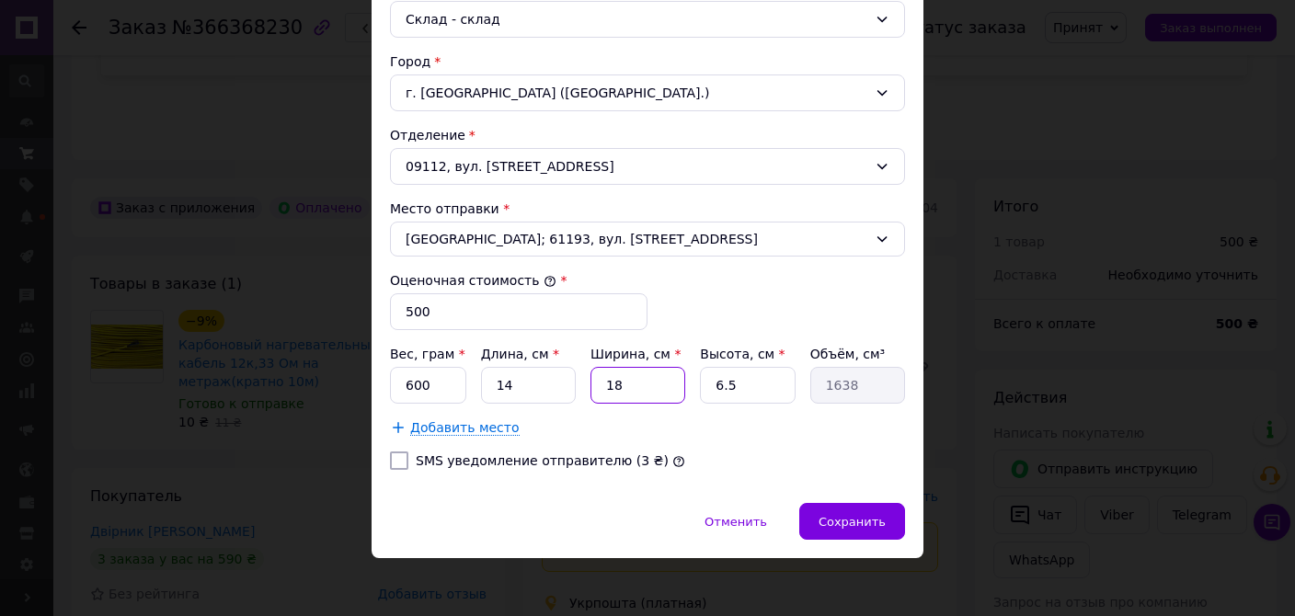
type input "1"
type input "91"
type input "14"
type input "1274"
type input "14"
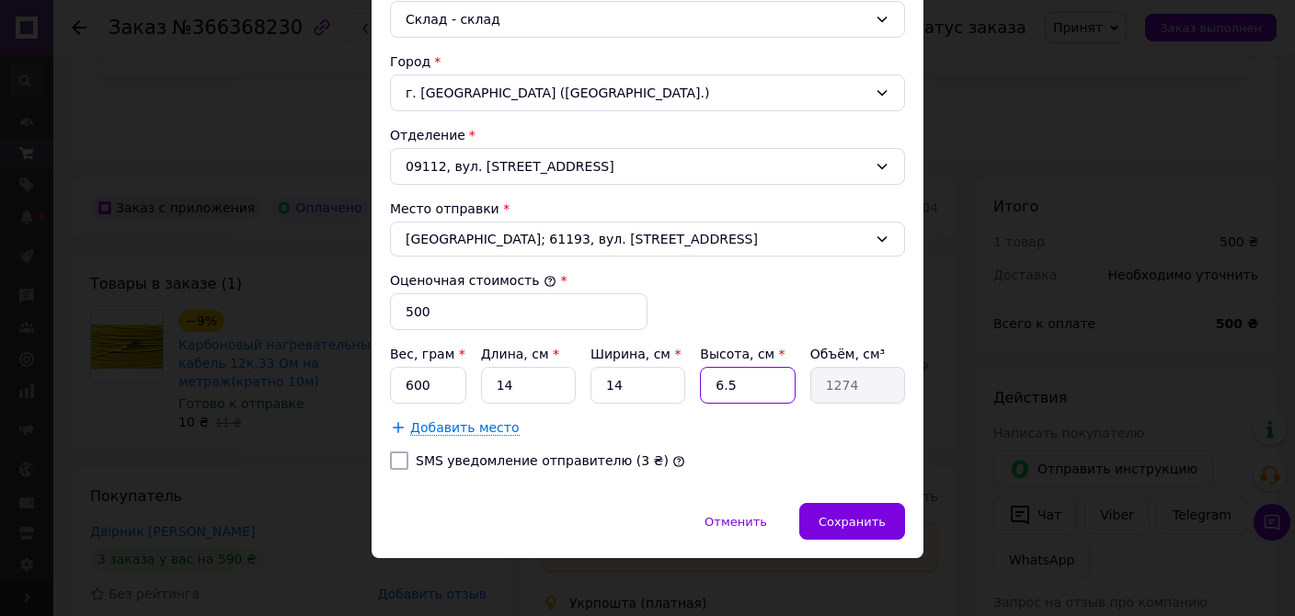
click at [750, 381] on input "6.5" at bounding box center [747, 385] width 95 height 37
type input "6."
type input "1176"
type input "6"
click at [849, 507] on div "Сохранить" at bounding box center [853, 521] width 106 height 37
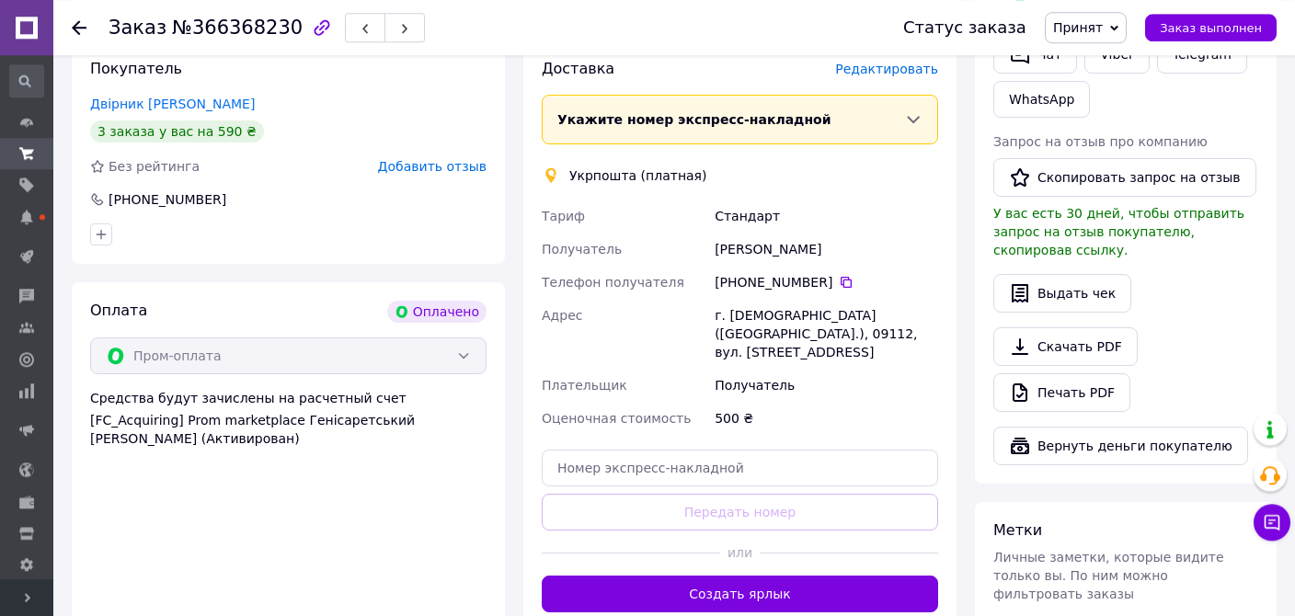
scroll to position [874, 0]
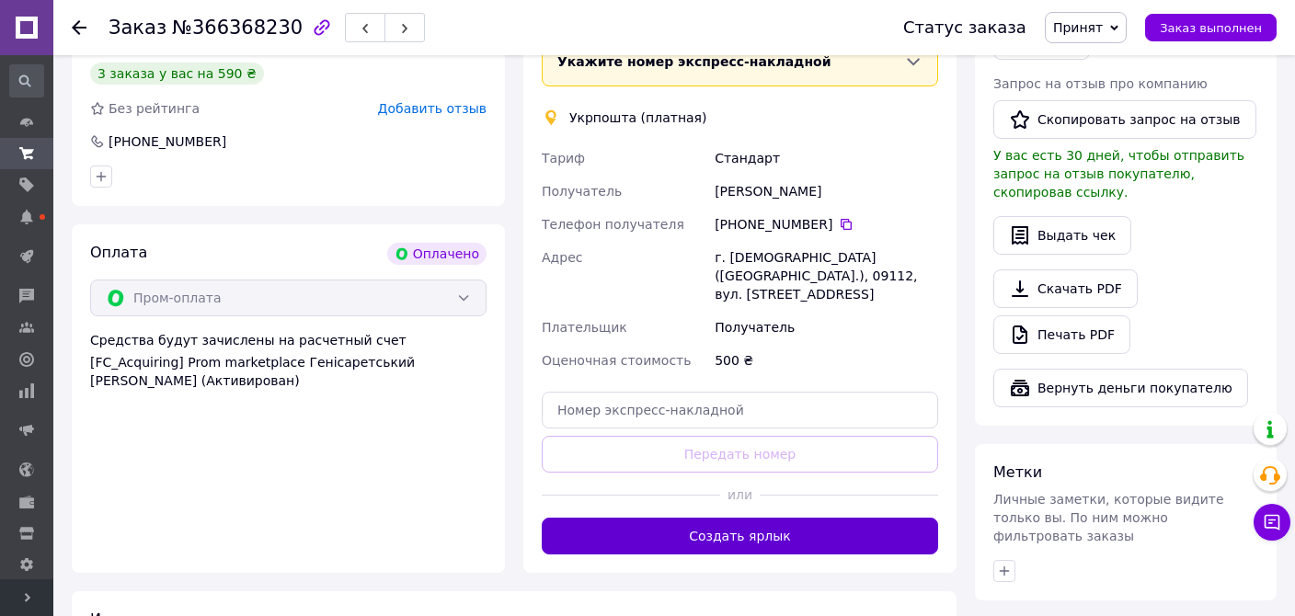
click at [739, 518] on button "Создать ярлык" at bounding box center [740, 536] width 397 height 37
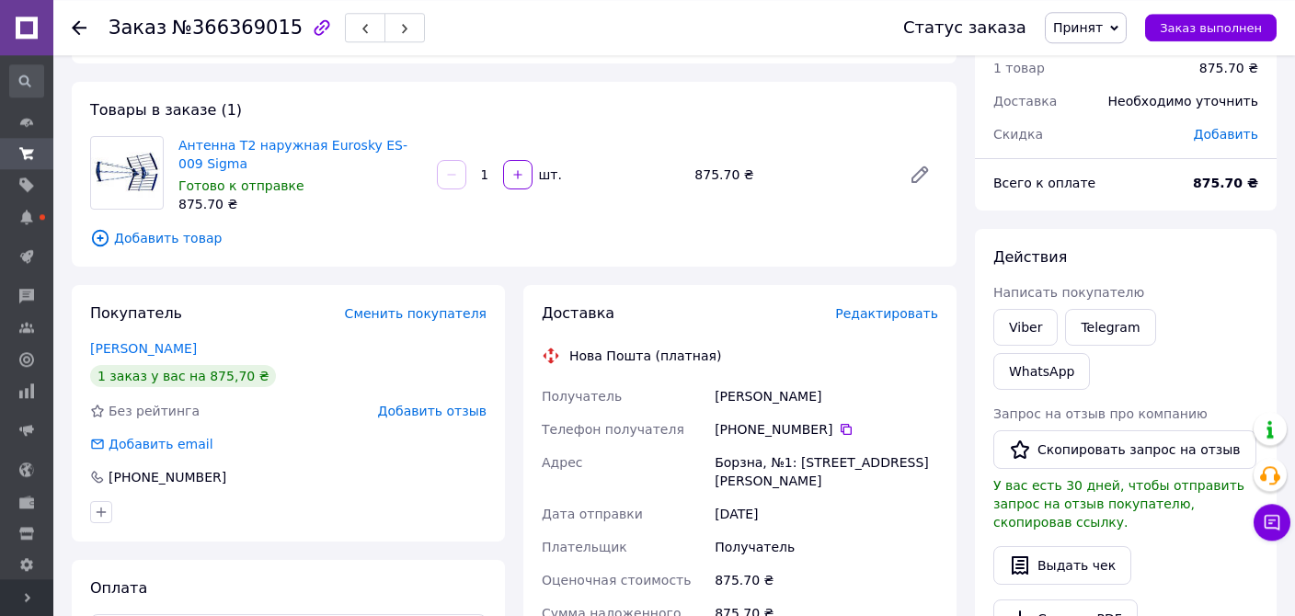
scroll to position [97, 0]
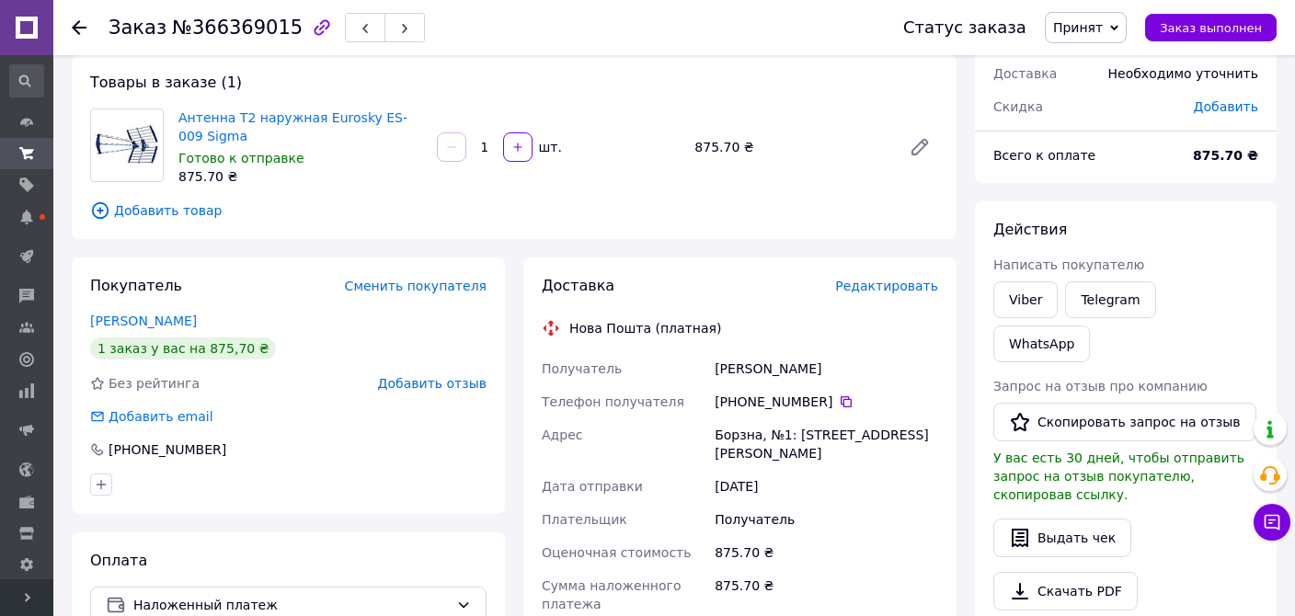
click at [923, 289] on span "Редактировать" at bounding box center [886, 286] width 103 height 15
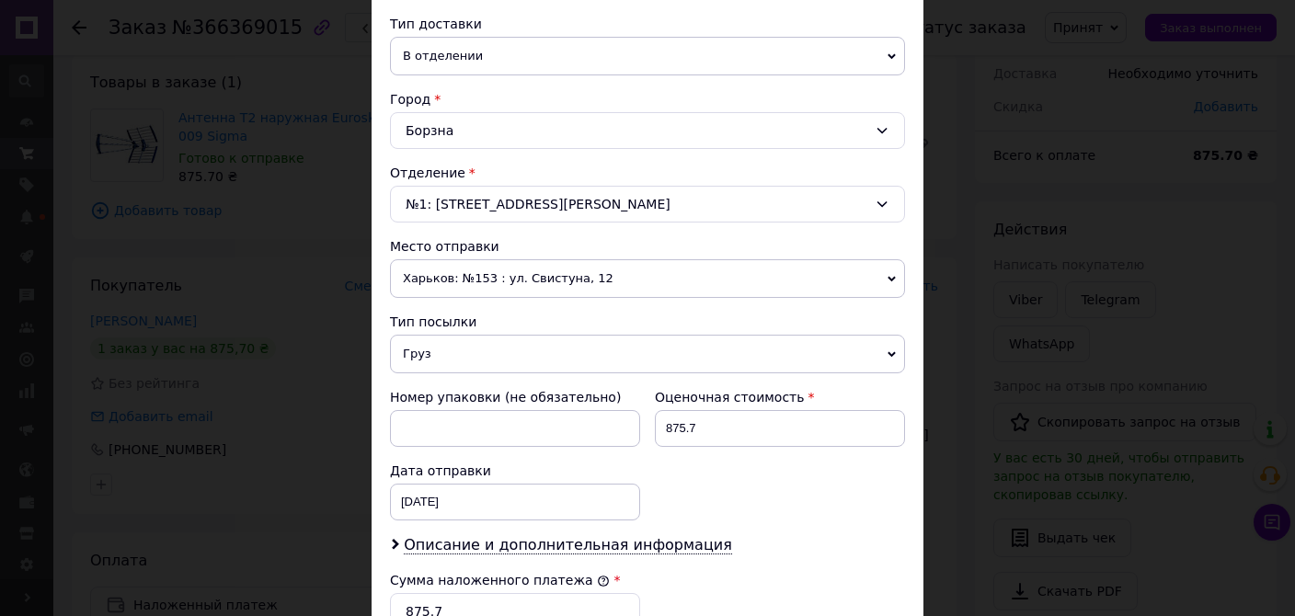
scroll to position [779, 0]
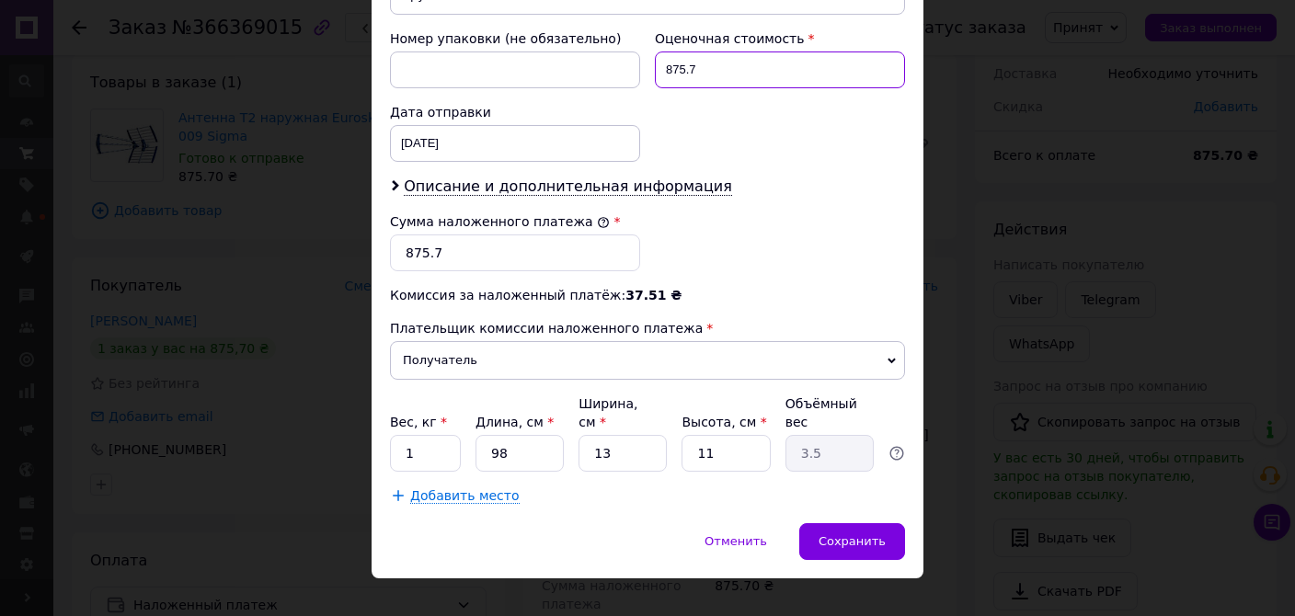
click at [732, 65] on input "875.7" at bounding box center [780, 70] width 250 height 37
type input "876"
click at [472, 259] on input "875.7" at bounding box center [515, 253] width 250 height 37
type input "876"
click at [716, 435] on input "11" at bounding box center [726, 453] width 88 height 37
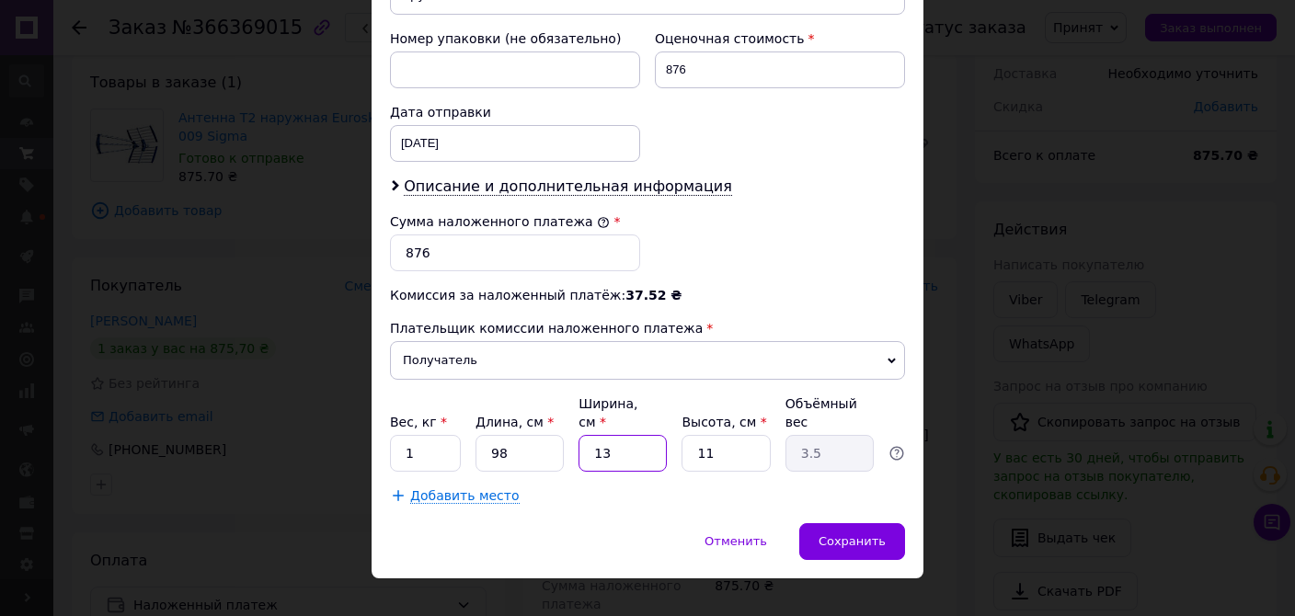
click at [607, 435] on input "13" at bounding box center [623, 453] width 88 height 37
type input "1"
type input "0.27"
type input "14"
type input "3.77"
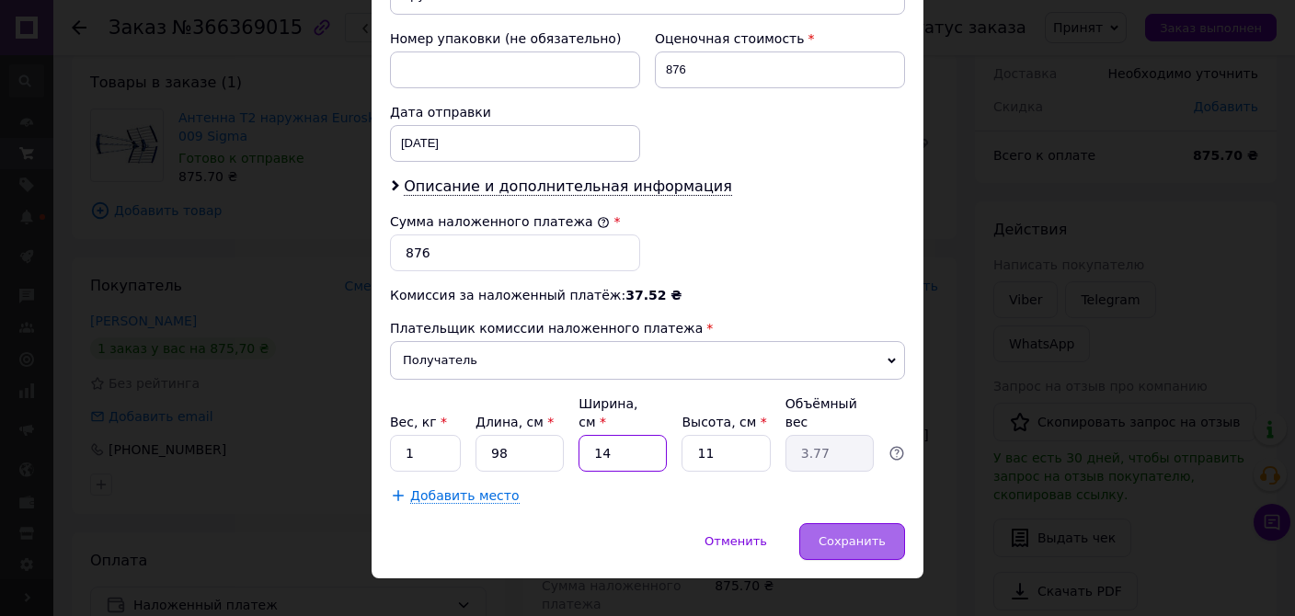
type input "14"
click at [846, 535] on span "Сохранить" at bounding box center [852, 542] width 67 height 14
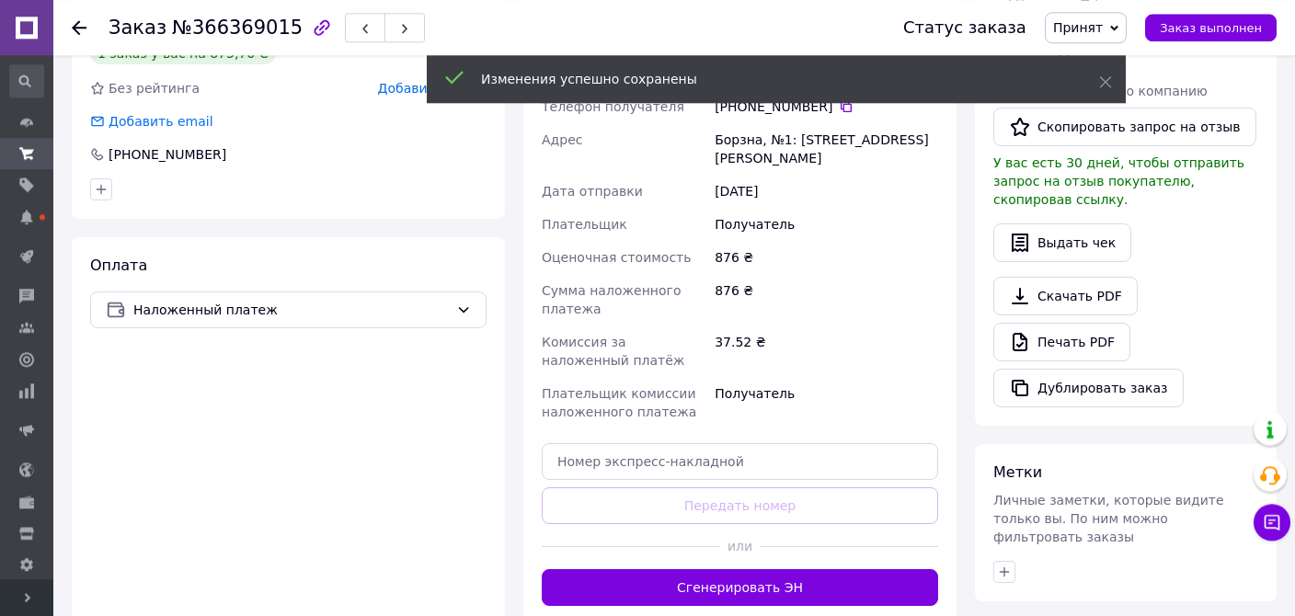
scroll to position [486, 0]
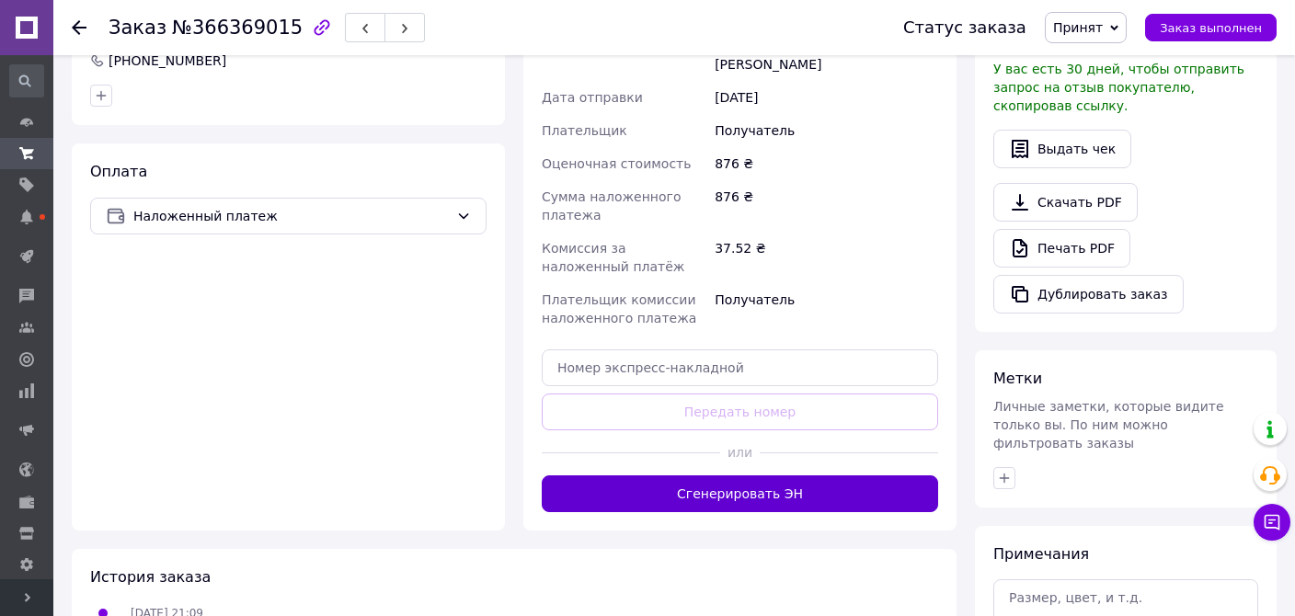
click at [817, 477] on button "Сгенерировать ЭН" at bounding box center [740, 494] width 397 height 37
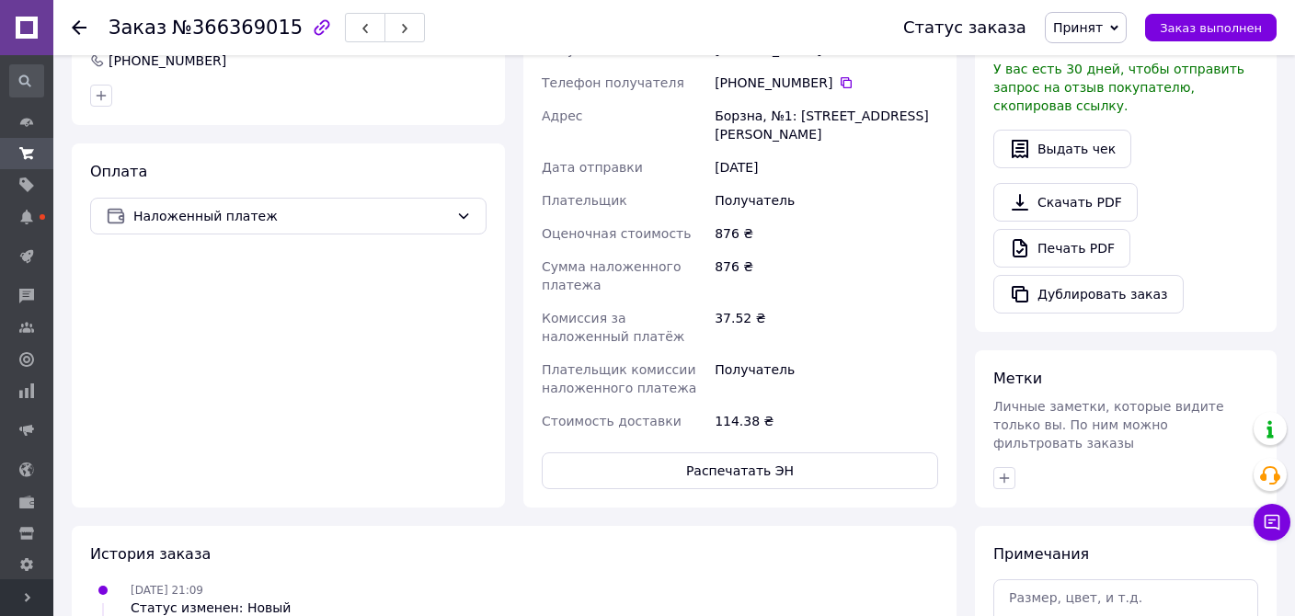
scroll to position [97, 0]
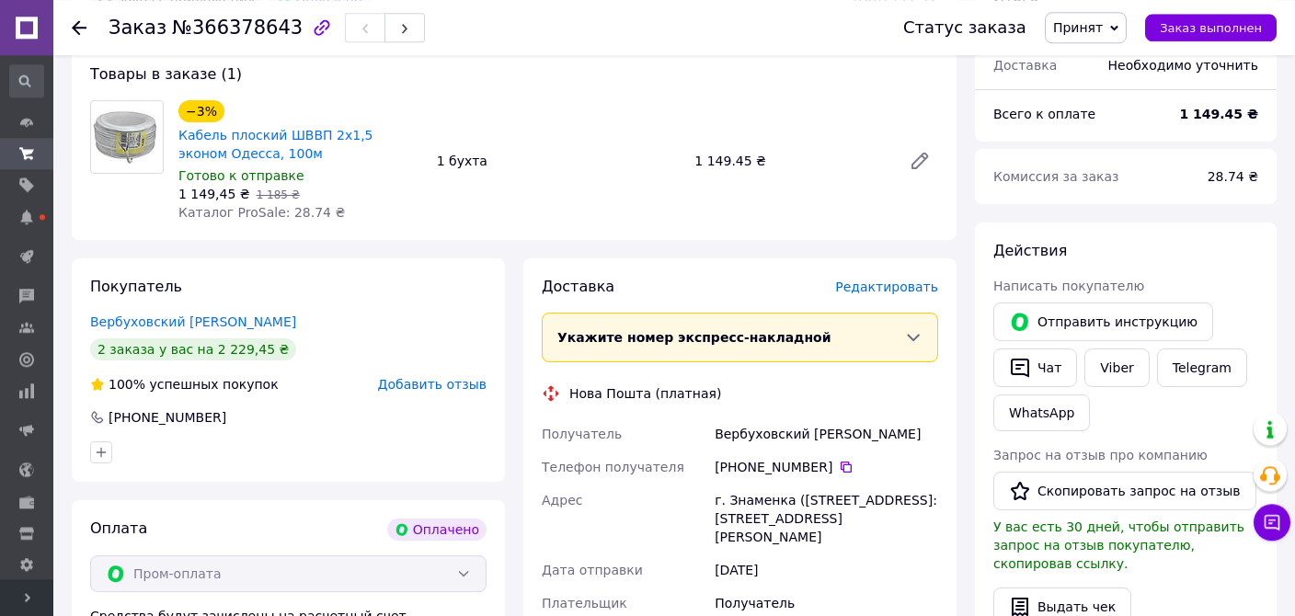
scroll to position [680, 0]
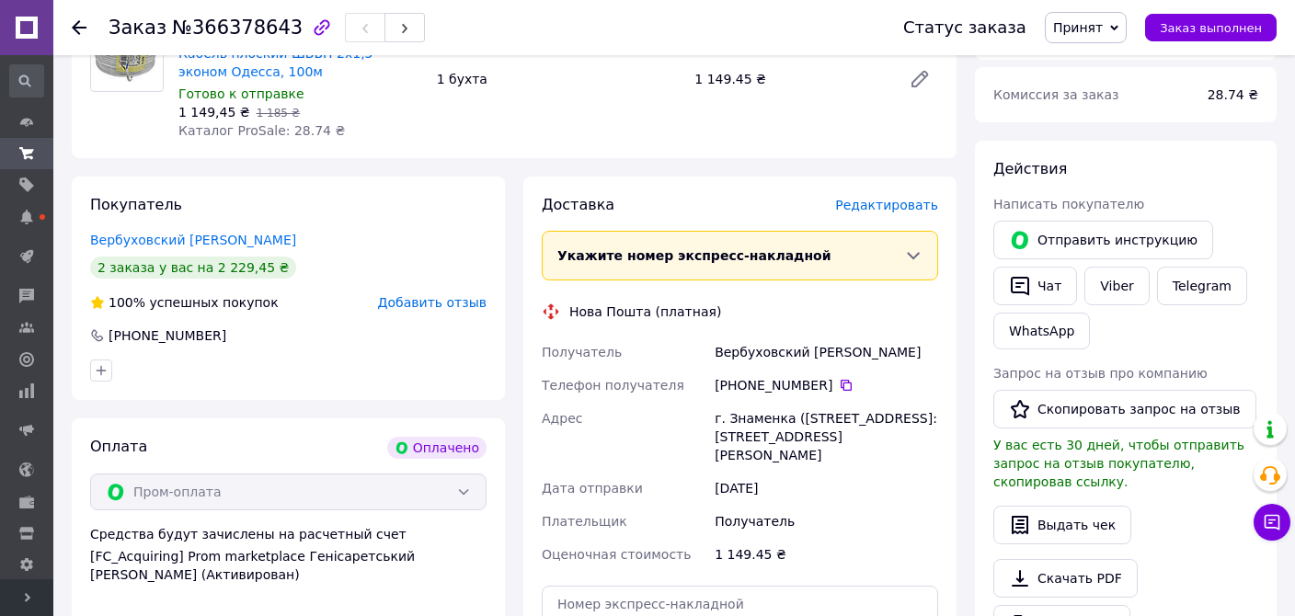
click at [896, 198] on span "Редактировать" at bounding box center [886, 205] width 103 height 15
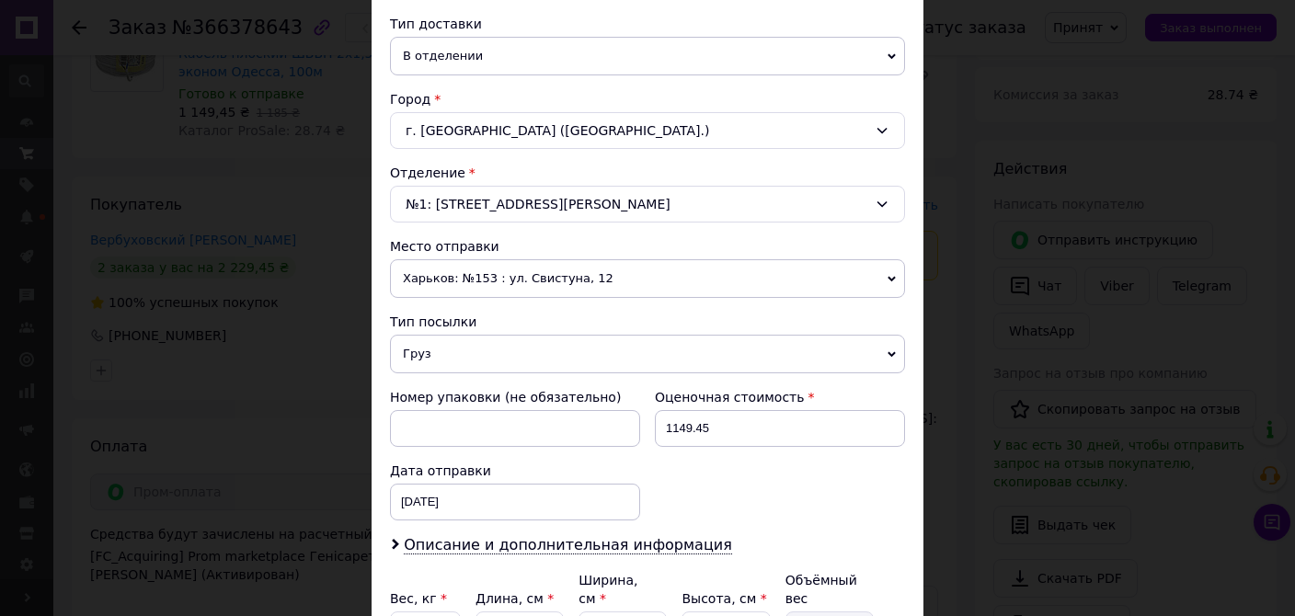
scroll to position [598, 0]
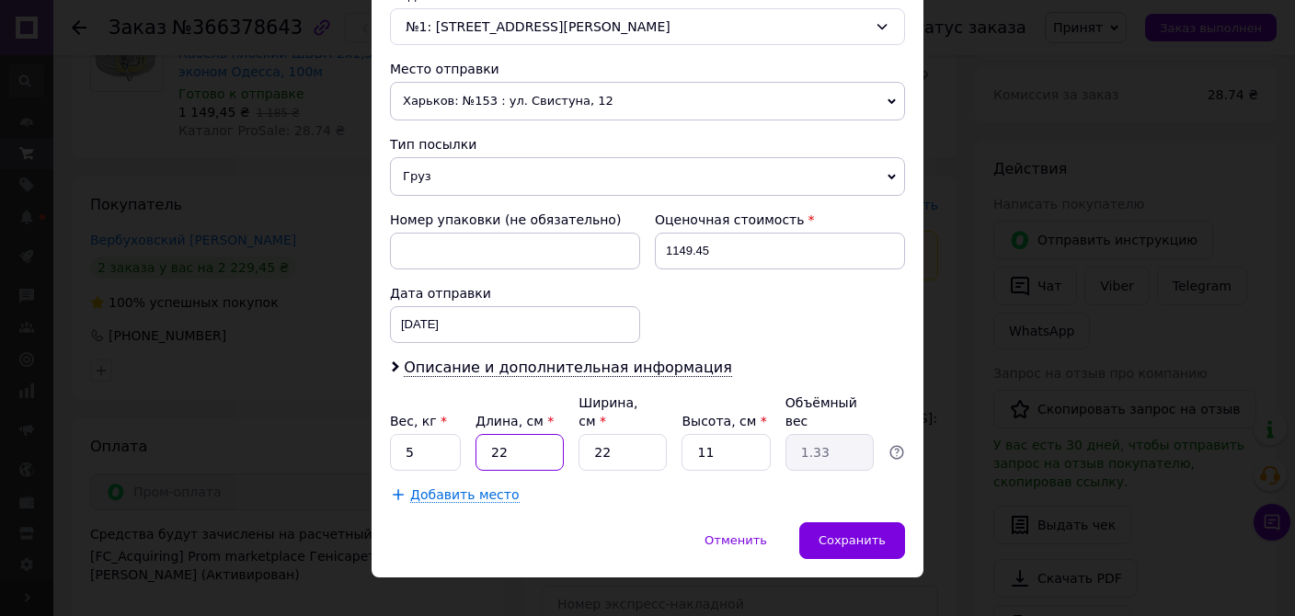
click at [527, 434] on input "22" at bounding box center [520, 452] width 88 height 37
type input "2"
type input "0.12"
type input "23"
type input "1.39"
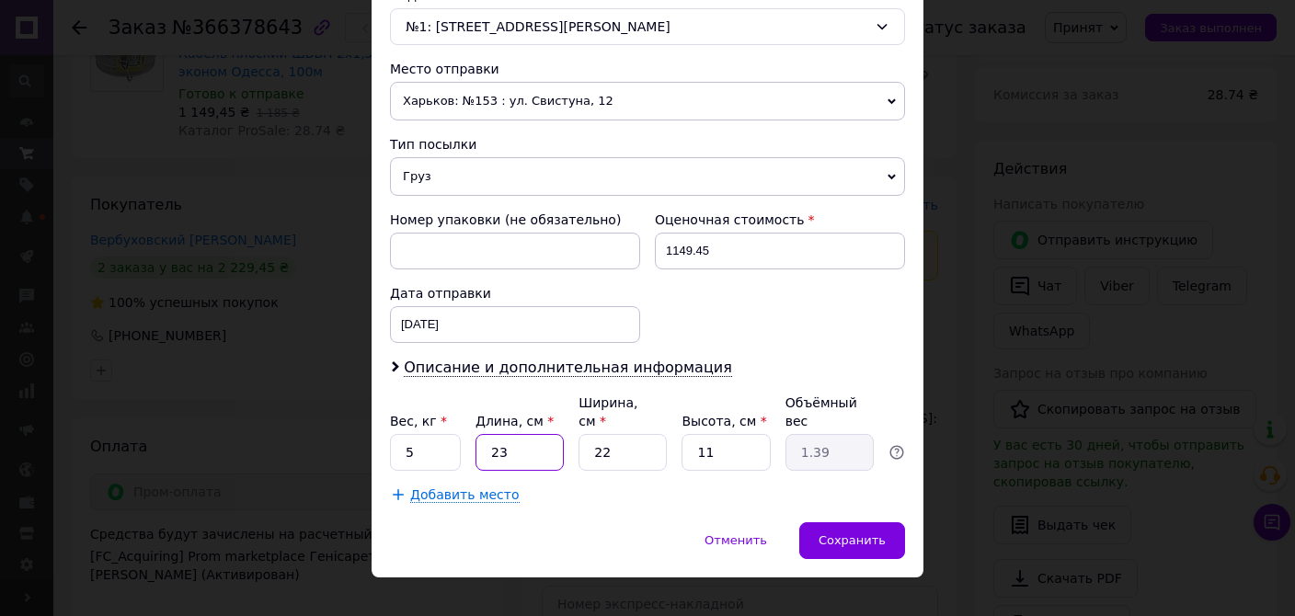
type input "23"
click at [616, 439] on input "22" at bounding box center [623, 452] width 88 height 37
type input "2"
type input "0.13"
type input "23"
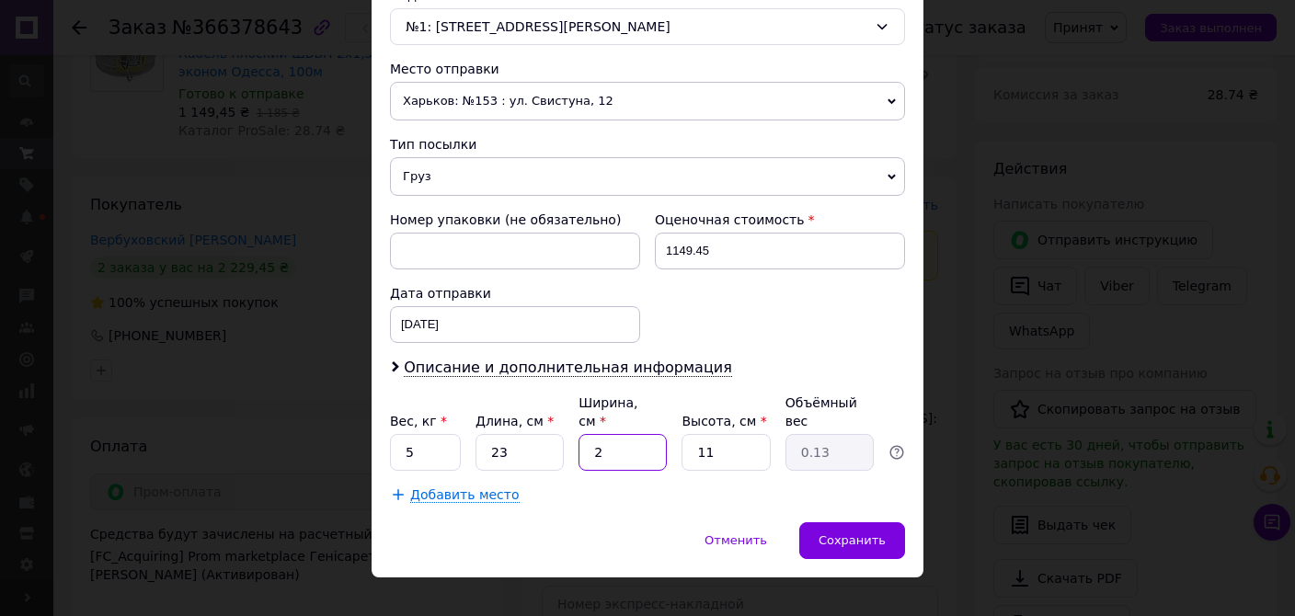
type input "1.45"
type input "23"
click at [742, 434] on input "11" at bounding box center [726, 452] width 88 height 37
type input "1"
type input "0.13"
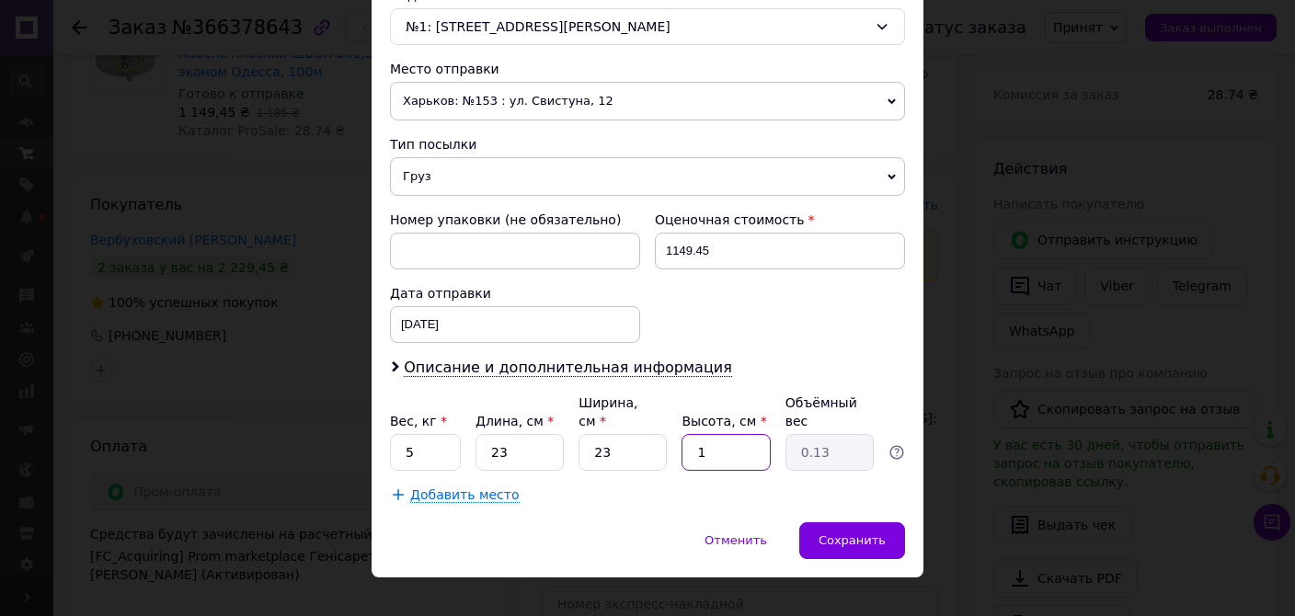
type input "12"
type input "1.59"
type input "12"
click at [859, 523] on div "Сохранить" at bounding box center [853, 541] width 106 height 37
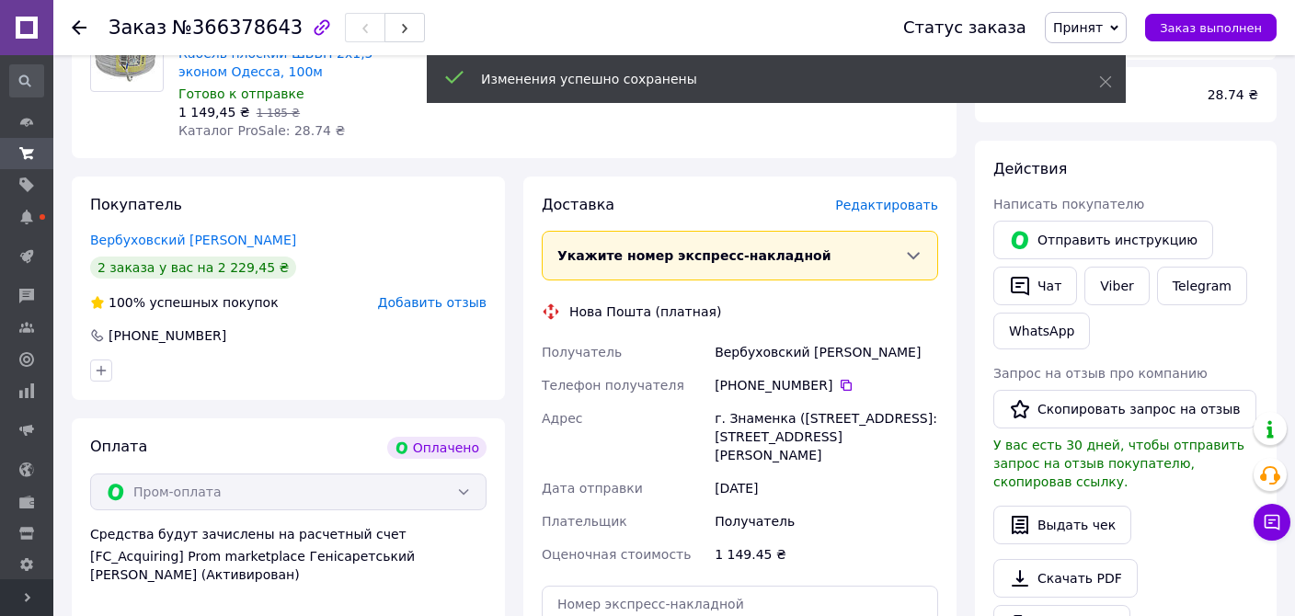
scroll to position [1068, 0]
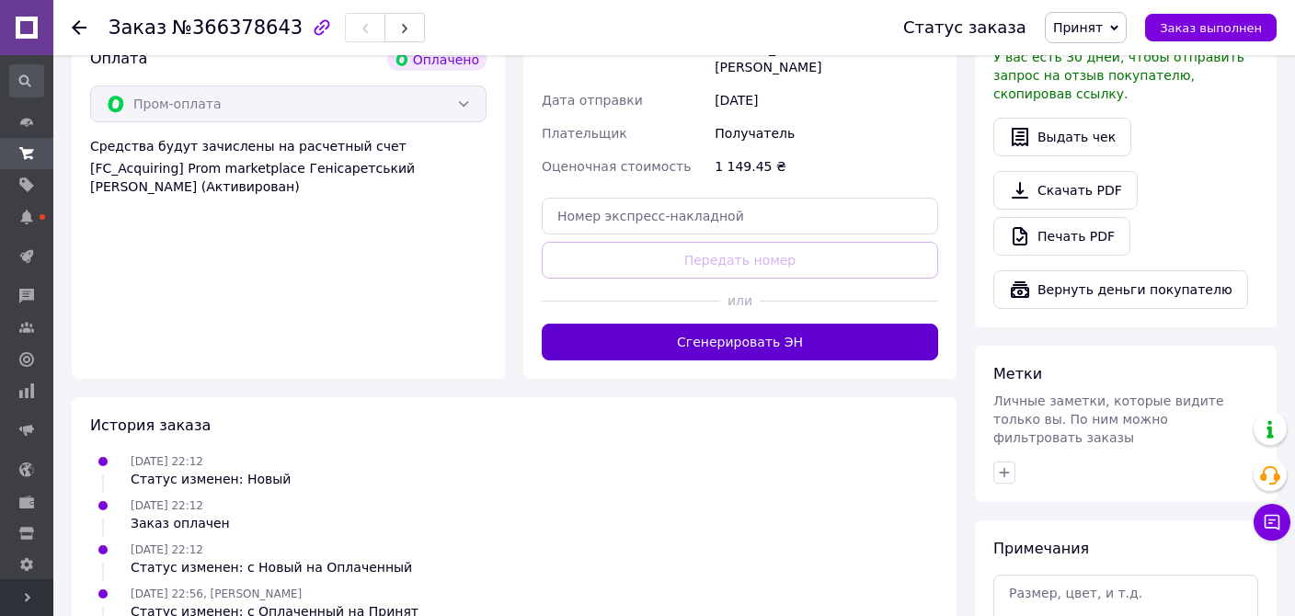
click at [823, 324] on button "Сгенерировать ЭН" at bounding box center [740, 342] width 397 height 37
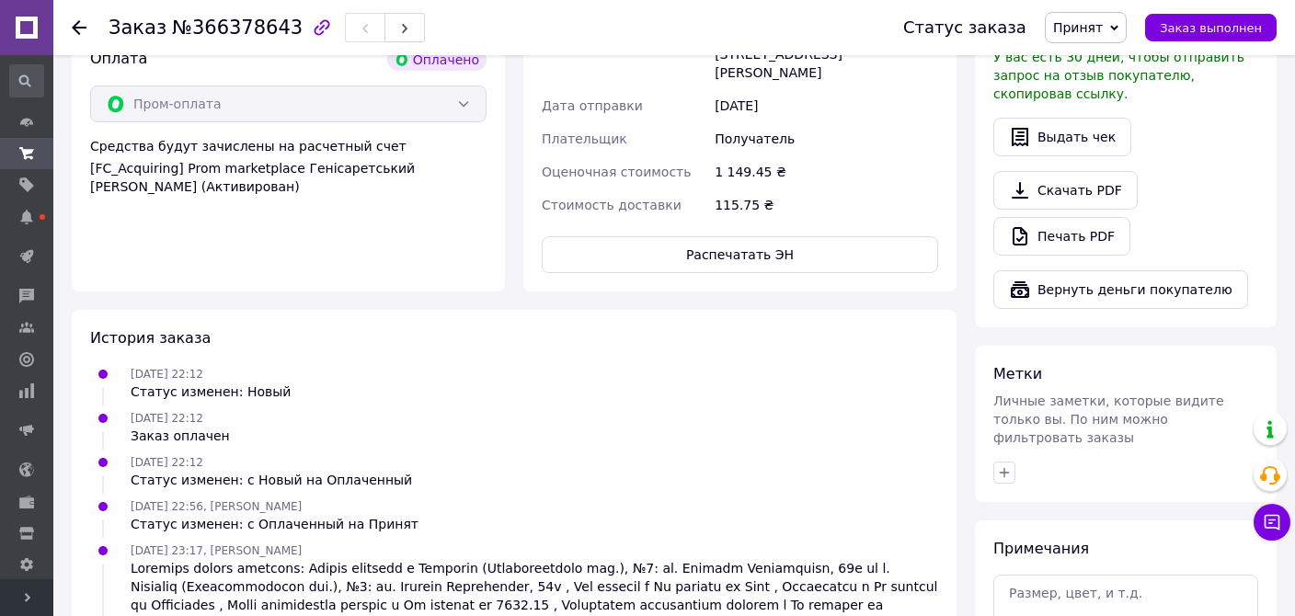
scroll to position [680, 0]
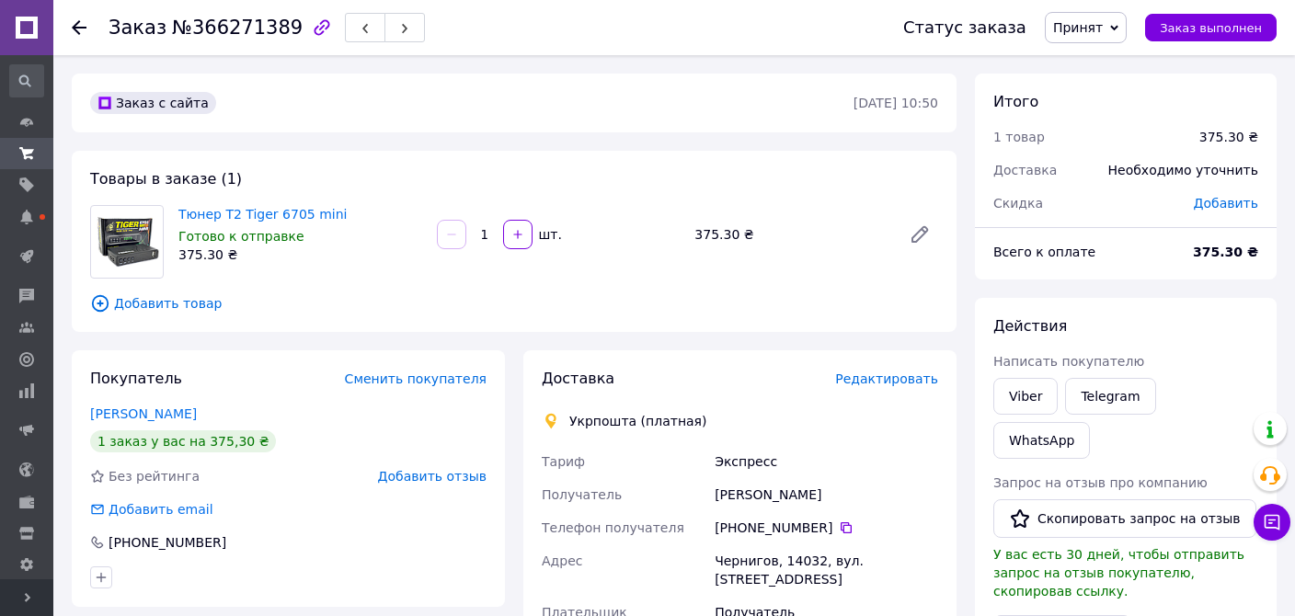
click at [872, 367] on div "Доставка Редактировать Укрпошта (платная) Тариф Экспресс Получатель [PERSON_NAM…" at bounding box center [740, 605] width 433 height 508
click at [874, 381] on span "Редактировать" at bounding box center [886, 379] width 103 height 15
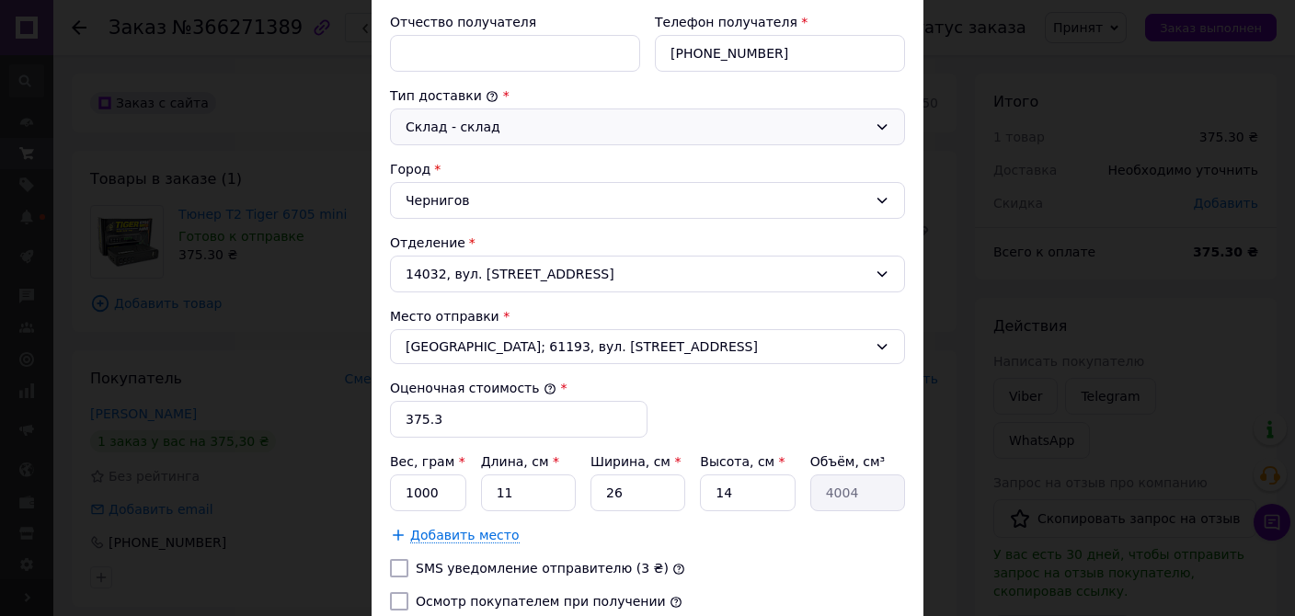
scroll to position [594, 0]
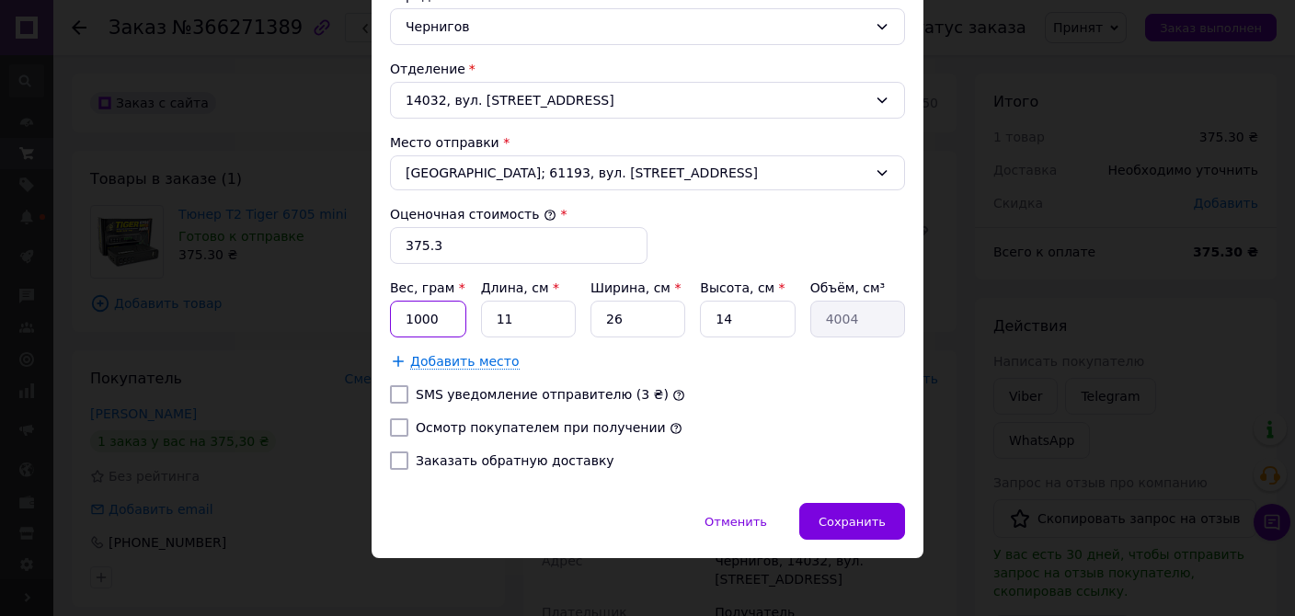
click at [455, 318] on input "1000" at bounding box center [428, 319] width 76 height 37
type input "1"
type input "500"
click at [524, 316] on input "11" at bounding box center [528, 319] width 95 height 37
type input "1"
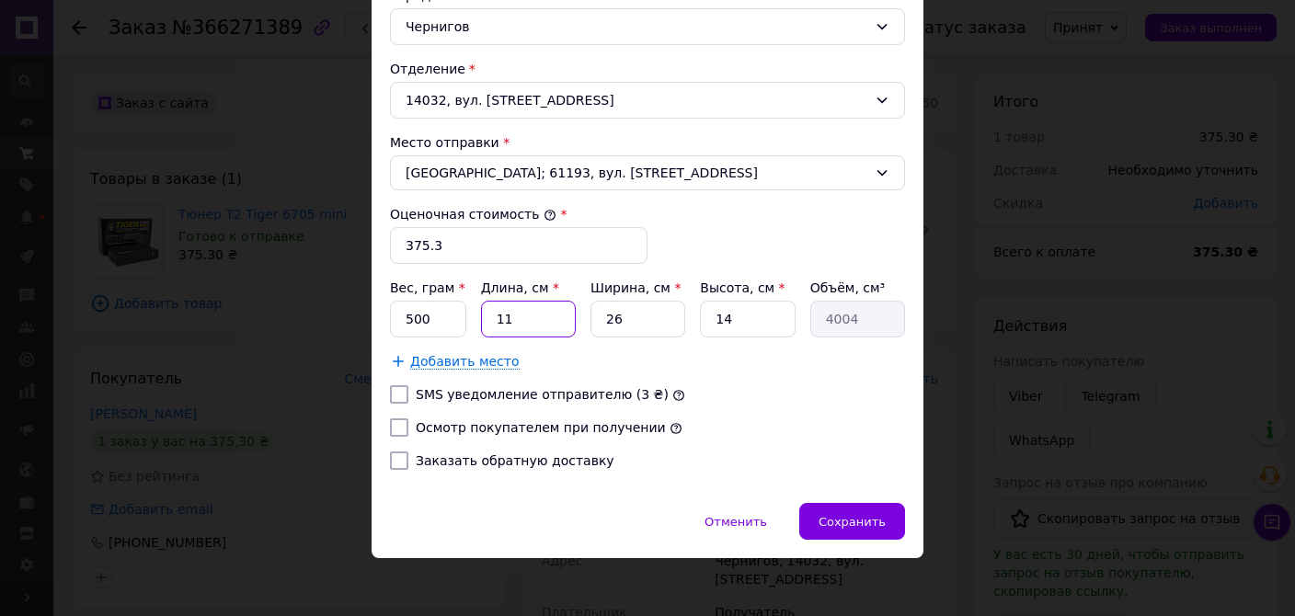
type input "364"
type input "18"
type input "6552"
type input "18"
click at [644, 326] on input "26" at bounding box center [638, 319] width 95 height 37
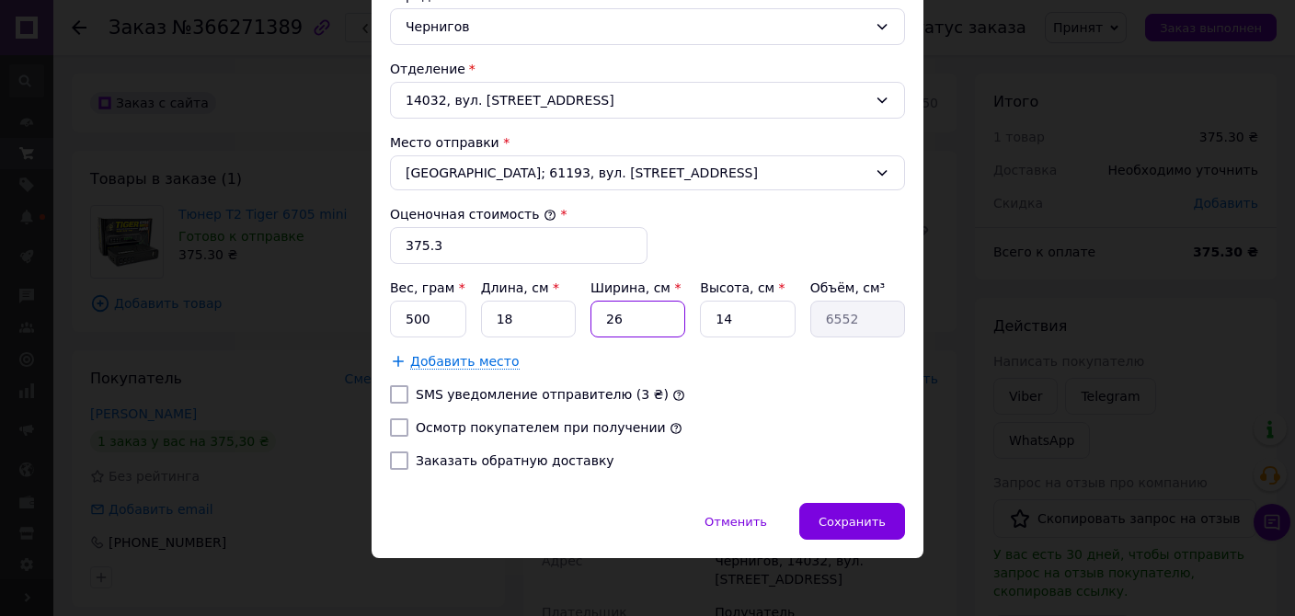
type input "2"
type input "504"
type input "1"
type input "252"
type input "12"
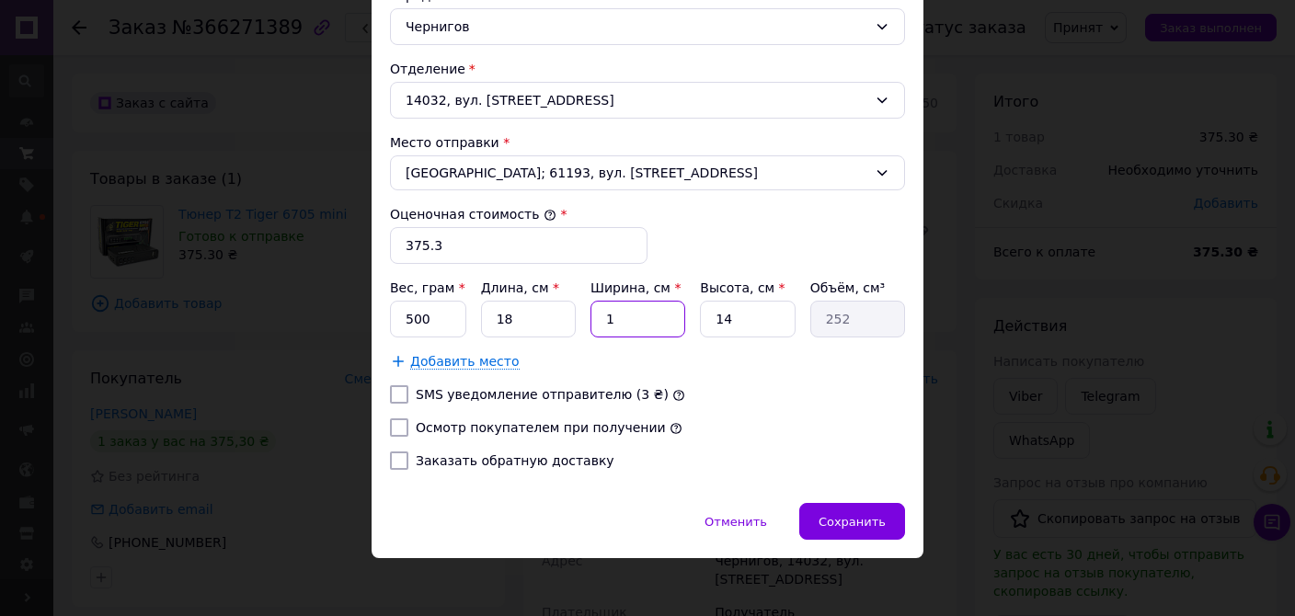
type input "3024"
type input "12"
click at [748, 313] on input "14" at bounding box center [747, 319] width 95 height 37
type input "1"
type input "216"
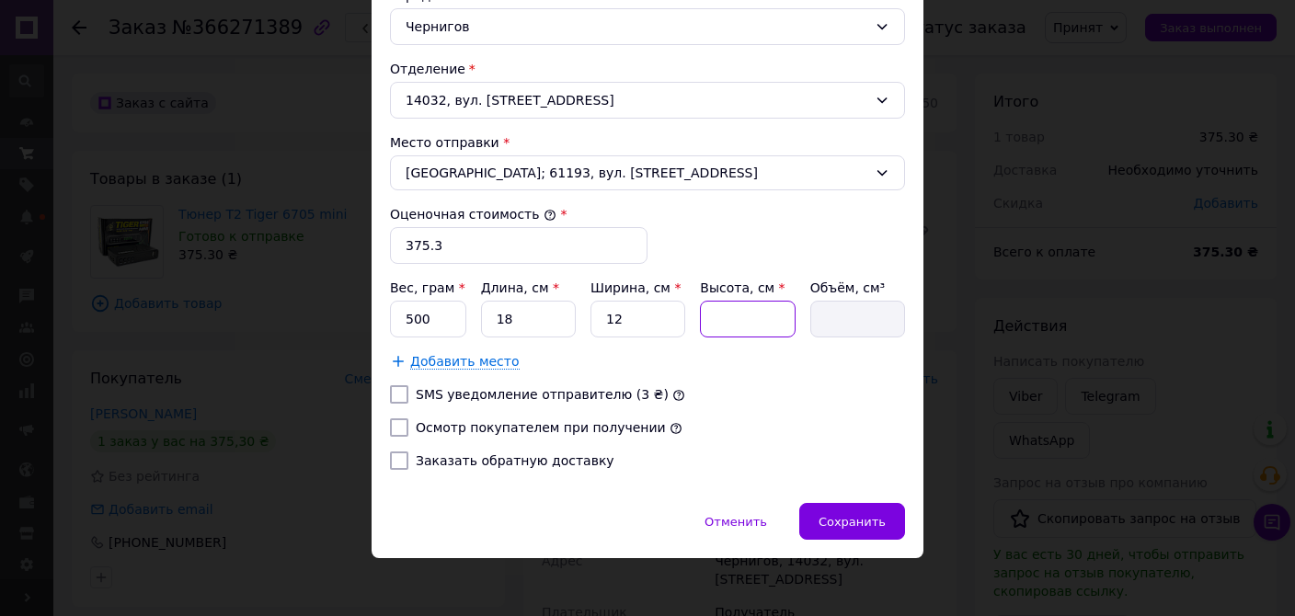
type input "7"
type input "1512"
type input "7"
click at [398, 423] on input "Осмотр покупателем при получении" at bounding box center [399, 428] width 18 height 18
checkbox input "true"
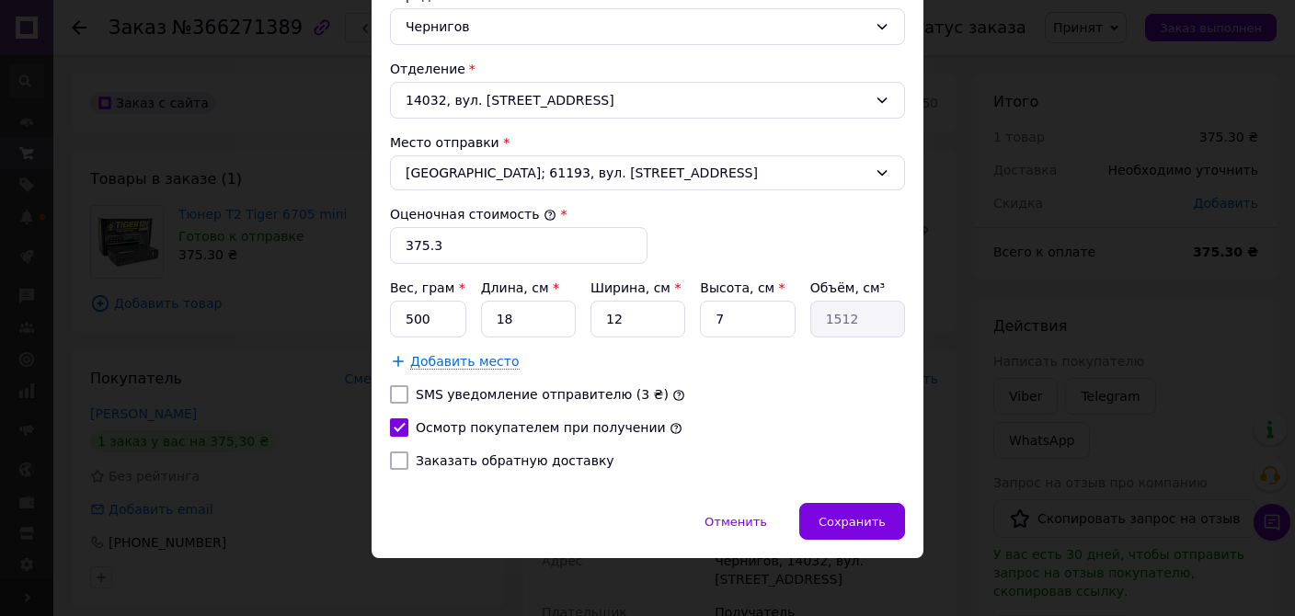
click at [404, 463] on input "Заказать обратную доставку" at bounding box center [399, 461] width 18 height 18
checkbox input "true"
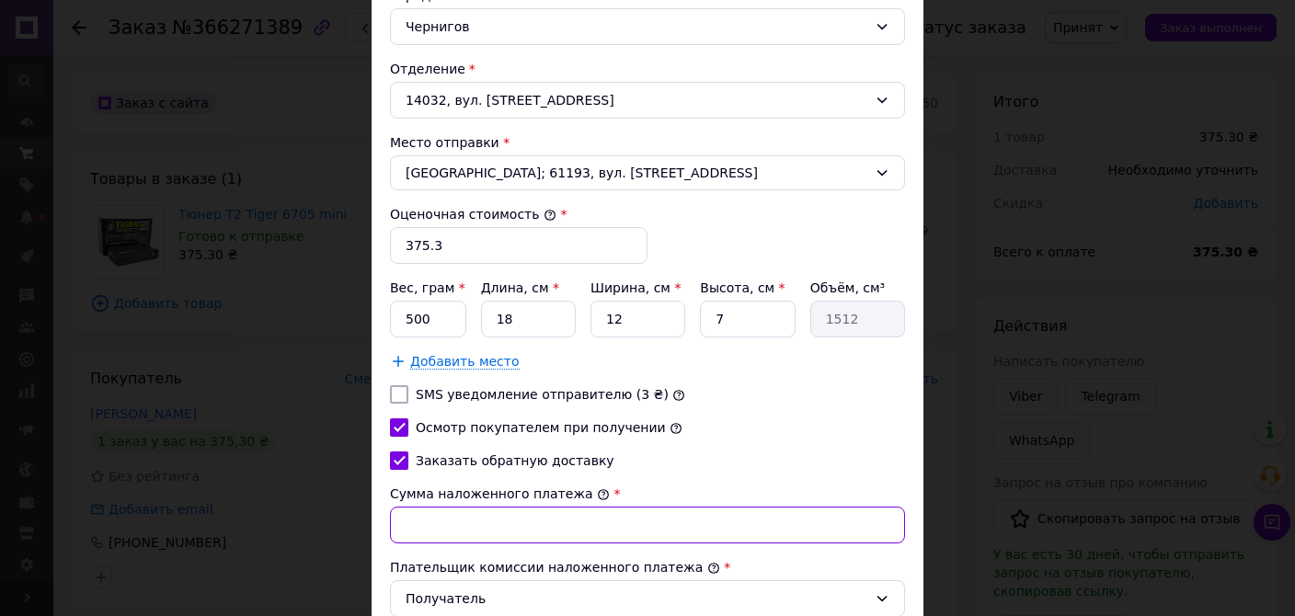
click at [442, 523] on input "Сумма наложенного платежа" at bounding box center [647, 525] width 515 height 37
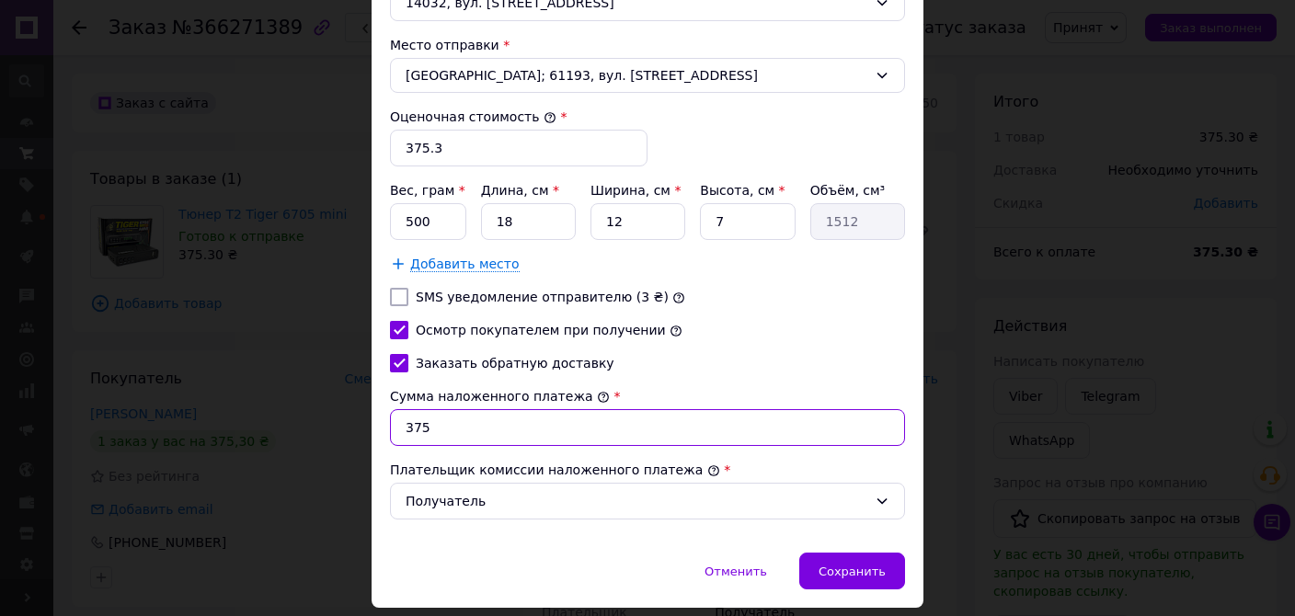
scroll to position [741, 0]
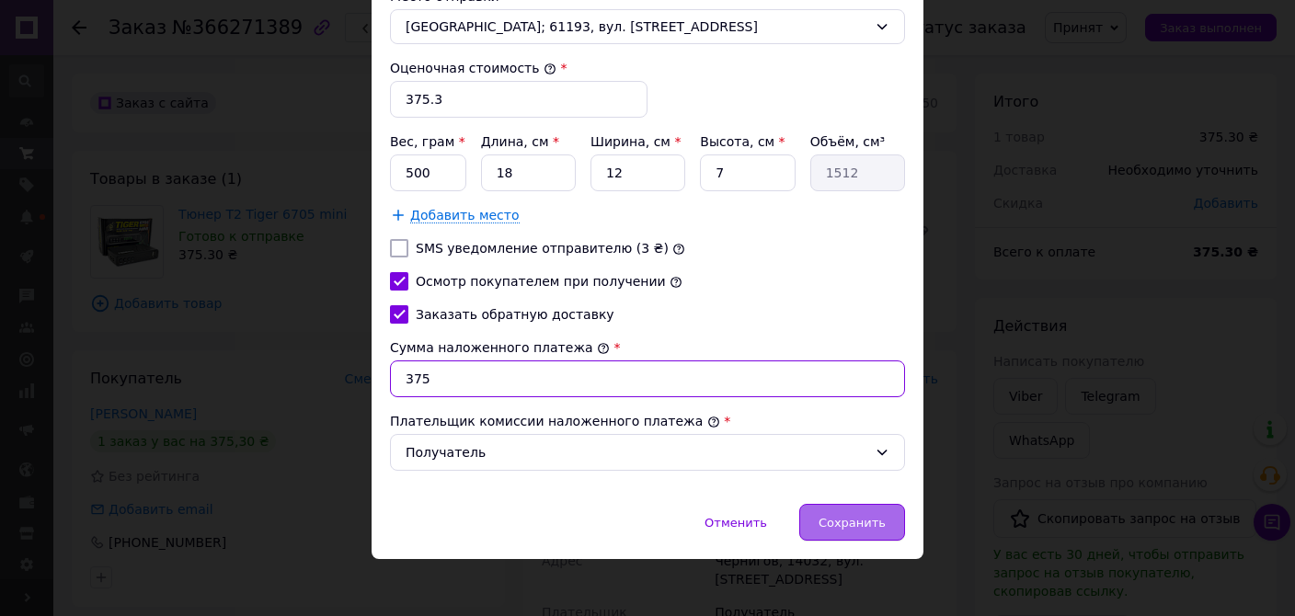
type input "375"
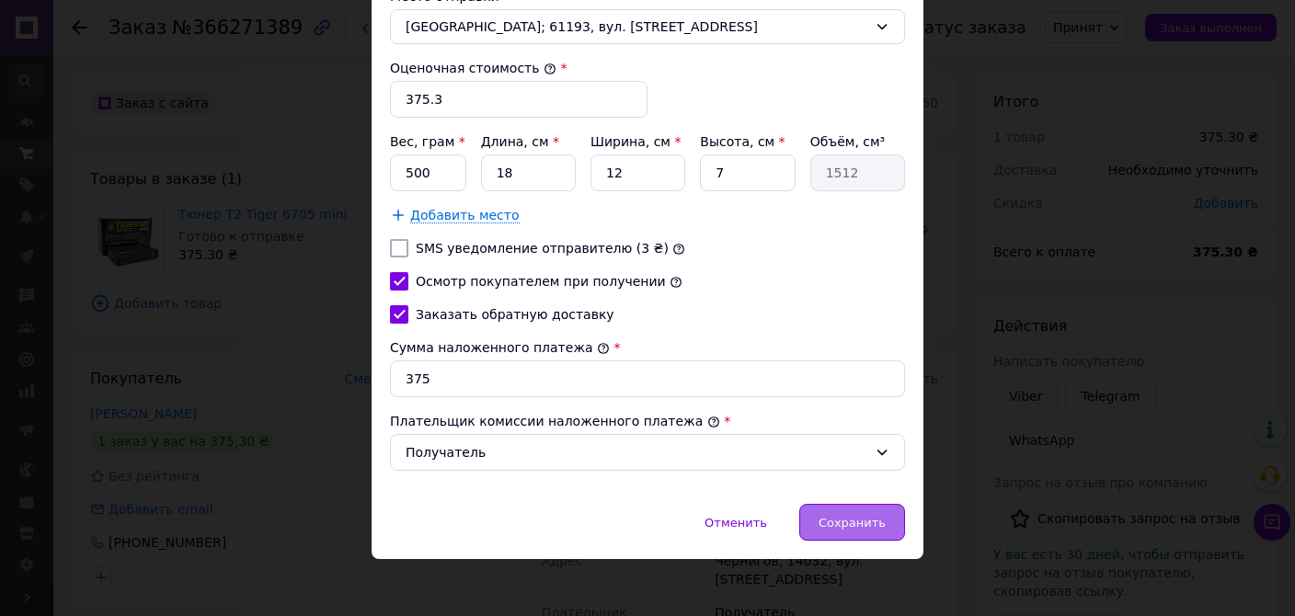
click at [864, 516] on span "Сохранить" at bounding box center [852, 523] width 67 height 14
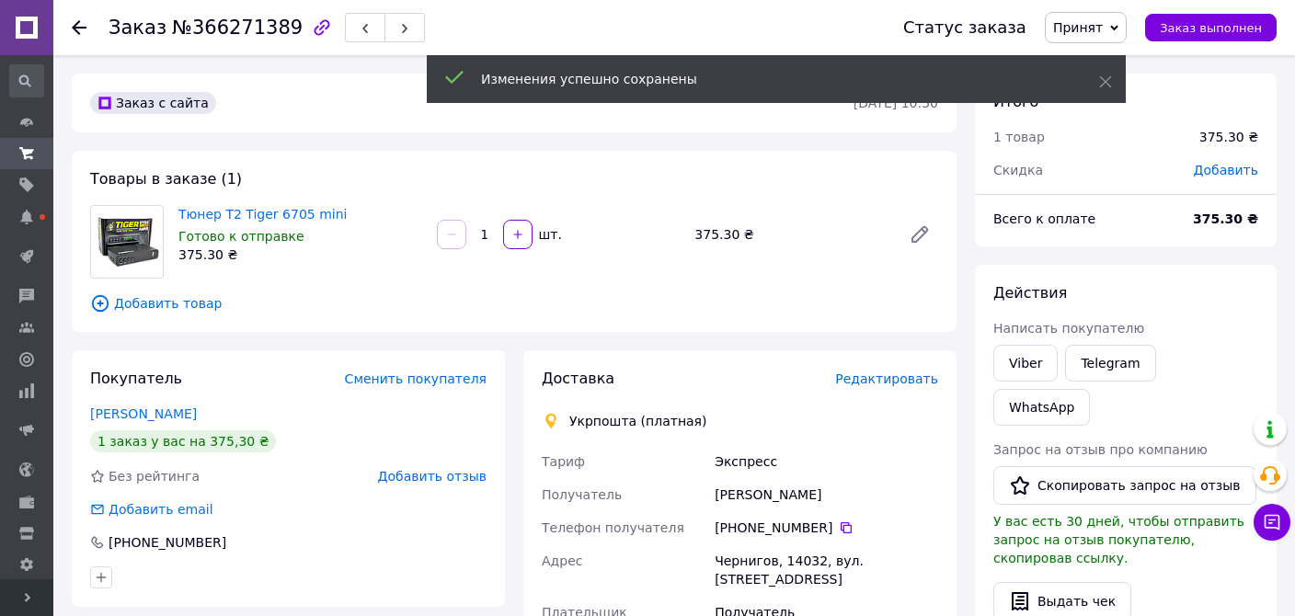
scroll to position [388, 0]
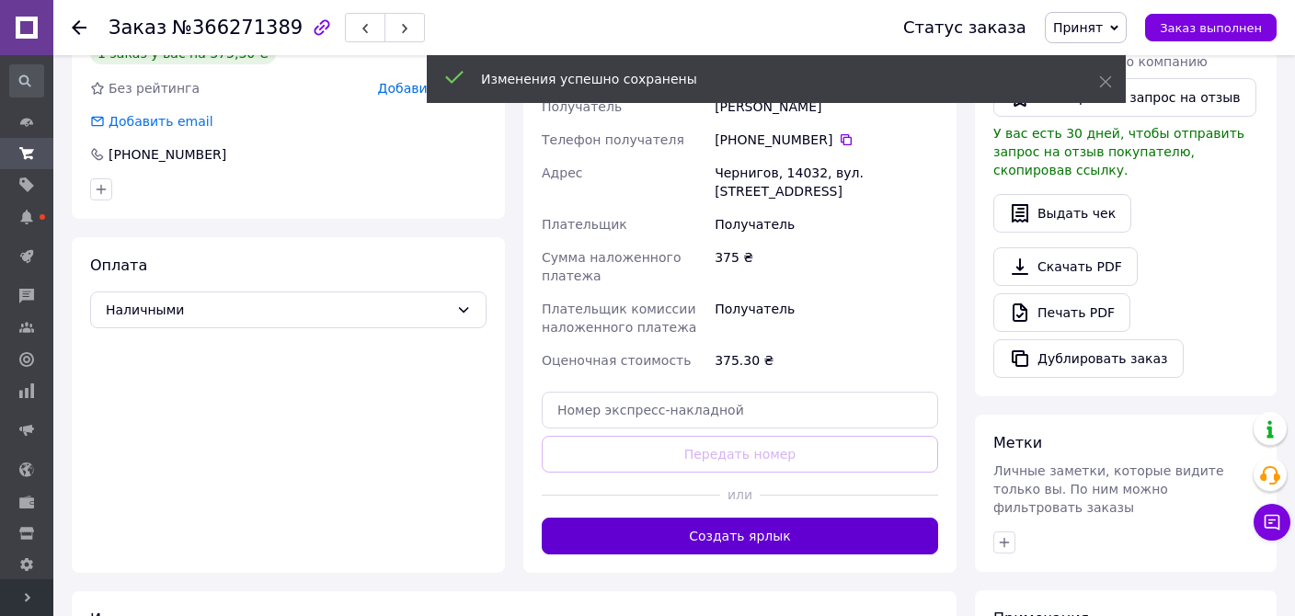
click at [800, 527] on button "Создать ярлык" at bounding box center [740, 536] width 397 height 37
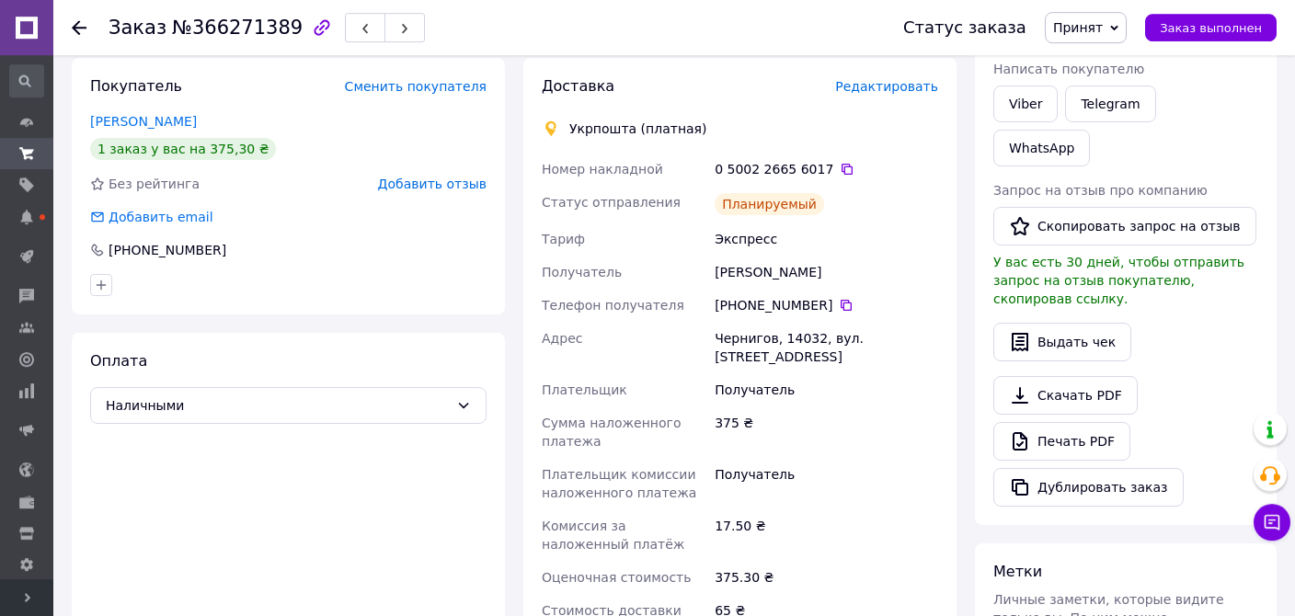
scroll to position [194, 0]
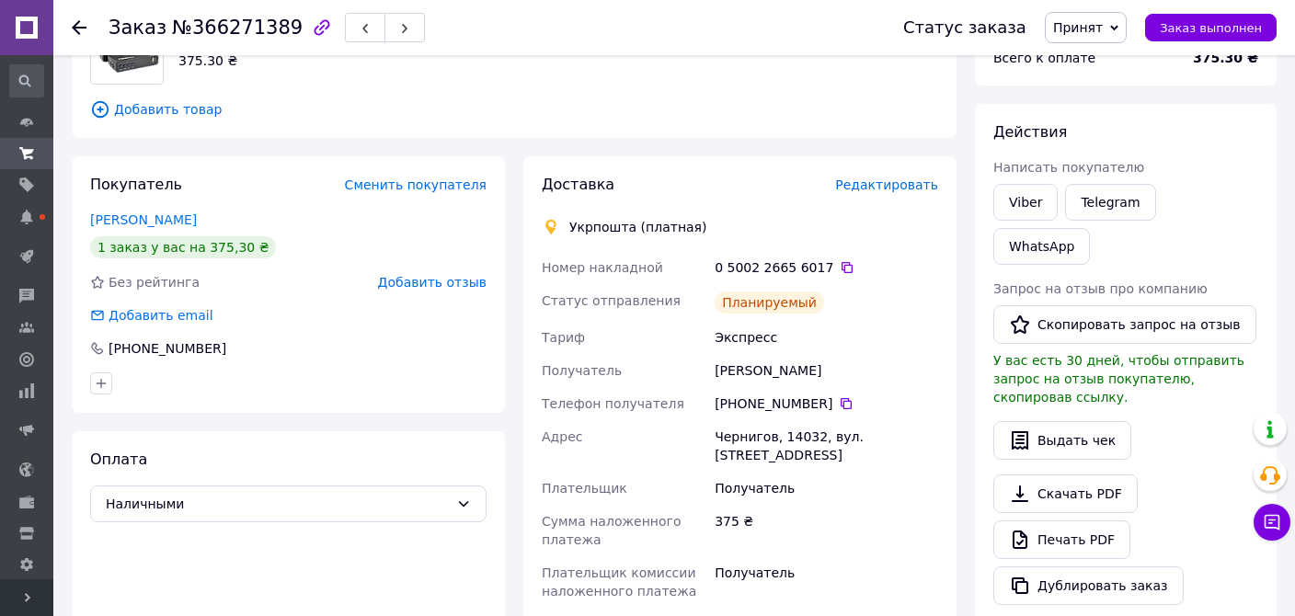
click at [884, 192] on span "Редактировать" at bounding box center [886, 185] width 103 height 15
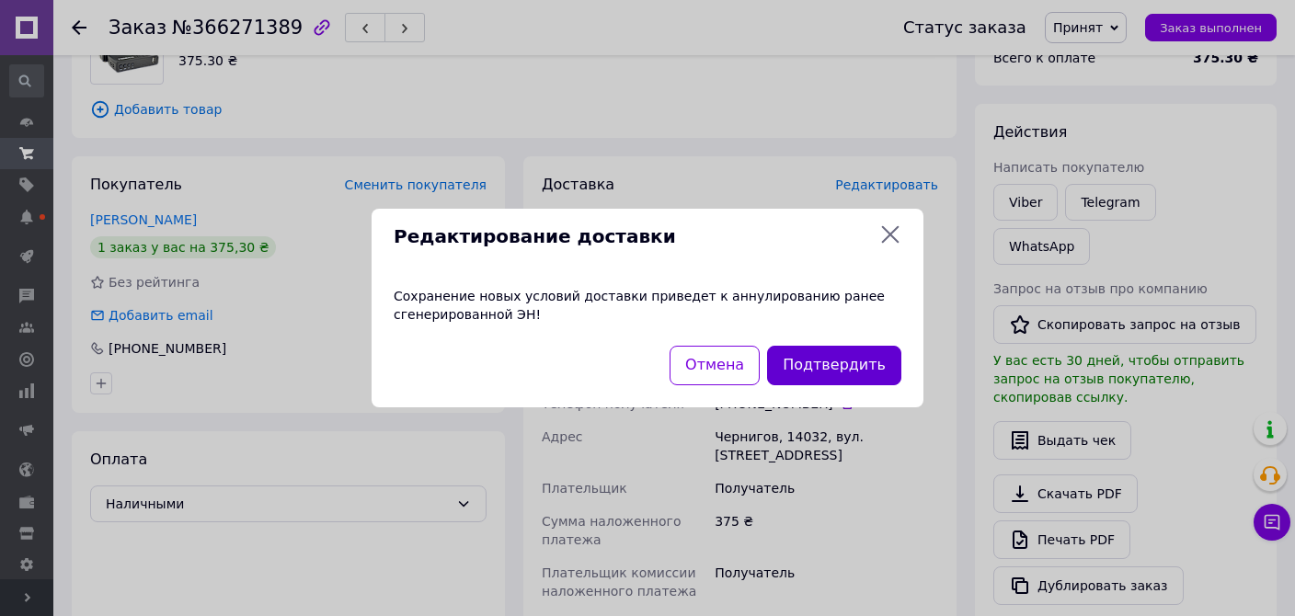
click at [837, 363] on button "Подтвердить" at bounding box center [834, 366] width 134 height 40
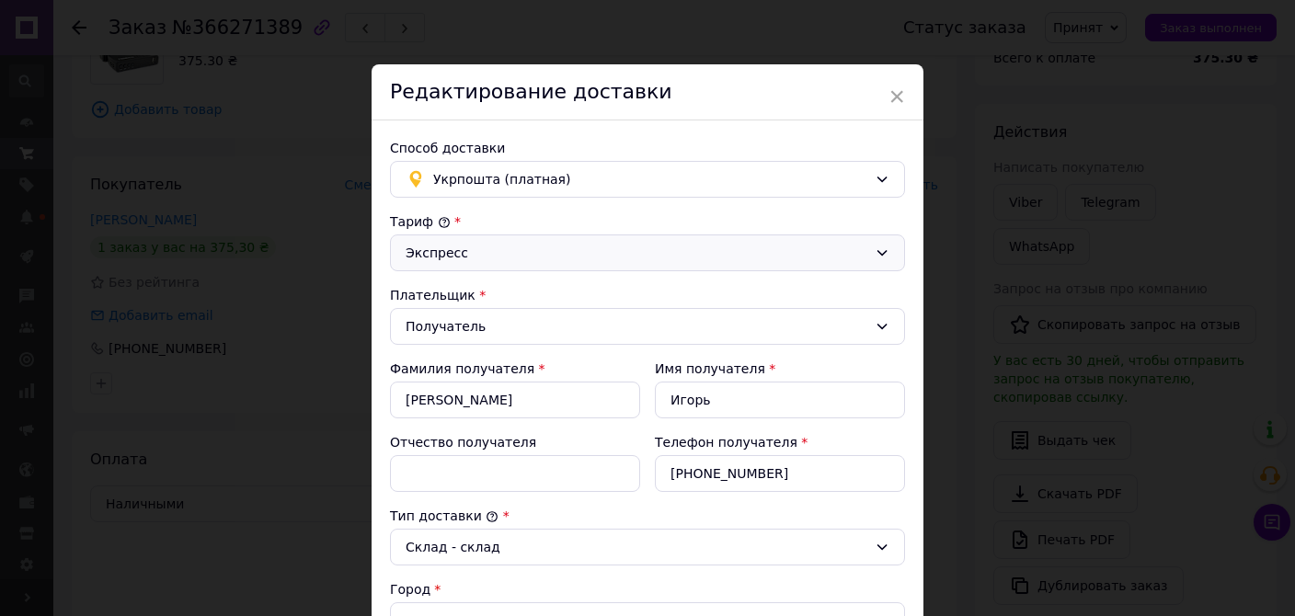
click at [580, 243] on div "Экспресс" at bounding box center [637, 253] width 462 height 20
click at [568, 297] on li "Стандарт" at bounding box center [647, 291] width 513 height 33
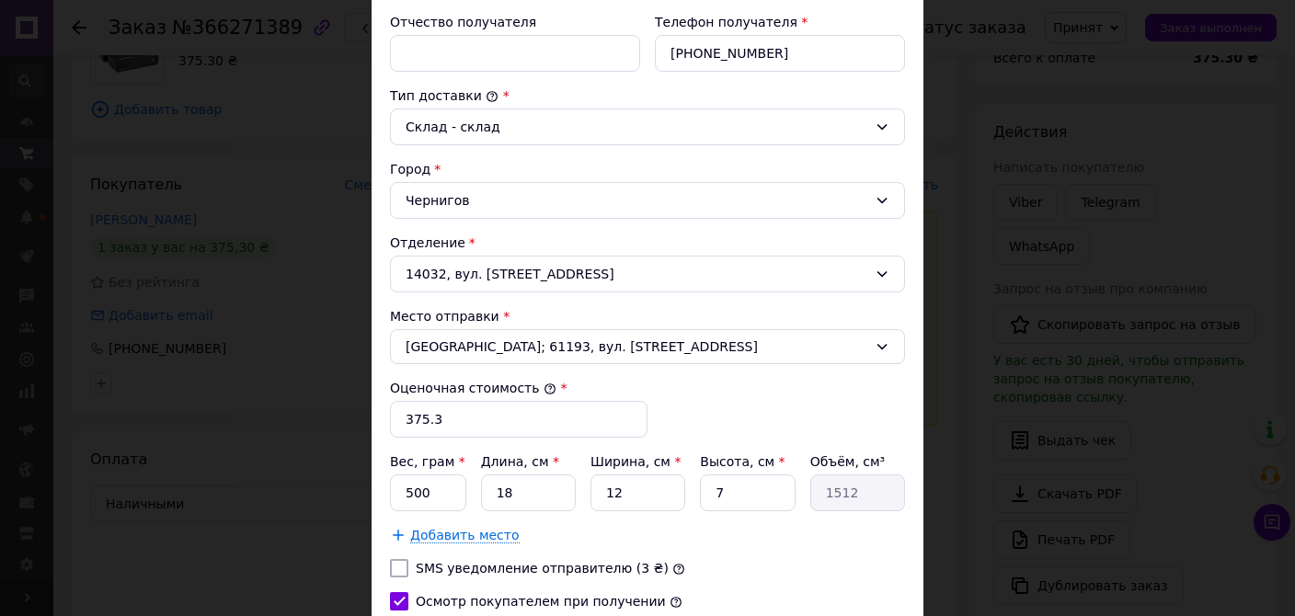
scroll to position [741, 0]
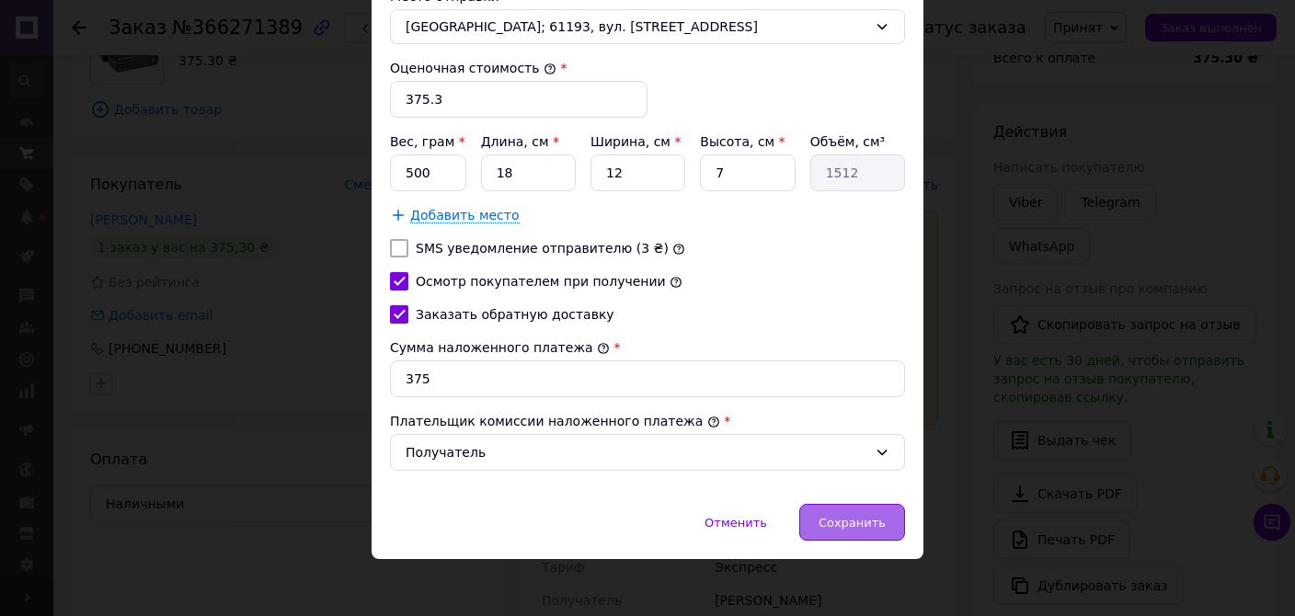
click at [884, 516] on span "Сохранить" at bounding box center [852, 523] width 67 height 14
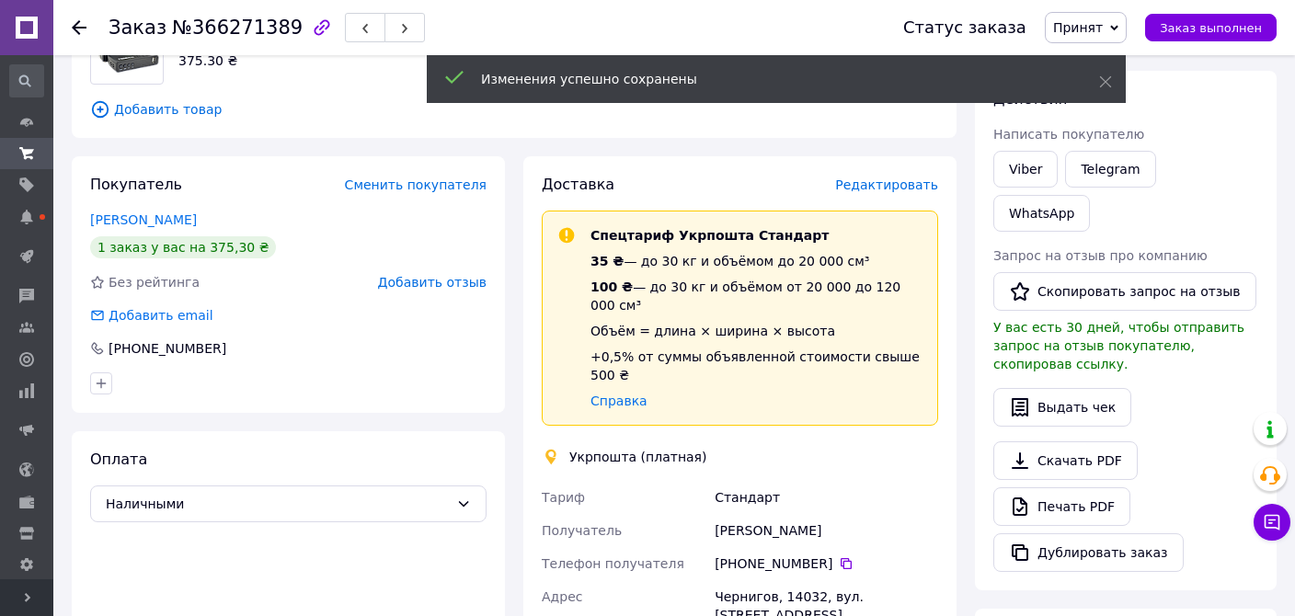
scroll to position [680, 0]
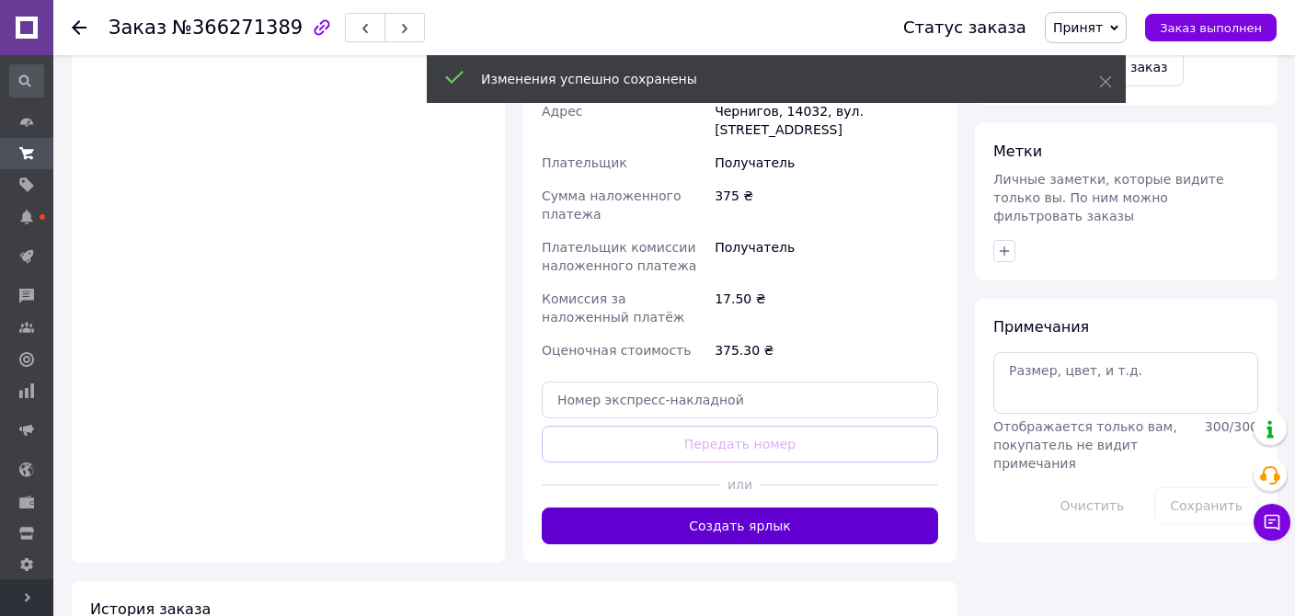
click at [793, 508] on button "Создать ярлык" at bounding box center [740, 526] width 397 height 37
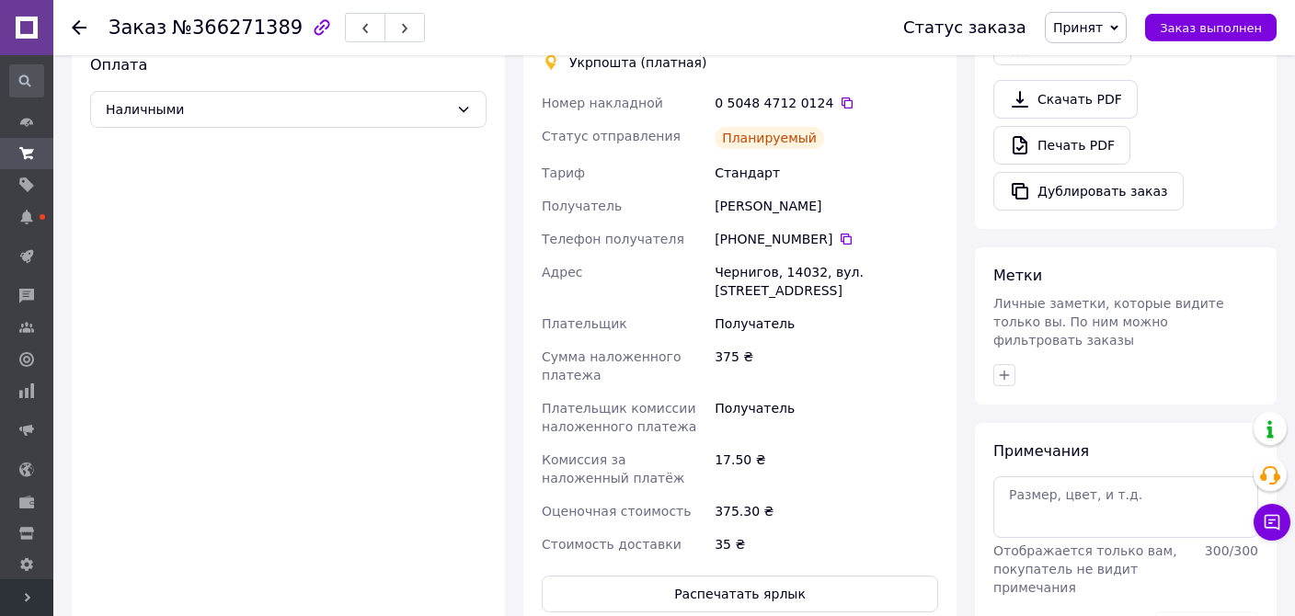
scroll to position [486, 0]
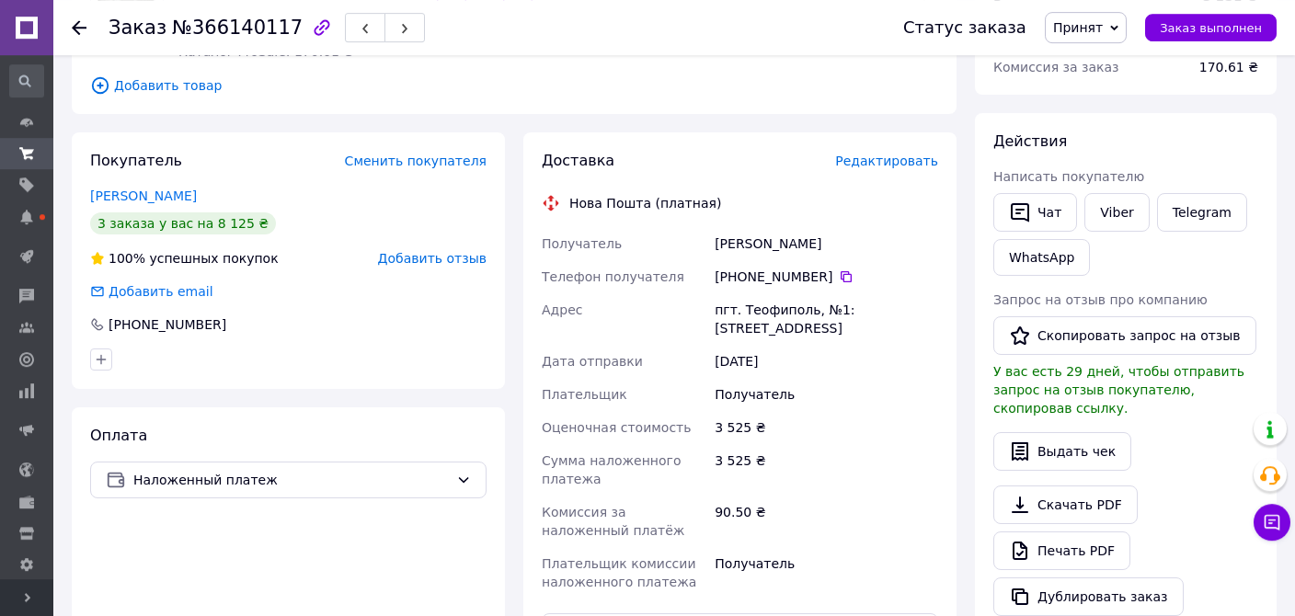
scroll to position [291, 0]
